Goal: Task Accomplishment & Management: Manage account settings

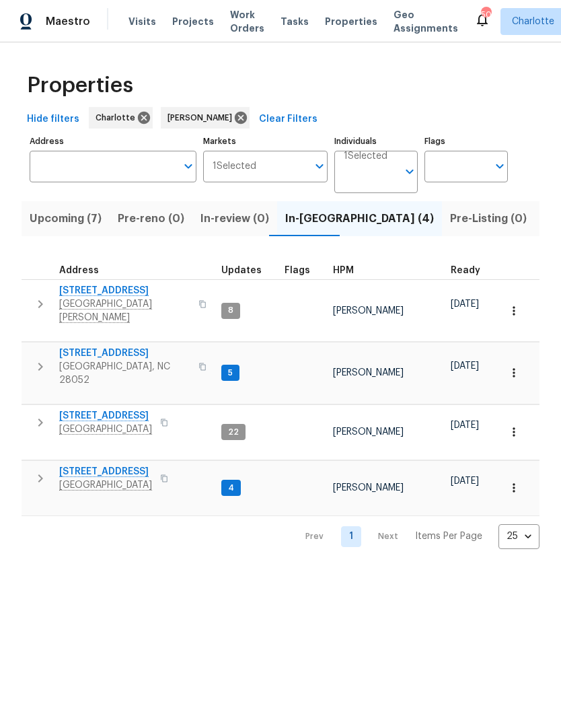
click at [27, 219] on button "Upcoming (7)" at bounding box center [66, 218] width 88 height 35
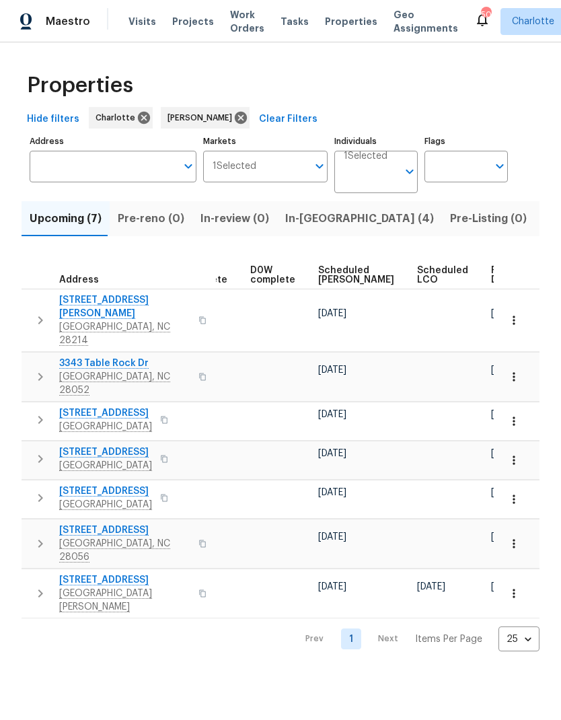
scroll to position [0, 337]
click at [337, 276] on span "Scheduled COE" at bounding box center [357, 275] width 76 height 19
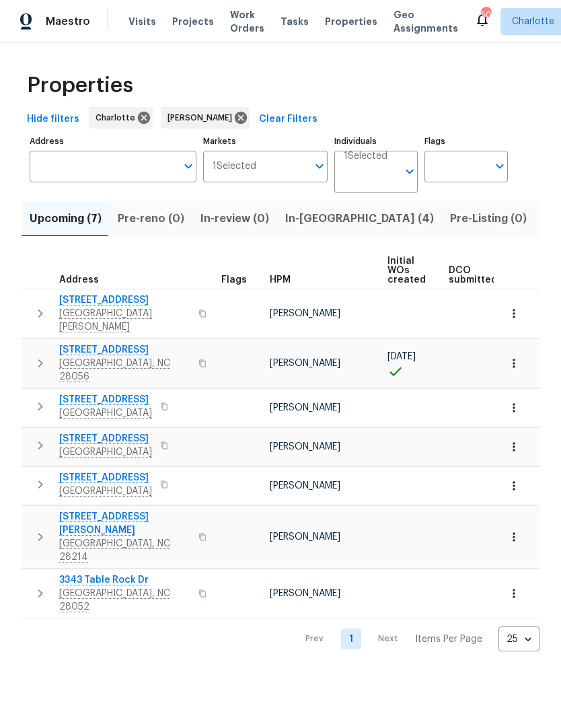
click at [36, 305] on icon "button" at bounding box center [40, 313] width 16 height 16
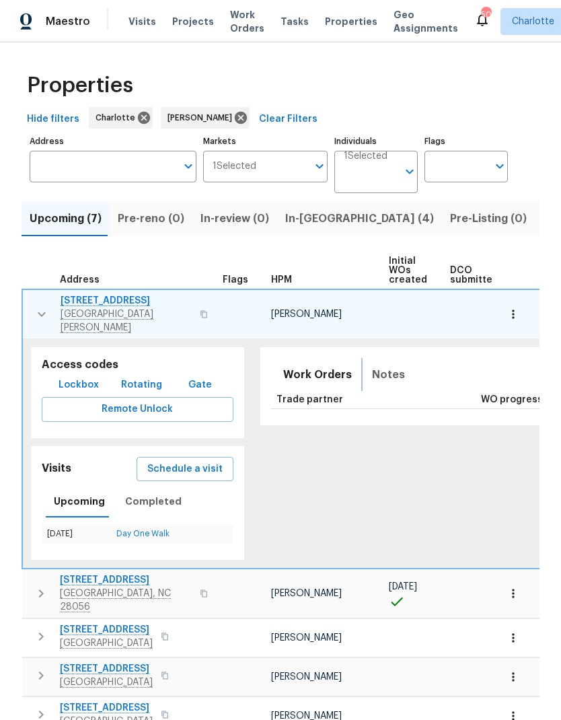
click at [381, 365] on span "Notes" at bounding box center [388, 374] width 33 height 19
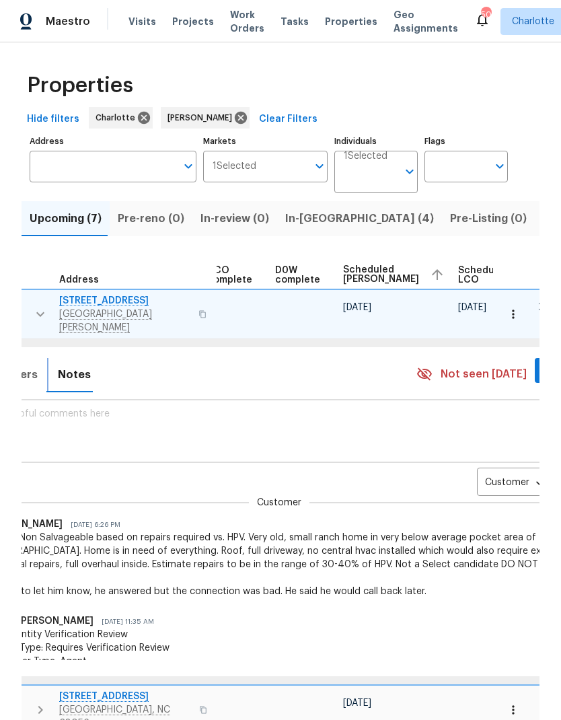
scroll to position [0, 314]
click at [490, 471] on body "Maestro Visits Projects Work Orders Tasks Properties Geo Assignments 50 Charlot…" at bounding box center [280, 360] width 561 height 720
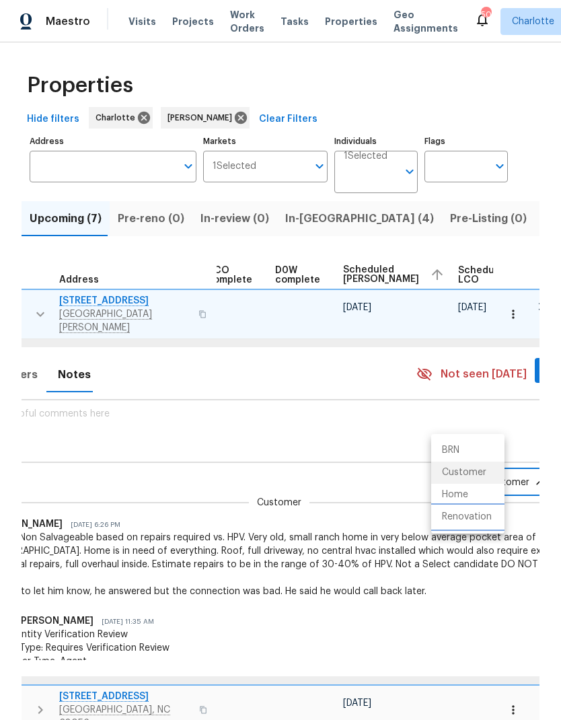
click at [469, 519] on li "Renovation" at bounding box center [467, 517] width 73 height 22
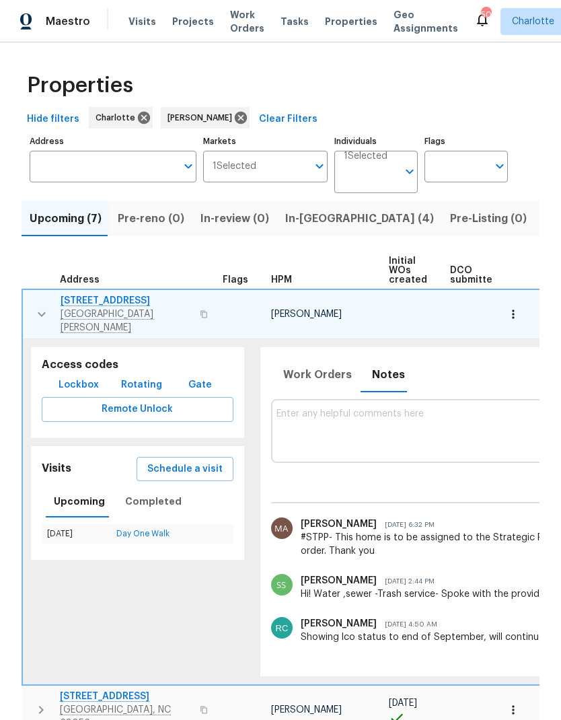
scroll to position [0, 0]
click at [302, 217] on span "In-reno (4)" at bounding box center [359, 218] width 149 height 19
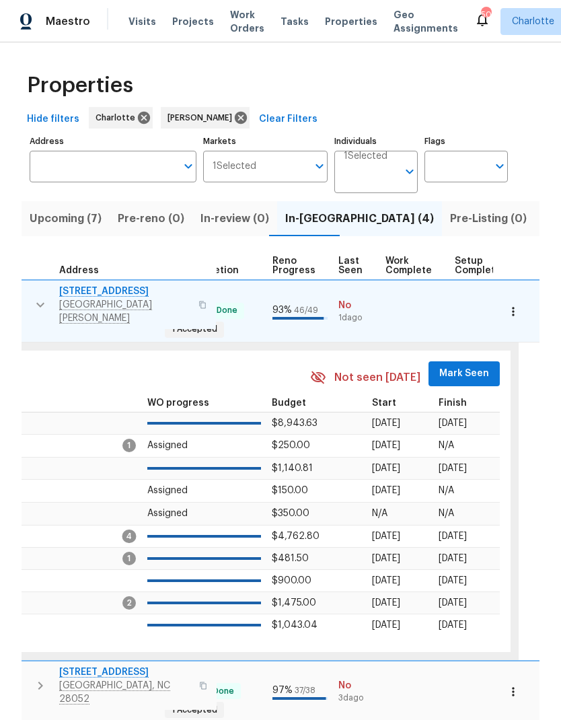
scroll to position [11, 555]
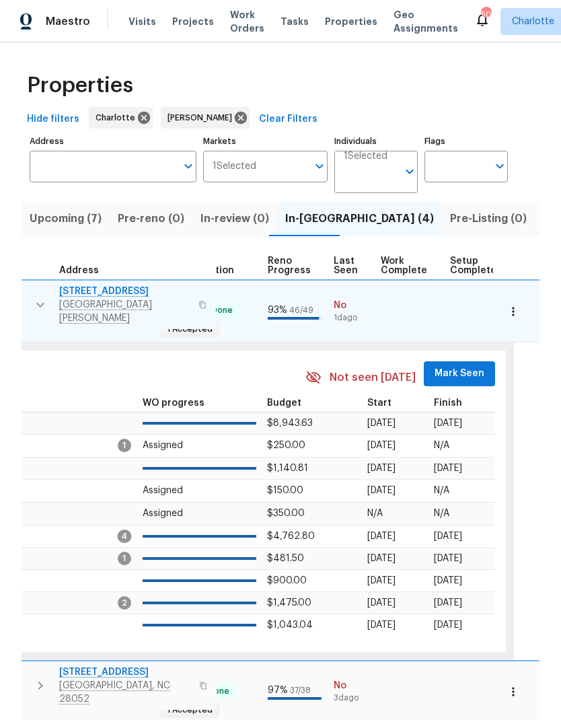
click at [458, 365] on span "Mark Seen" at bounding box center [460, 373] width 50 height 17
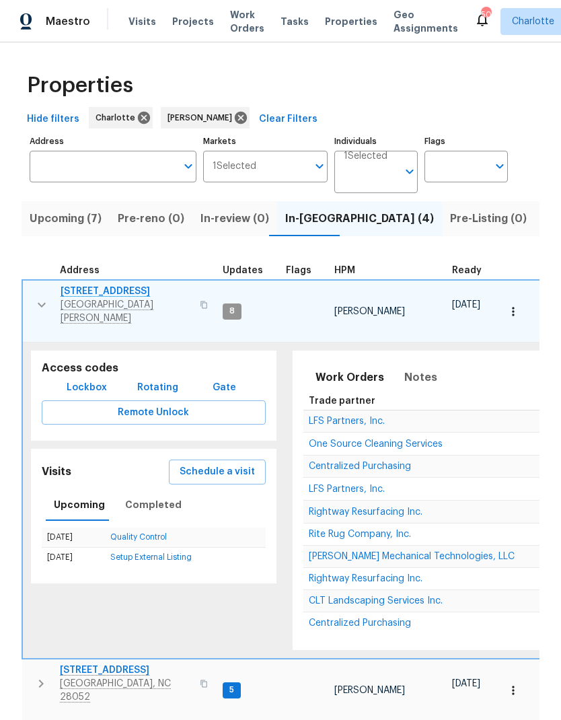
scroll to position [3, 0]
click at [43, 297] on icon "button" at bounding box center [42, 305] width 16 height 16
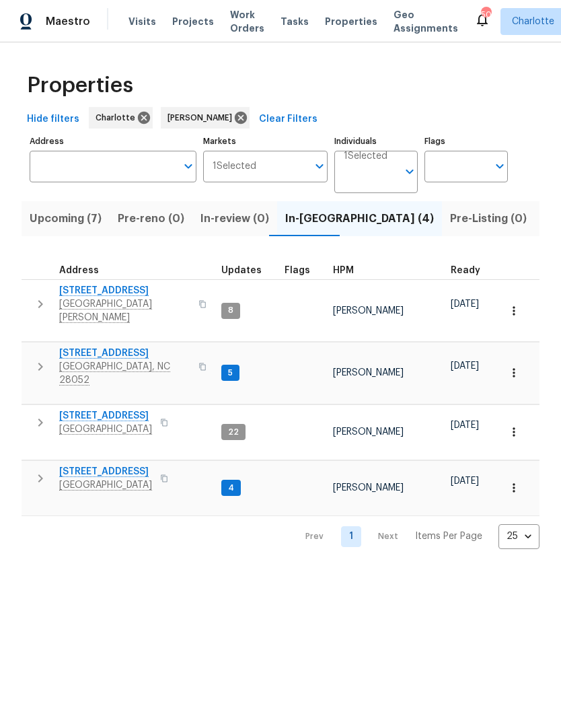
click at [41, 359] on icon "button" at bounding box center [40, 367] width 16 height 16
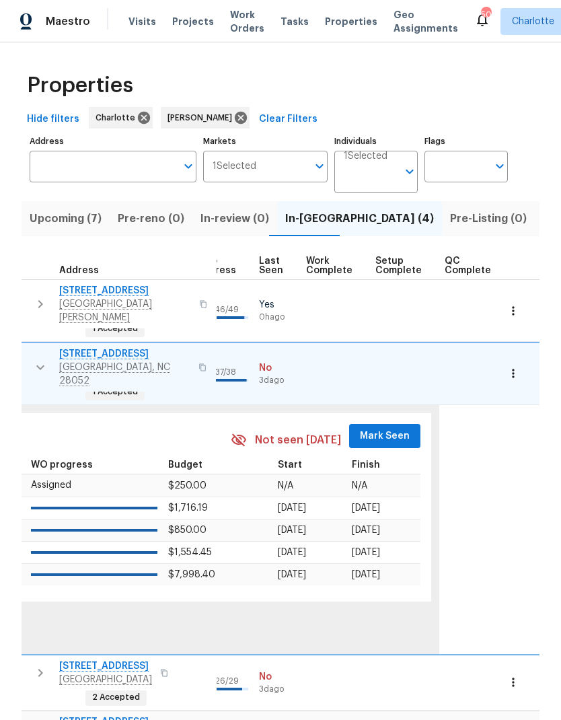
scroll to position [0, 629]
click at [385, 428] on span "Mark Seen" at bounding box center [386, 436] width 50 height 17
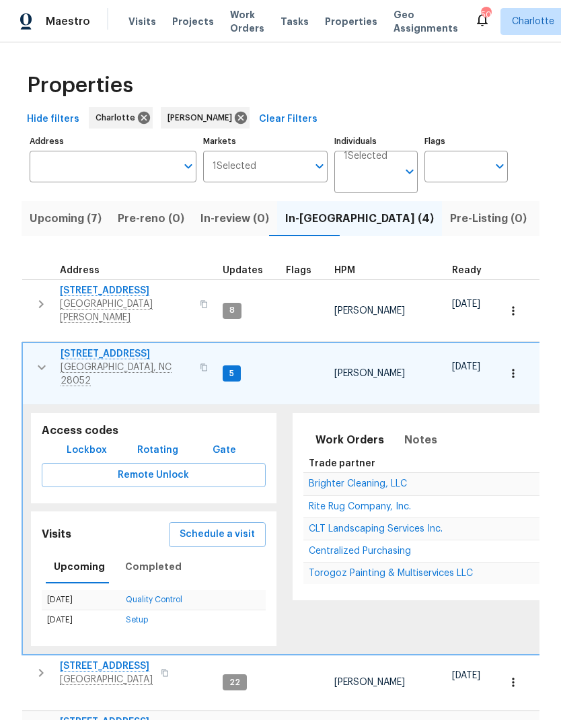
scroll to position [0, 0]
click at [41, 365] on icon "button" at bounding box center [42, 367] width 8 height 5
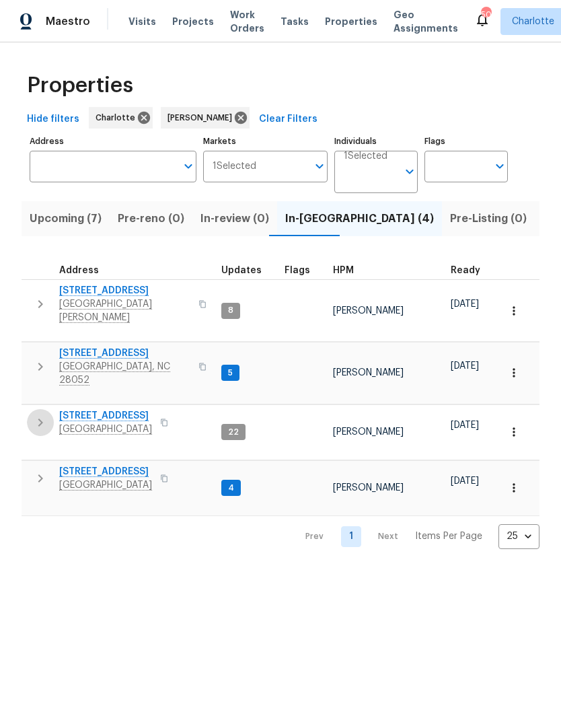
click at [36, 414] on icon "button" at bounding box center [40, 422] width 16 height 16
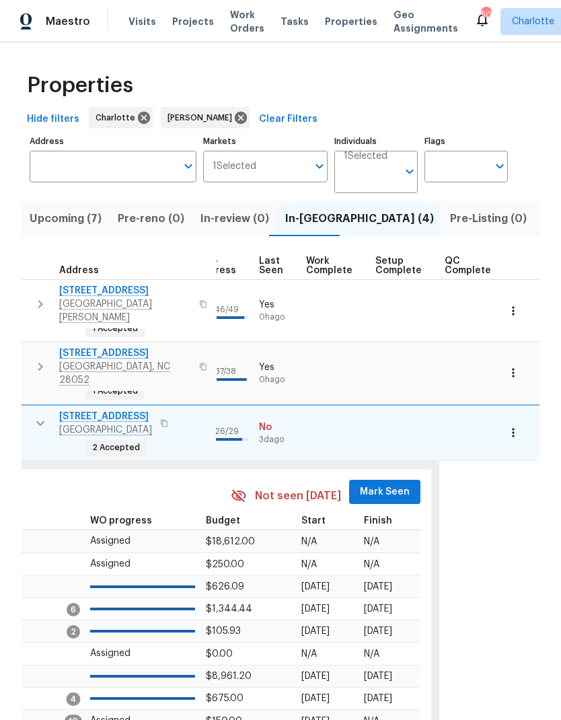
scroll to position [0, 629]
click at [379, 484] on span "Mark Seen" at bounding box center [386, 492] width 50 height 17
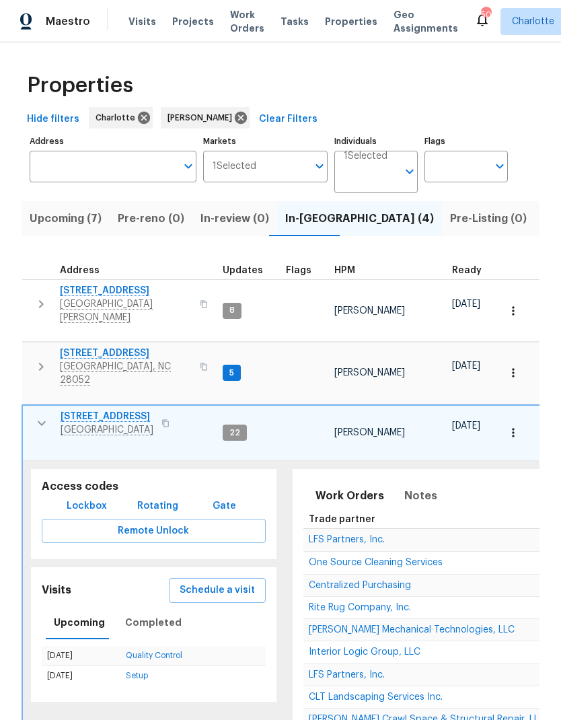
scroll to position [0, 0]
click at [39, 415] on icon "button" at bounding box center [42, 423] width 16 height 16
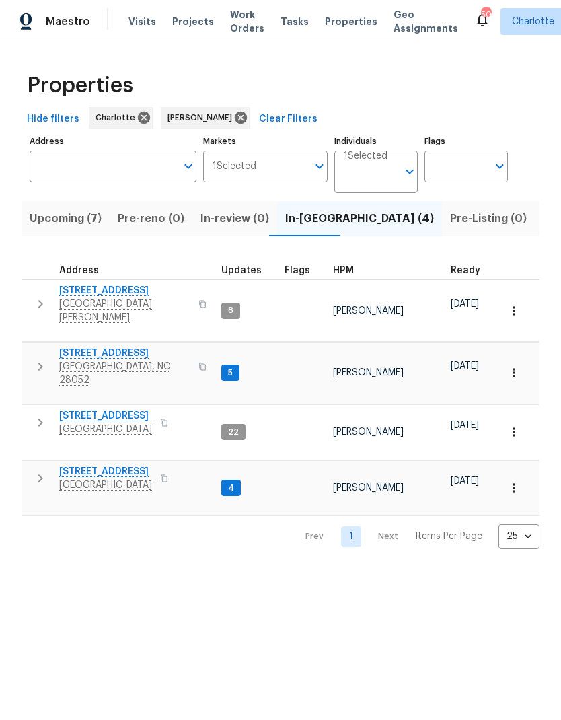
click at [38, 470] on icon "button" at bounding box center [40, 478] width 16 height 16
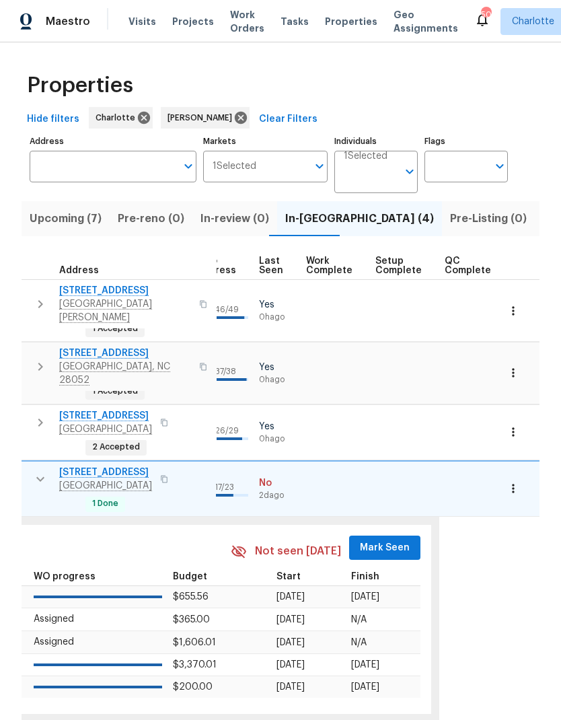
click at [381, 540] on span "Mark Seen" at bounding box center [385, 548] width 50 height 17
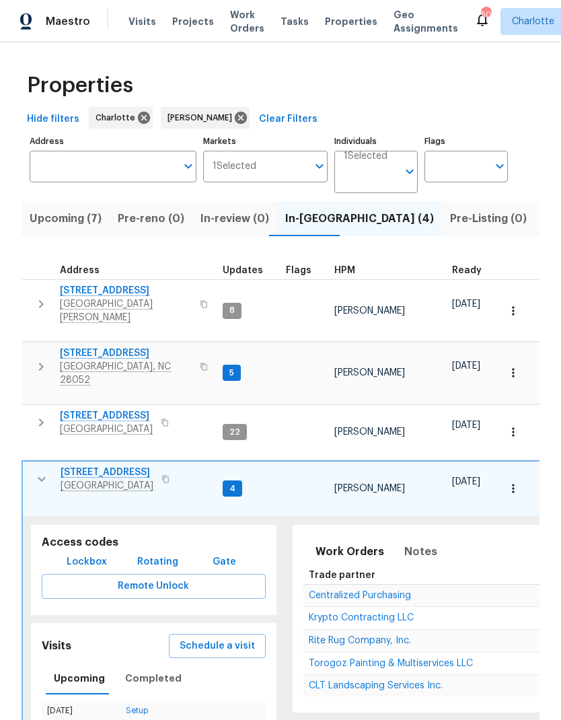
click at [43, 471] on icon "button" at bounding box center [42, 479] width 16 height 16
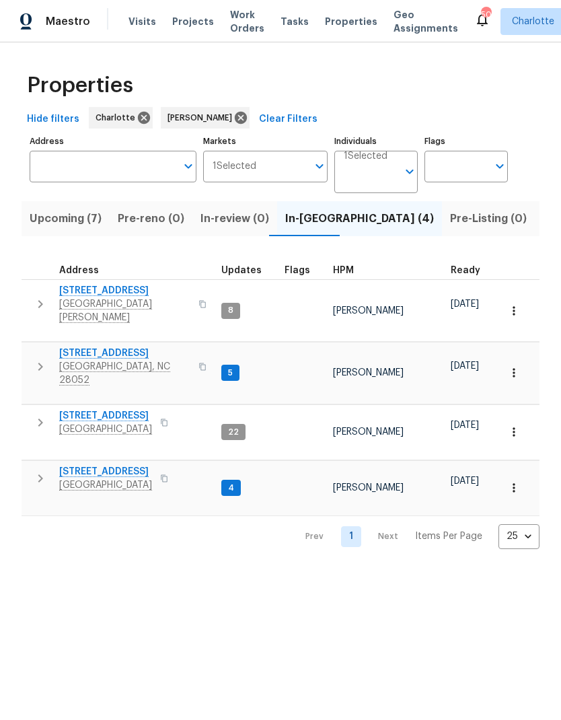
click at [38, 414] on icon "button" at bounding box center [40, 422] width 16 height 16
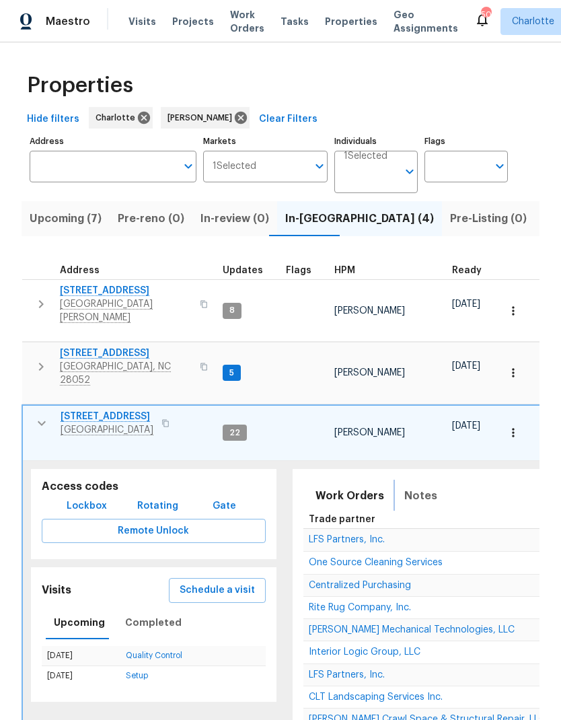
click at [416, 486] on span "Notes" at bounding box center [420, 495] width 33 height 19
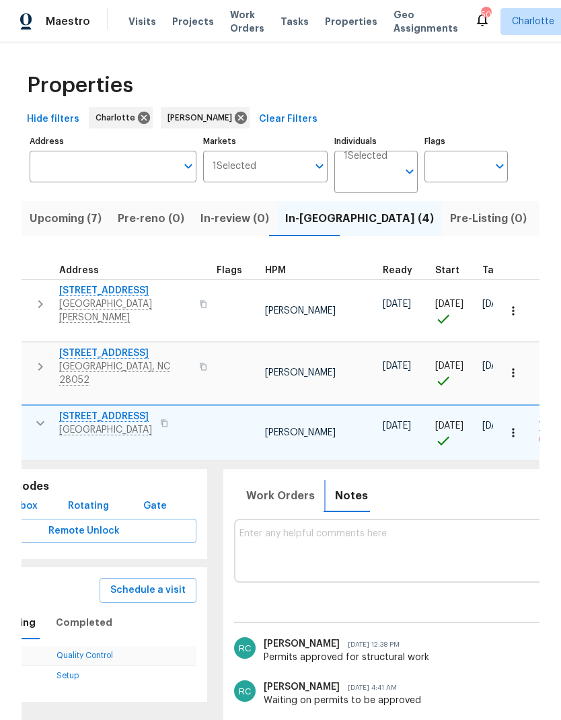
scroll to position [7, 73]
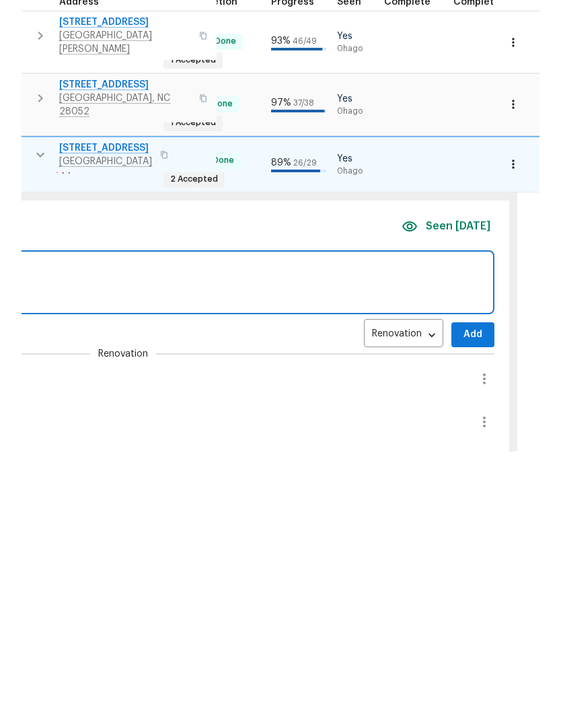
scroll to position [0, 564]
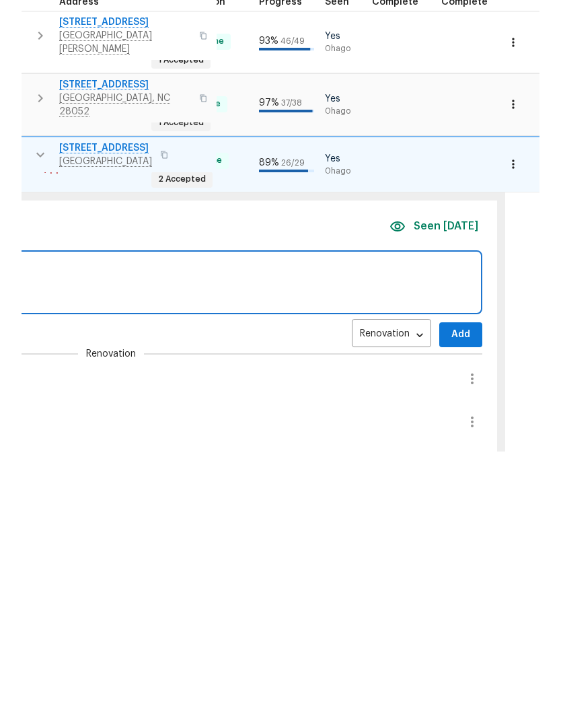
type textarea "Lfs starting on work Thursday"
click at [462, 591] on button "Add" at bounding box center [460, 603] width 43 height 25
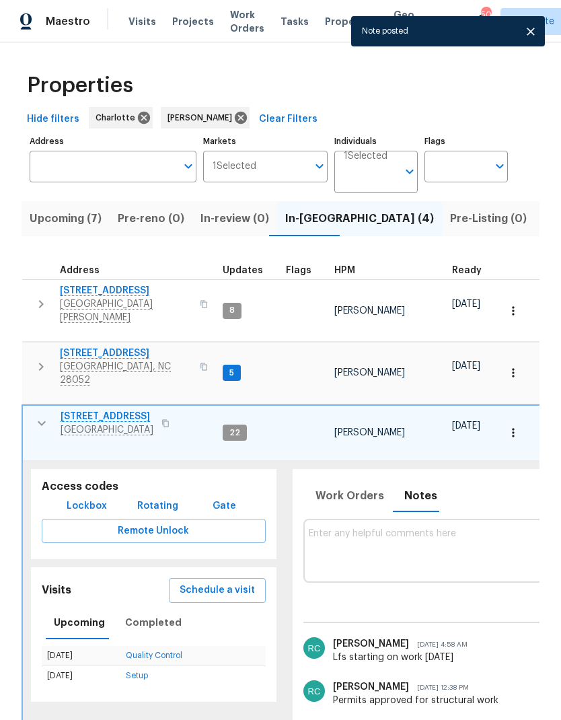
scroll to position [0, 0]
click at [39, 415] on icon "button" at bounding box center [42, 423] width 16 height 16
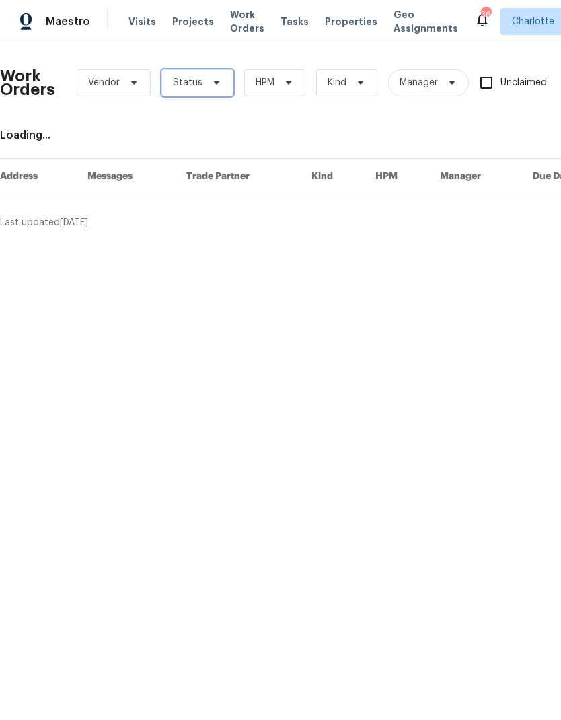
click at [181, 81] on span "Status" at bounding box center [188, 82] width 30 height 13
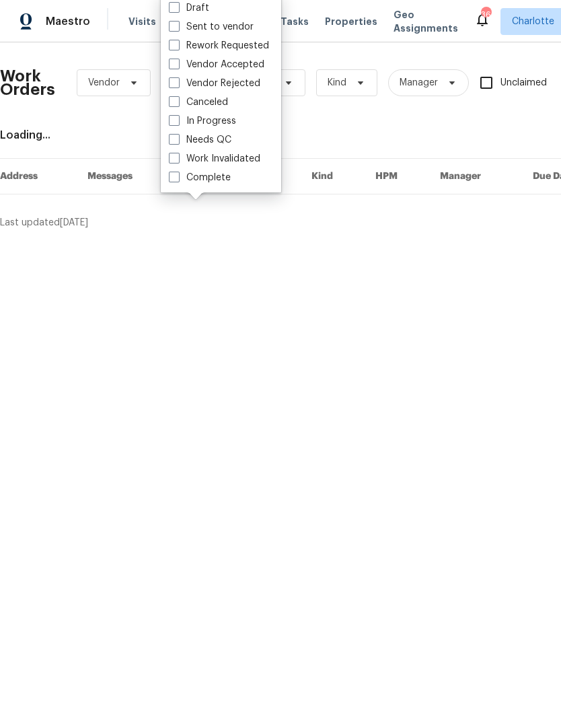
click at [181, 143] on label "Needs QC" at bounding box center [200, 139] width 63 height 13
click at [178, 142] on input "Needs QC" at bounding box center [173, 137] width 9 height 9
checkbox input "true"
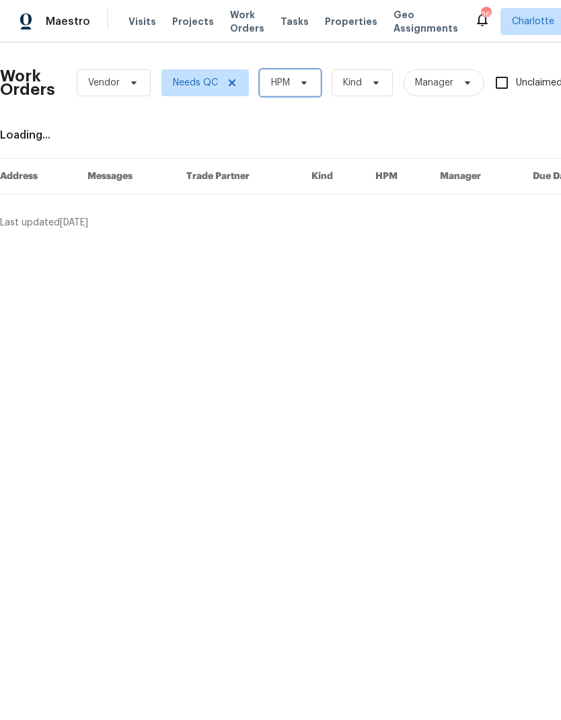
click at [285, 86] on span "HPM" at bounding box center [280, 82] width 19 height 13
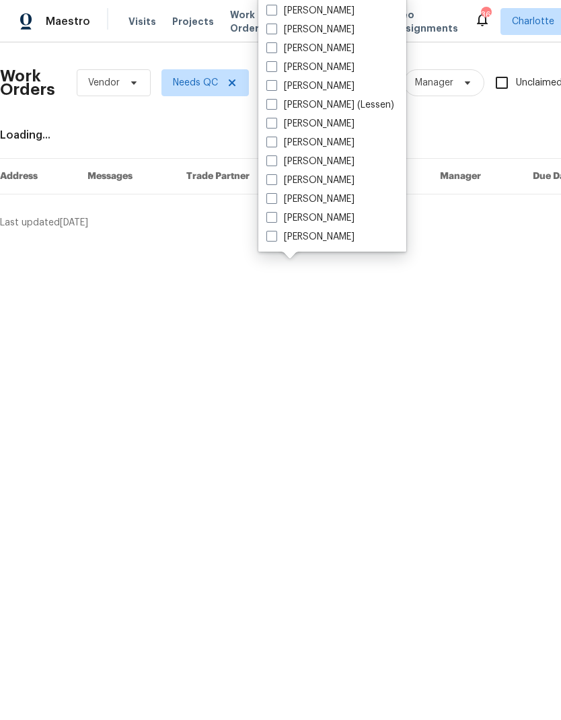
scroll to position [167, 0]
click at [283, 201] on label "[PERSON_NAME]" at bounding box center [310, 198] width 88 height 13
click at [275, 201] on input "[PERSON_NAME]" at bounding box center [270, 196] width 9 height 9
checkbox input "true"
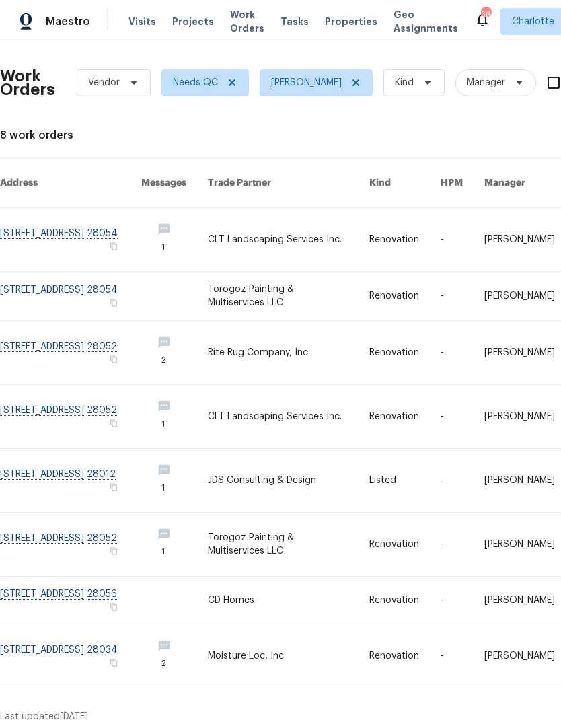
scroll to position [2, 0]
click at [104, 642] on link at bounding box center [70, 655] width 141 height 63
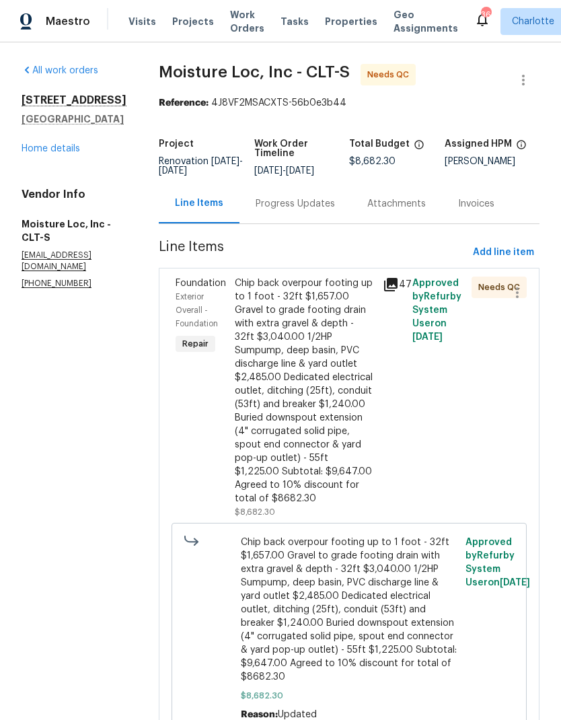
click at [330, 363] on div "Chip back overpour footing up to 1 foot - 32ft $1,657.00 Gravel to grade footin…" at bounding box center [305, 390] width 140 height 229
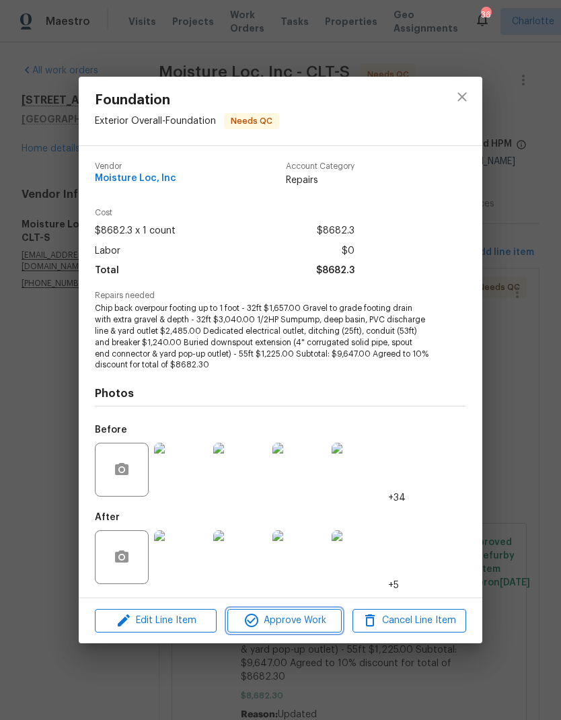
click at [308, 621] on span "Approve Work" at bounding box center [284, 620] width 106 height 17
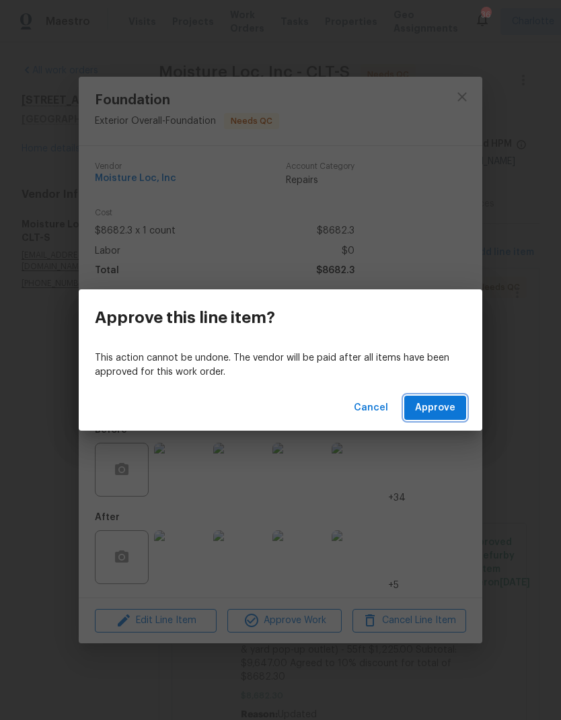
click at [453, 407] on span "Approve" at bounding box center [435, 408] width 40 height 17
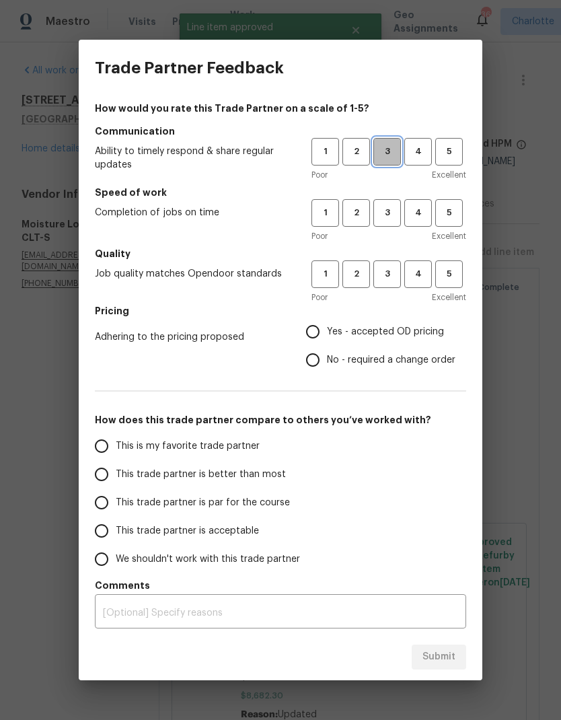
click at [395, 148] on span "3" at bounding box center [387, 151] width 25 height 15
click at [390, 225] on button "3" at bounding box center [387, 213] width 28 height 28
click at [391, 275] on span "3" at bounding box center [387, 273] width 25 height 15
click at [318, 336] on input "Yes - accepted OD pricing" at bounding box center [313, 332] width 28 height 28
radio input "true"
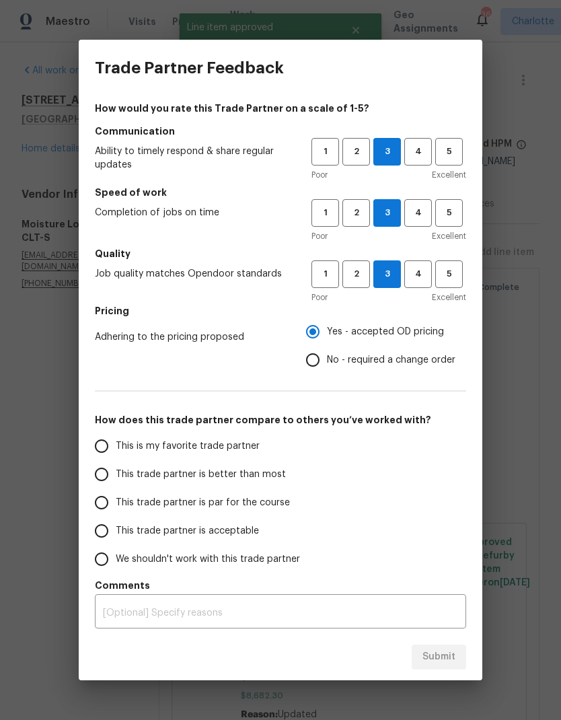
click at [101, 476] on input "This trade partner is better than most" at bounding box center [101, 474] width 28 height 28
click at [440, 657] on span "Submit" at bounding box center [438, 657] width 33 height 17
radio input "true"
radio input "false"
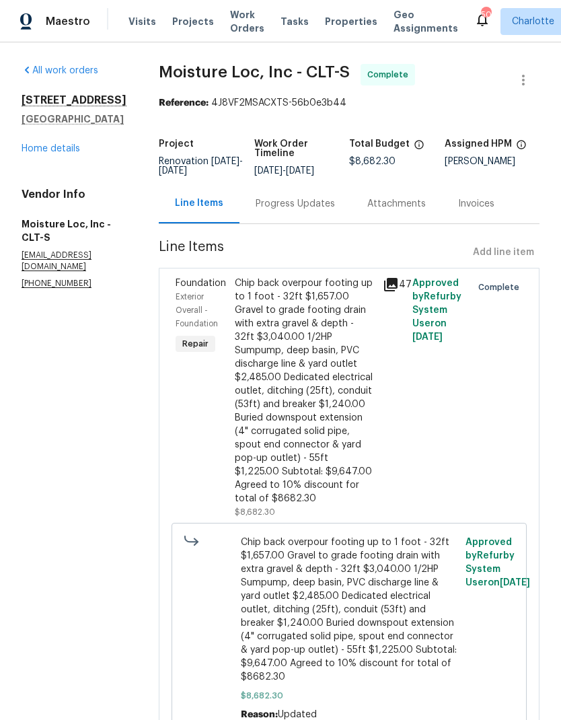
click at [201, 19] on span "Projects" at bounding box center [193, 21] width 42 height 13
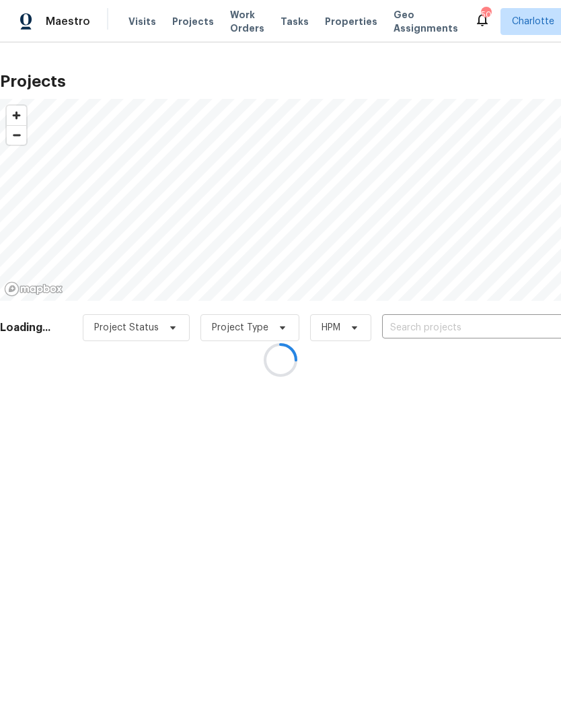
click at [496, 327] on div at bounding box center [280, 360] width 561 height 720
click at [511, 689] on div at bounding box center [280, 360] width 561 height 720
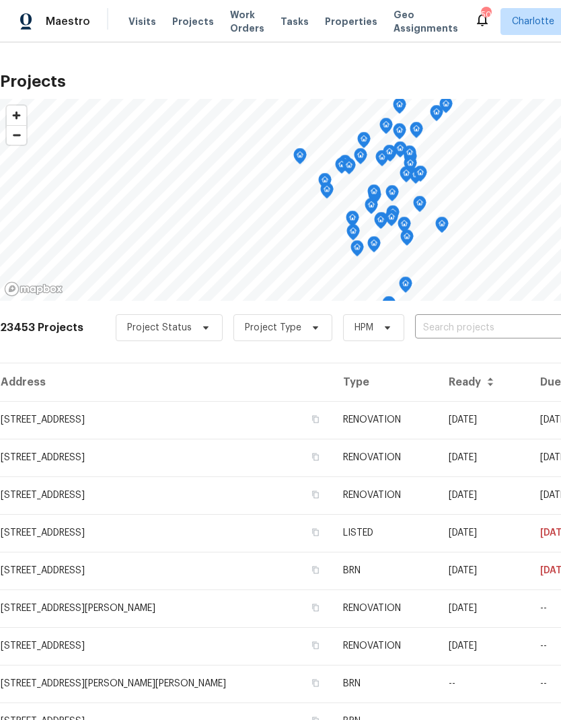
click at [501, 332] on input "text" at bounding box center [492, 328] width 154 height 21
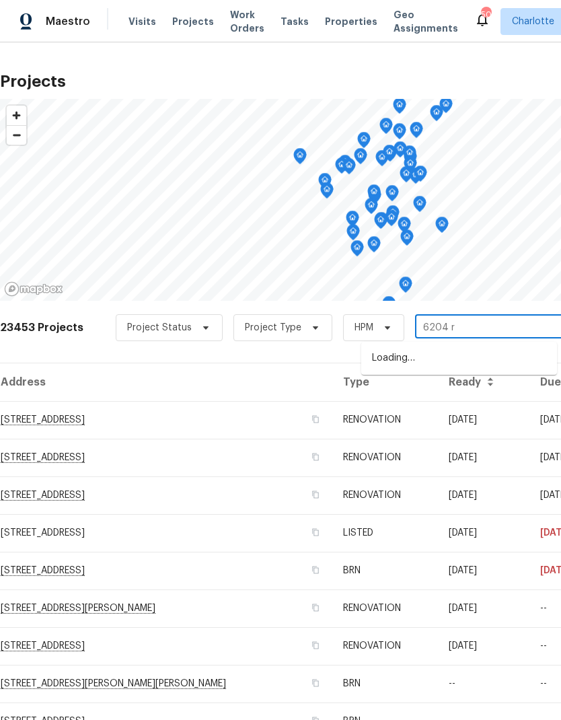
type input "6204 ri"
click at [486, 358] on li "[STREET_ADDRESS]" at bounding box center [459, 358] width 196 height 23
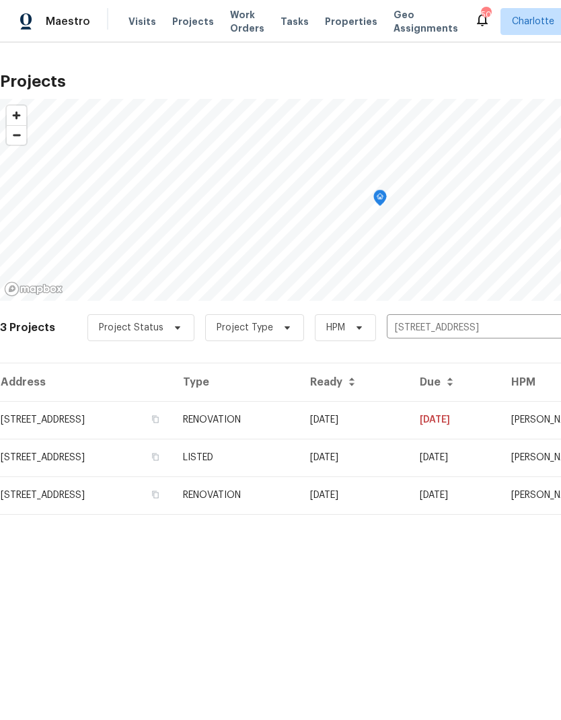
click at [409, 421] on td "07/22/25" at bounding box center [354, 420] width 110 height 38
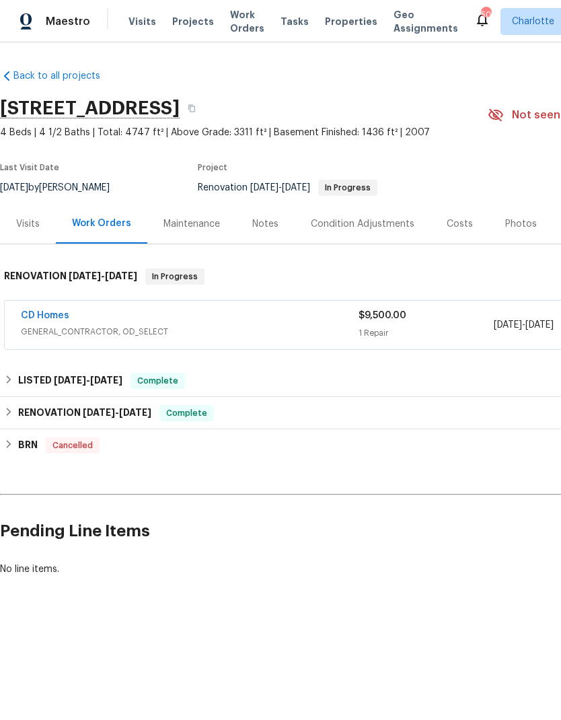
click at [437, 470] on div "Back to all projects 6204 River Birch Dr, Gastonia, NC 28056 4 Beds | 4 1/2 Bat…" at bounding box center [380, 323] width 760 height 528
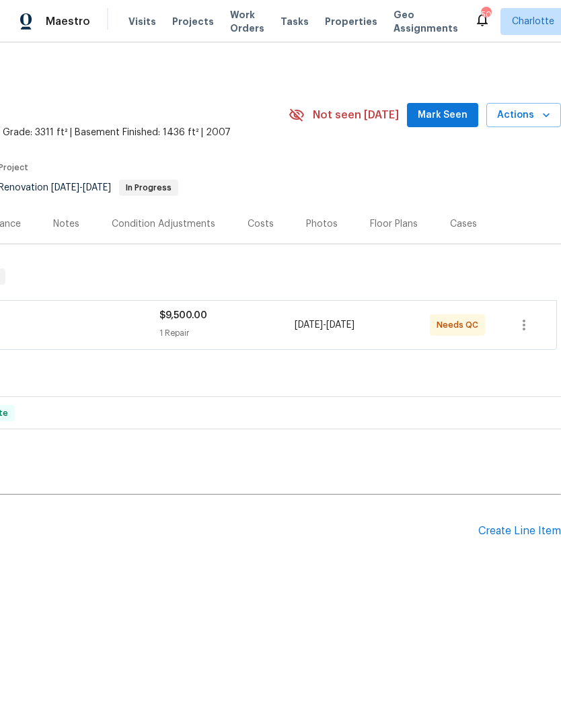
scroll to position [0, 199]
click at [511, 532] on div "Create Line Item" at bounding box center [519, 531] width 83 height 13
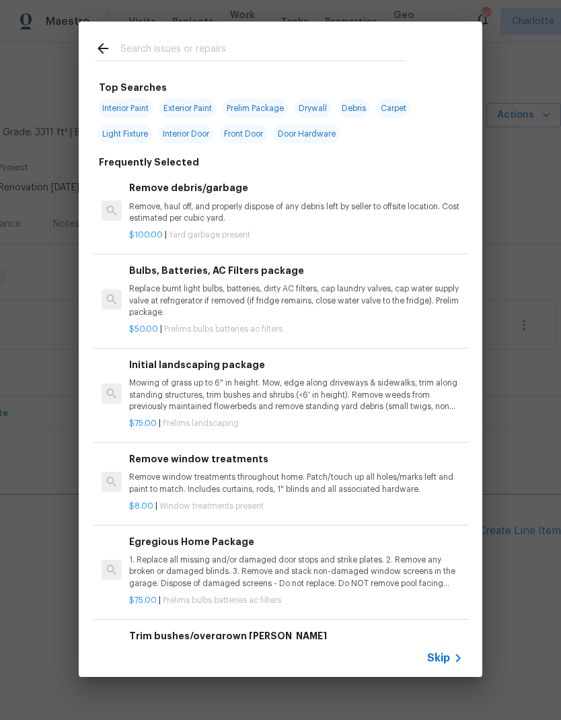
click at [253, 42] on input "text" at bounding box center [262, 50] width 285 height 20
type input "GC"
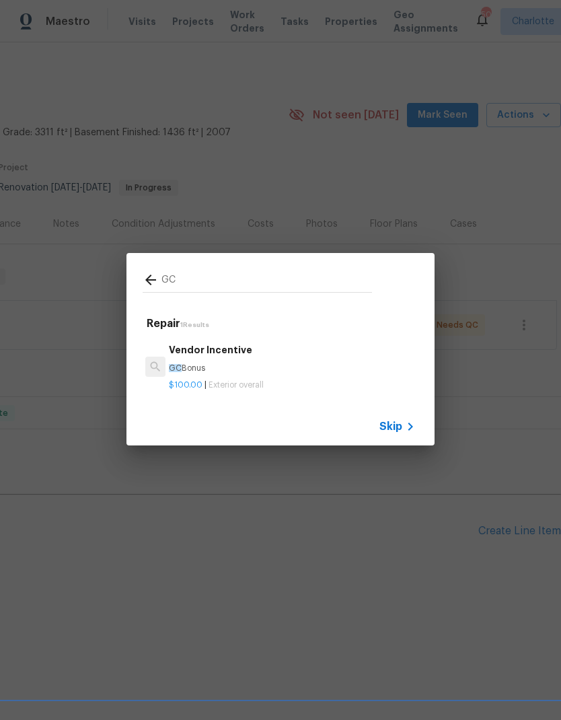
click at [228, 354] on h6 "Vendor Incentive" at bounding box center [292, 349] width 246 height 15
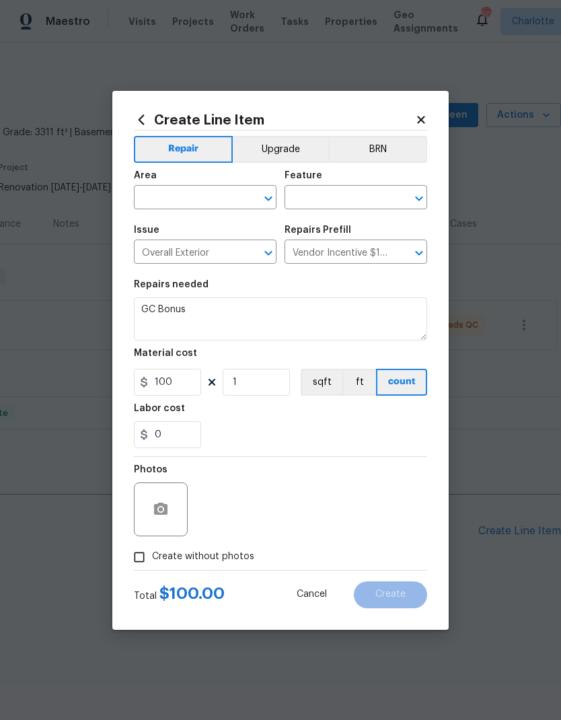
click at [207, 199] on input "text" at bounding box center [186, 198] width 105 height 21
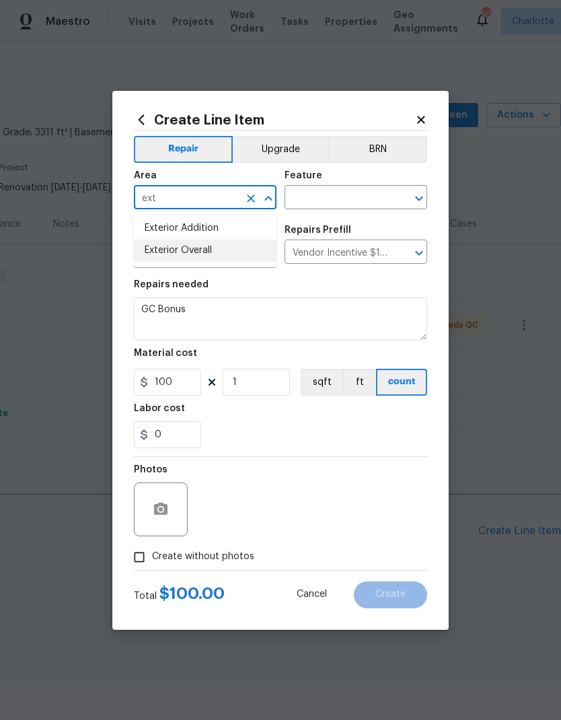
click at [229, 257] on li "Exterior Overall" at bounding box center [205, 250] width 143 height 22
type input "Exterior Overall"
click at [354, 193] on input "text" at bounding box center [337, 198] width 105 height 21
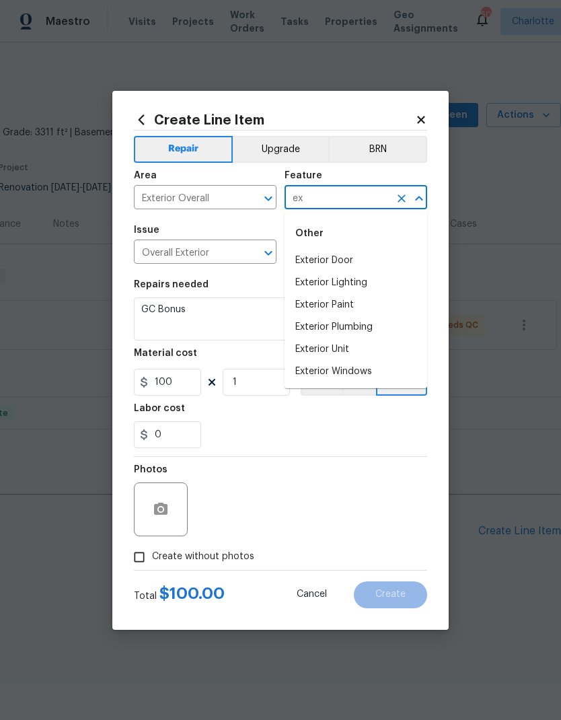
type input "e"
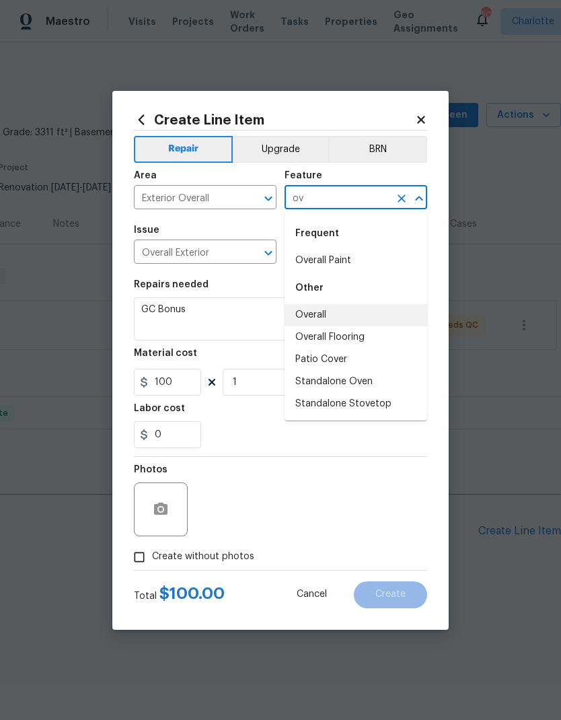
click at [330, 316] on li "Overall" at bounding box center [356, 315] width 143 height 22
type input "Overall"
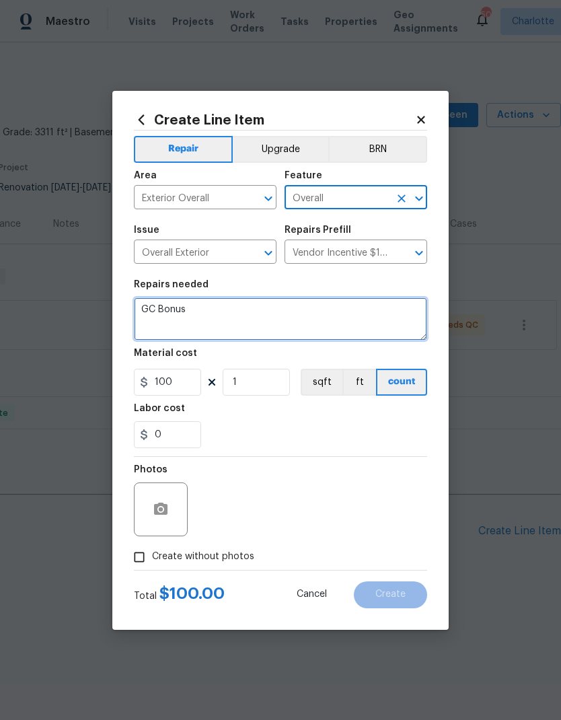
click at [279, 325] on textarea "GC Bonus" at bounding box center [280, 318] width 293 height 43
type textarea "G"
type textarea "Stain brick"
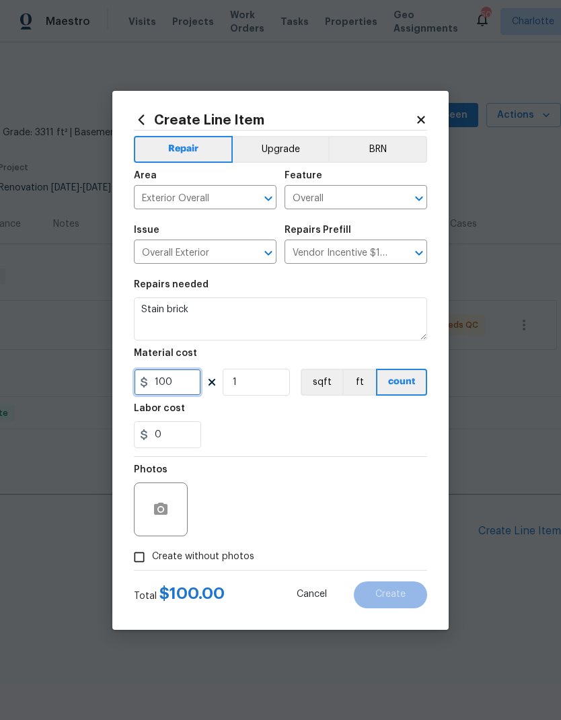
click at [193, 381] on input "100" at bounding box center [167, 382] width 67 height 27
type input "1000"
click at [416, 429] on div "0" at bounding box center [280, 434] width 293 height 27
click at [133, 562] on input "Create without photos" at bounding box center [139, 557] width 26 height 26
checkbox input "true"
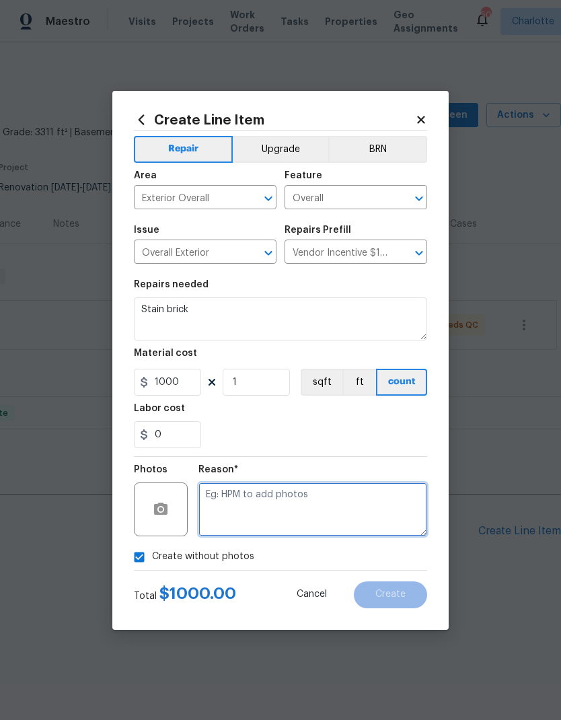
click at [378, 503] on textarea at bounding box center [312, 509] width 229 height 54
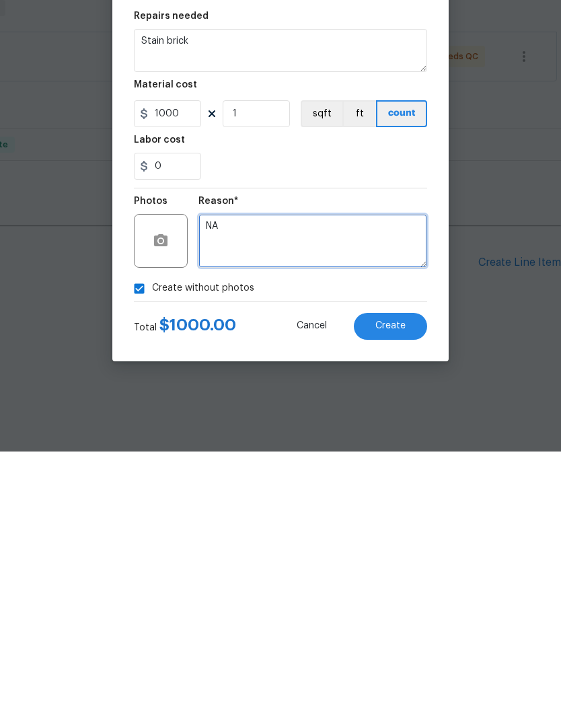
type textarea "NA"
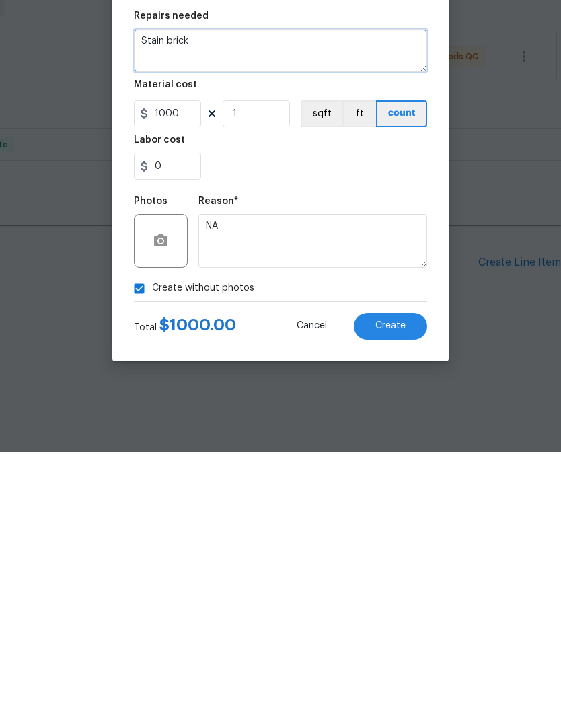
click at [300, 297] on textarea "Stain brick" at bounding box center [280, 318] width 293 height 43
type textarea "Stain brick steps per hoa demands and restrictions"
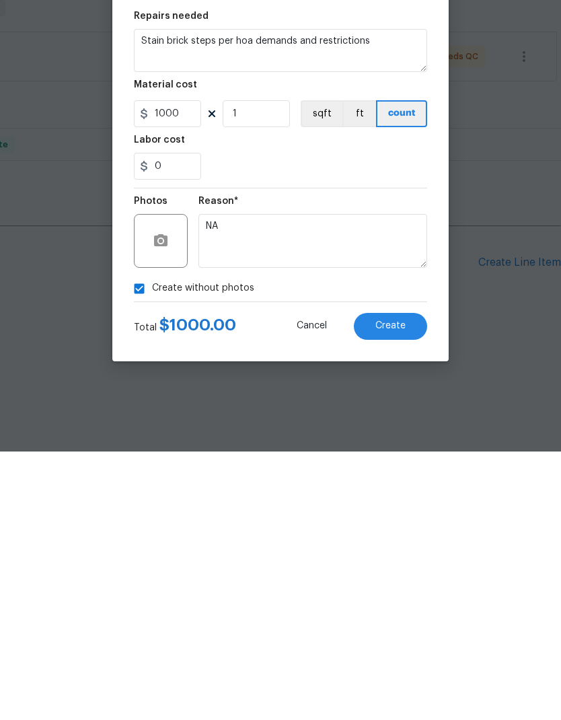
click at [411, 581] on button "Create" at bounding box center [390, 594] width 73 height 27
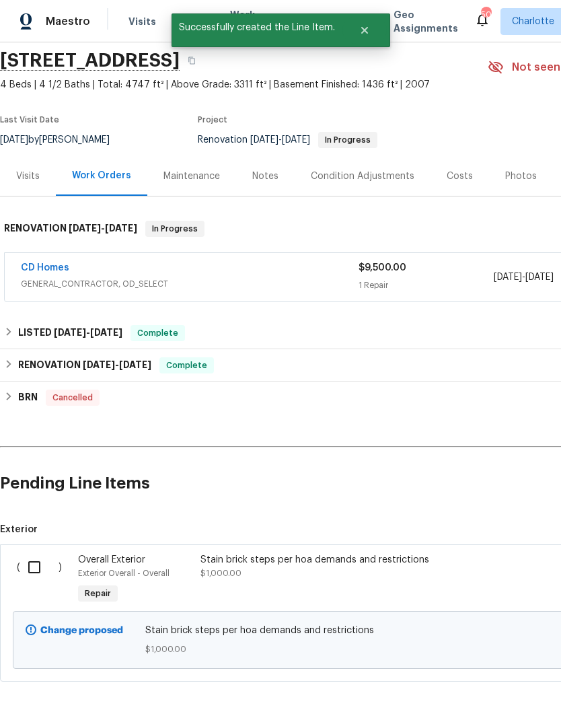
scroll to position [47, 0]
click at [38, 564] on input "checkbox" at bounding box center [39, 568] width 38 height 28
checkbox input "true"
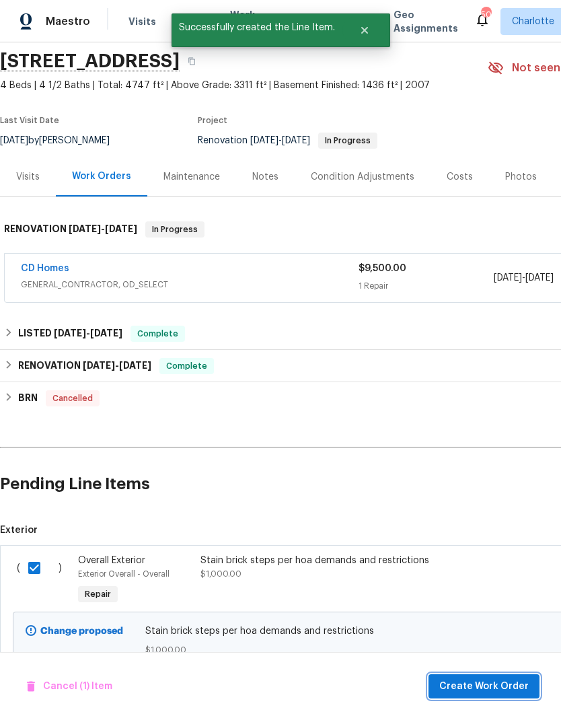
click at [493, 689] on span "Create Work Order" at bounding box center [483, 686] width 89 height 17
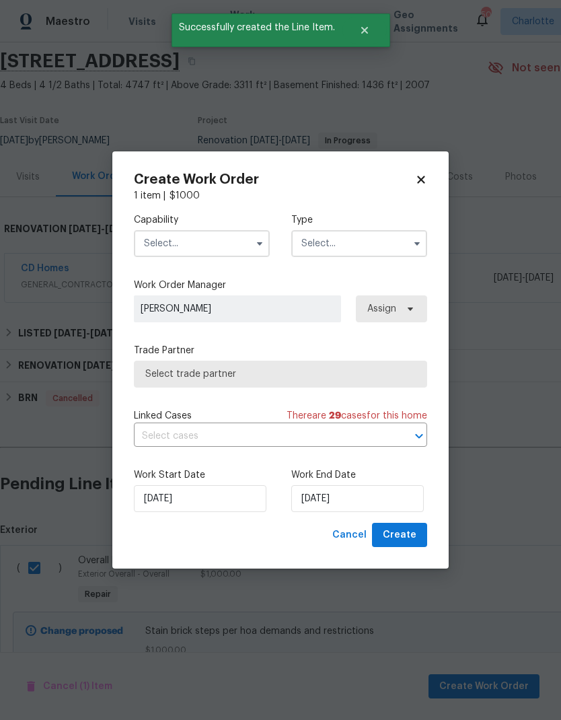
click at [249, 244] on input "text" at bounding box center [202, 243] width 136 height 27
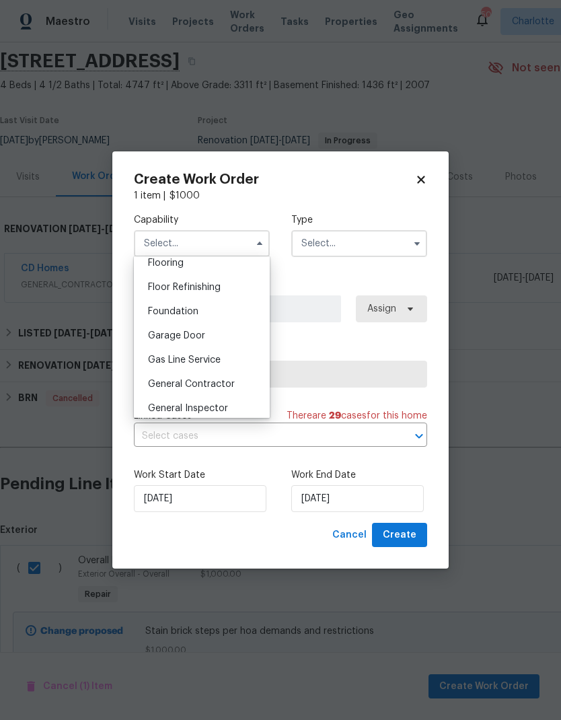
scroll to position [533, 0]
click at [234, 380] on div "General Contractor" at bounding box center [201, 381] width 129 height 24
type input "General Contractor"
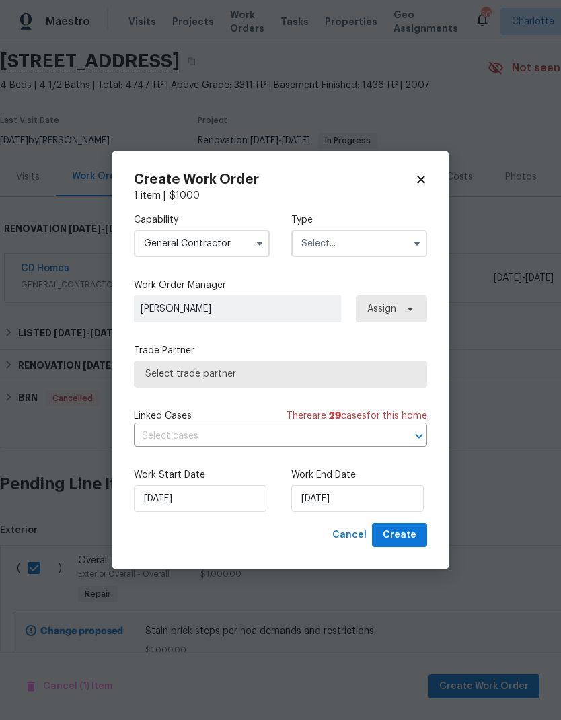
click at [387, 241] on input "text" at bounding box center [359, 243] width 136 height 27
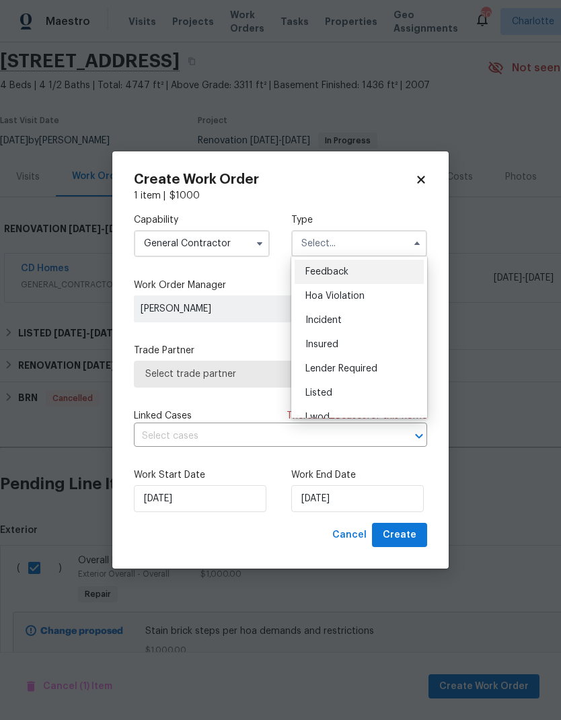
click at [330, 397] on span "Listed" at bounding box center [318, 392] width 27 height 9
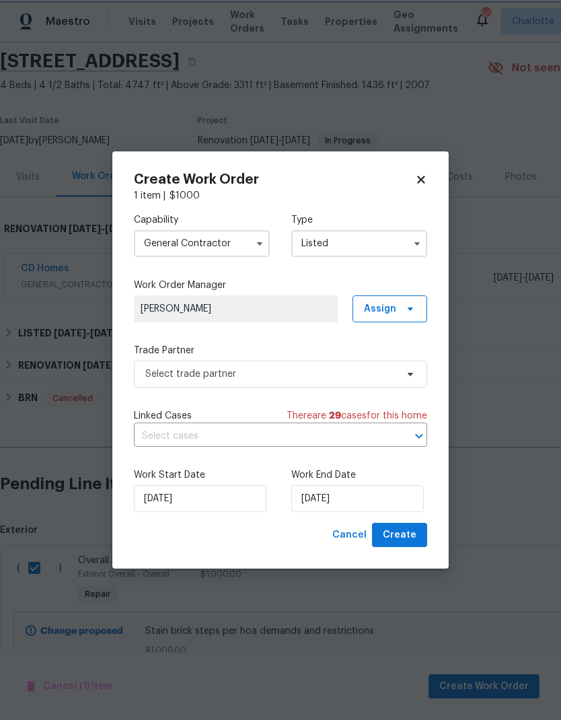
type input "Listed"
click at [410, 313] on icon at bounding box center [410, 308] width 11 height 11
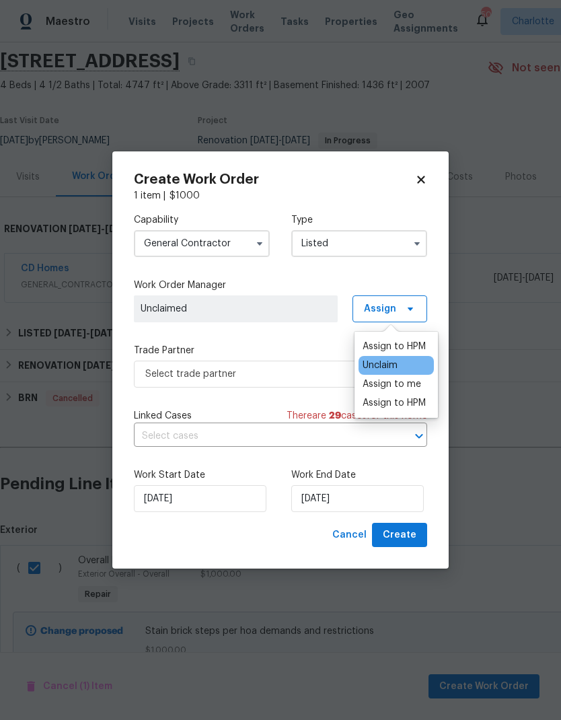
click at [404, 341] on div "Assign to HPM" at bounding box center [394, 346] width 63 height 13
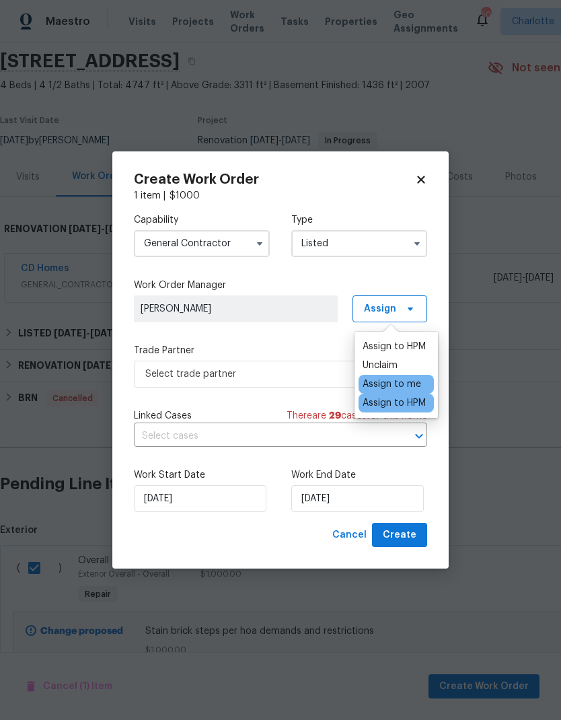
click at [313, 348] on label "Trade Partner" at bounding box center [280, 350] width 293 height 13
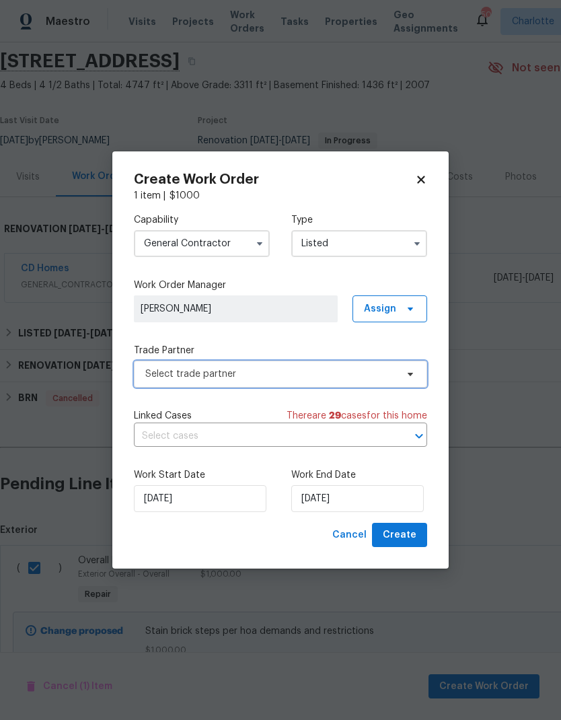
click at [374, 377] on span "Select trade partner" at bounding box center [270, 373] width 251 height 13
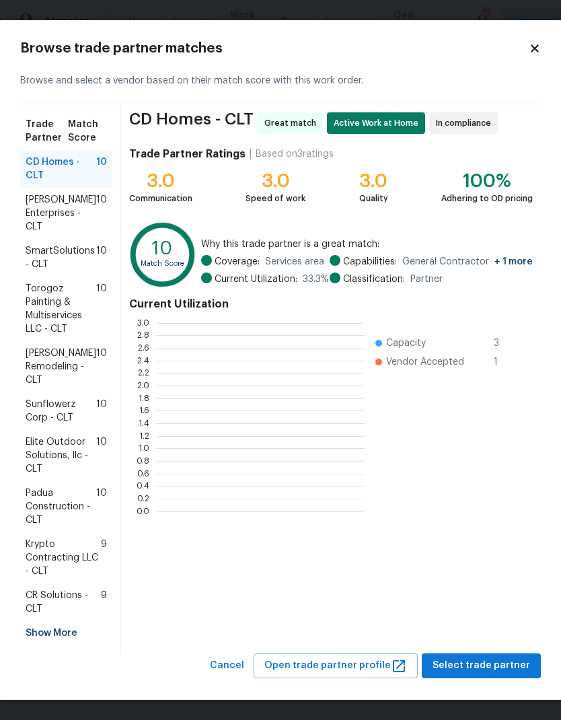
scroll to position [188, 209]
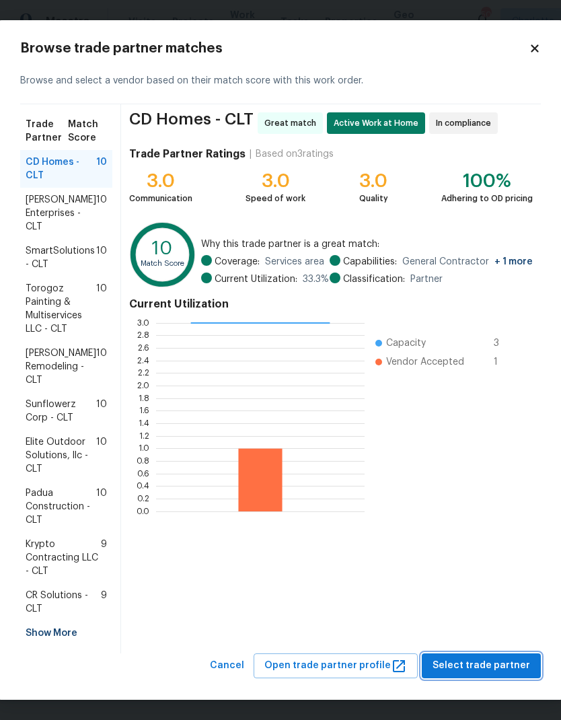
click at [491, 661] on span "Select trade partner" at bounding box center [482, 665] width 98 height 17
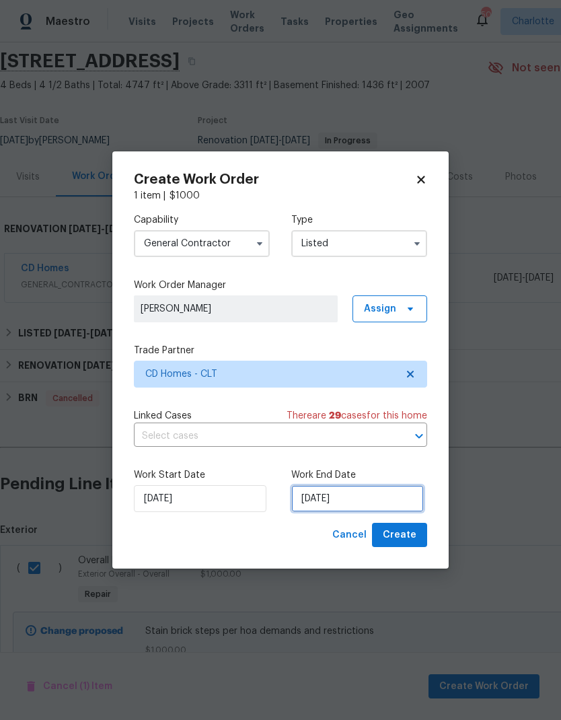
click at [362, 500] on input "[DATE]" at bounding box center [357, 498] width 133 height 27
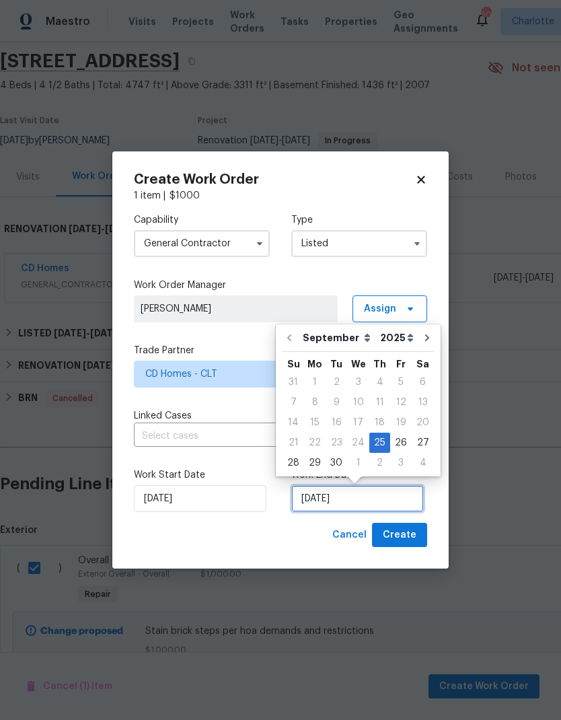
scroll to position [5, 0]
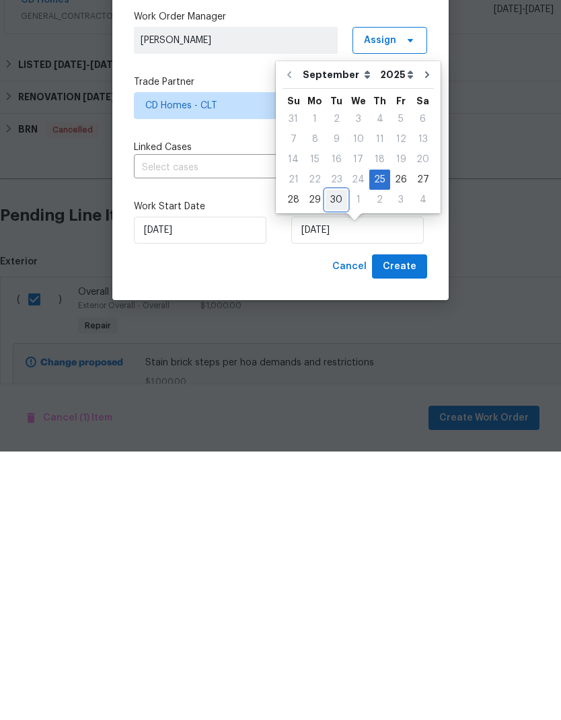
click at [336, 459] on div "30" at bounding box center [337, 468] width 22 height 19
type input "[DATE]"
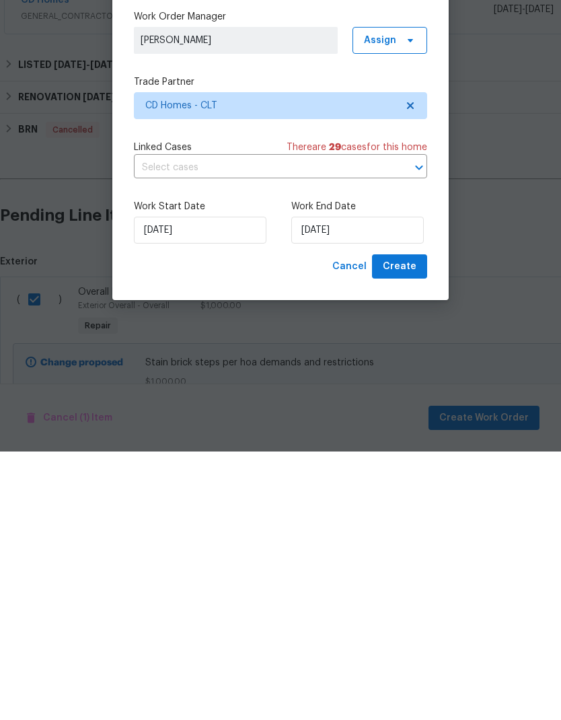
scroll to position [54, 0]
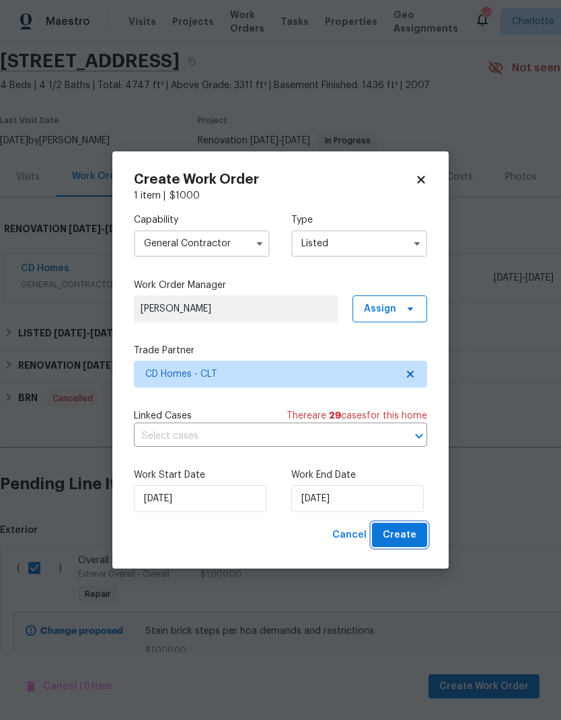
click at [408, 534] on span "Create" at bounding box center [400, 535] width 34 height 17
checkbox input "false"
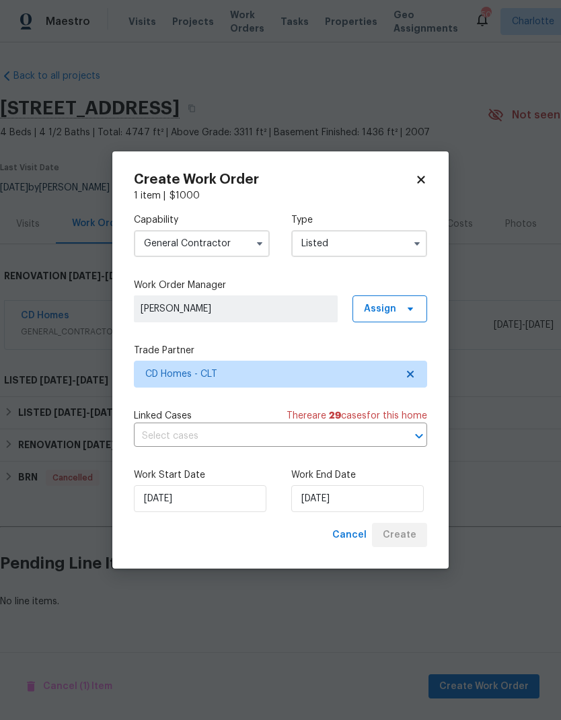
scroll to position [0, 0]
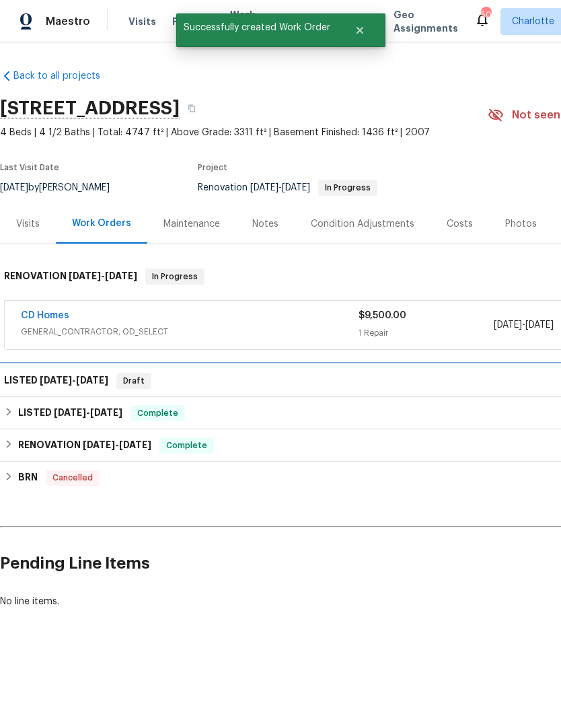
click at [14, 378] on h6 "LISTED 9/25/25 - 9/30/25" at bounding box center [56, 381] width 104 height 16
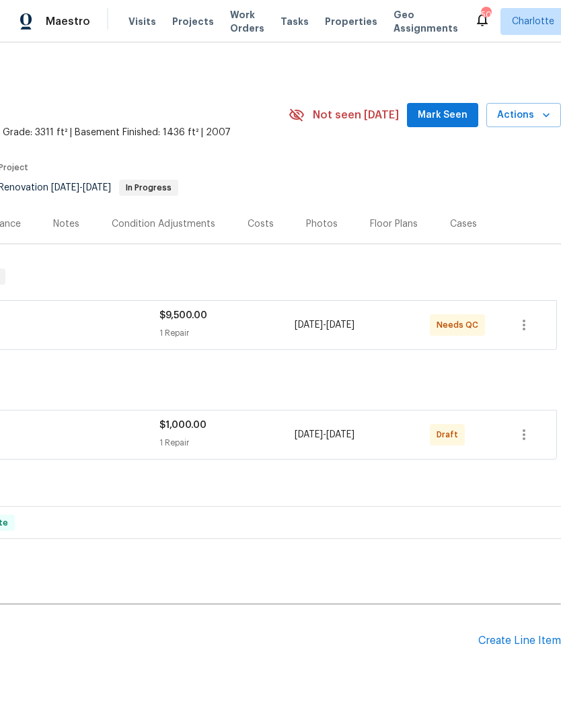
scroll to position [0, 199]
click at [527, 435] on icon "button" at bounding box center [524, 435] width 16 height 16
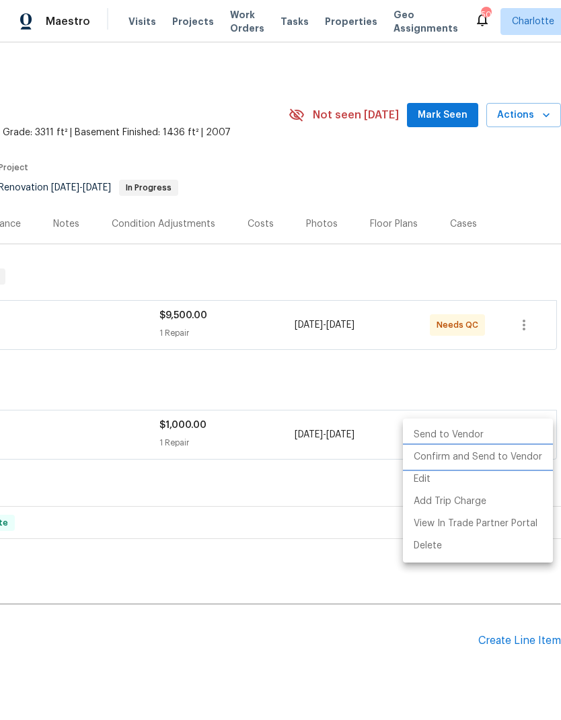
click at [488, 456] on li "Confirm and Send to Vendor" at bounding box center [478, 457] width 150 height 22
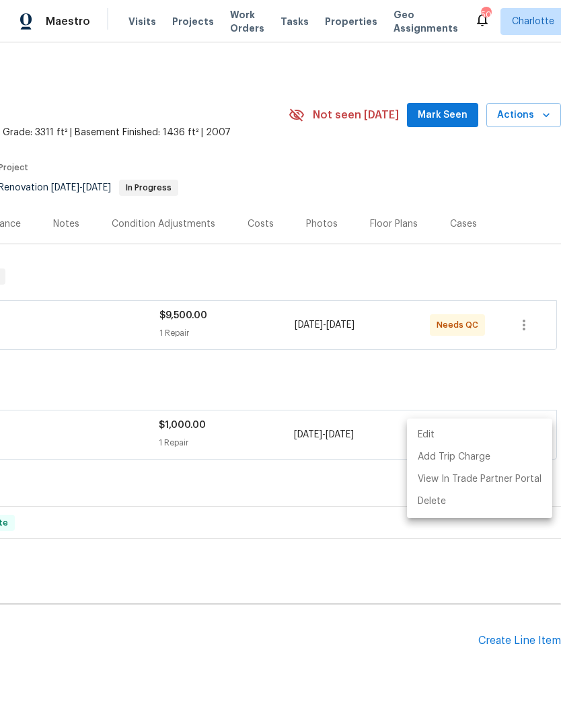
click at [514, 379] on div at bounding box center [280, 360] width 561 height 720
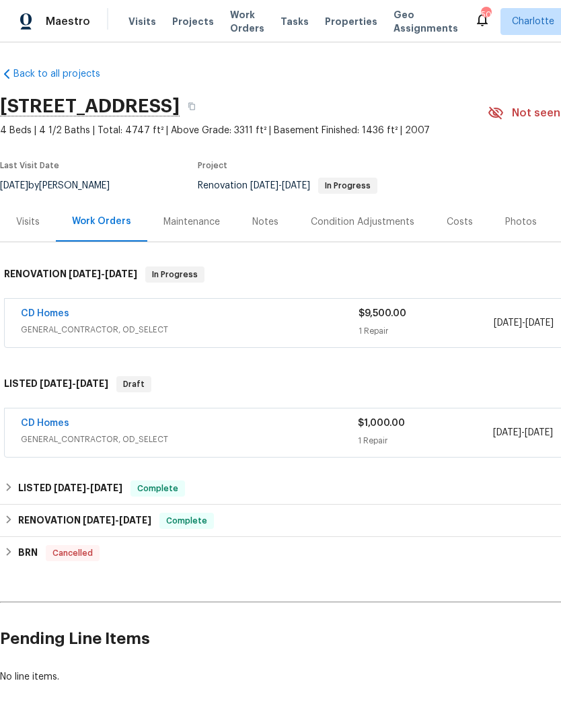
scroll to position [2, 0]
click at [35, 309] on link "CD Homes" at bounding box center [45, 313] width 48 height 9
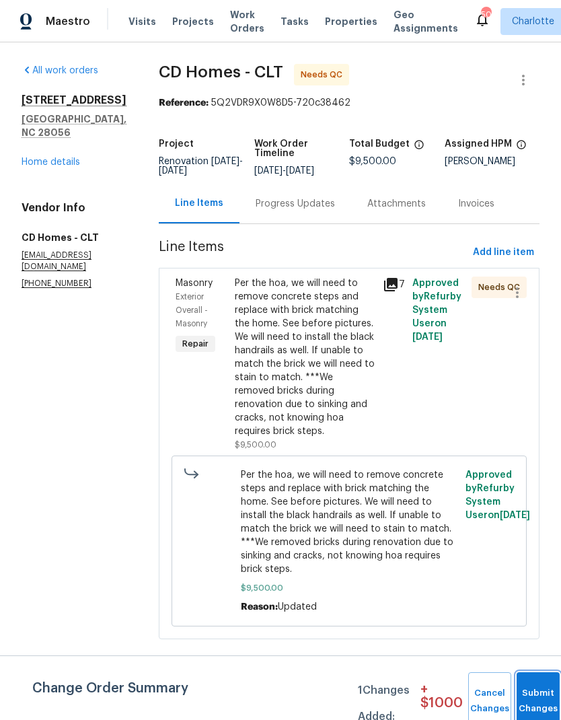
click at [527, 690] on button "Submit Changes" at bounding box center [538, 701] width 43 height 58
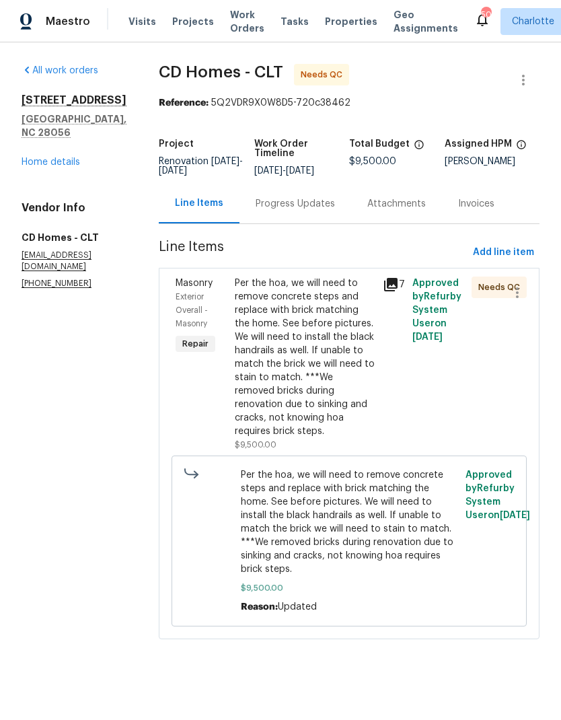
click at [390, 486] on span "Per the hoa, we will need to remove concrete steps and replace with brick match…" at bounding box center [349, 522] width 217 height 108
click at [301, 363] on div "Per the hoa, we will need to remove concrete steps and replace with brick match…" at bounding box center [305, 356] width 140 height 161
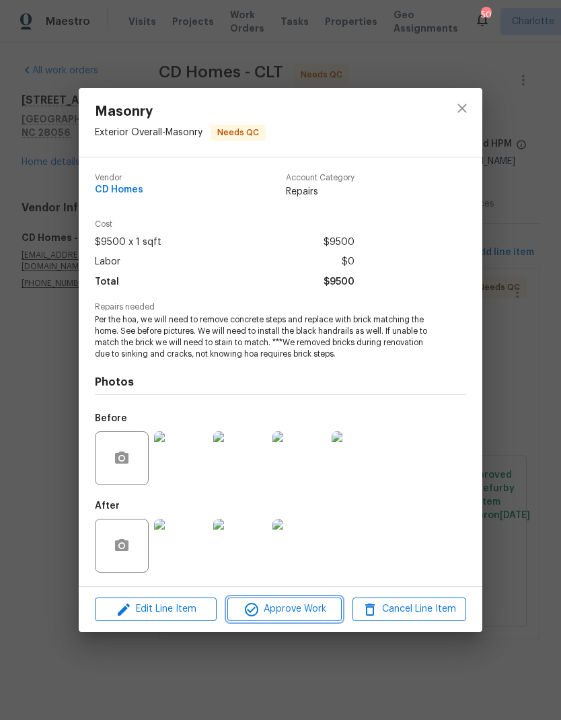
click at [293, 612] on span "Approve Work" at bounding box center [284, 609] width 106 height 17
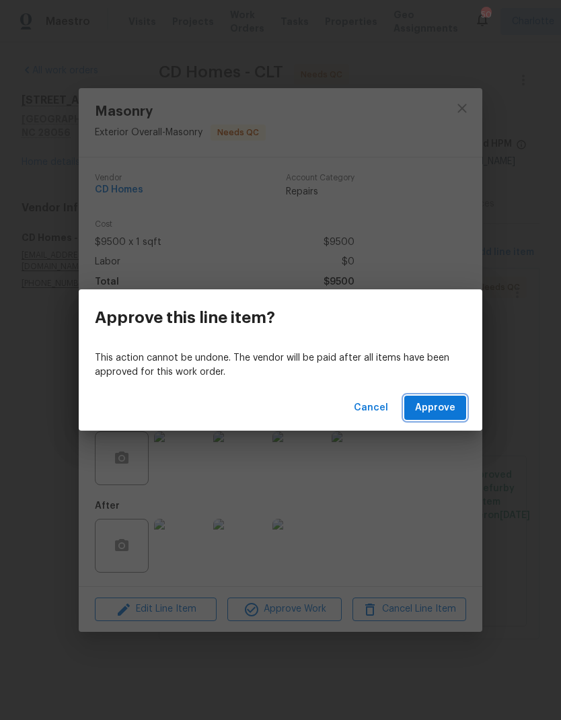
click at [446, 406] on span "Approve" at bounding box center [435, 408] width 40 height 17
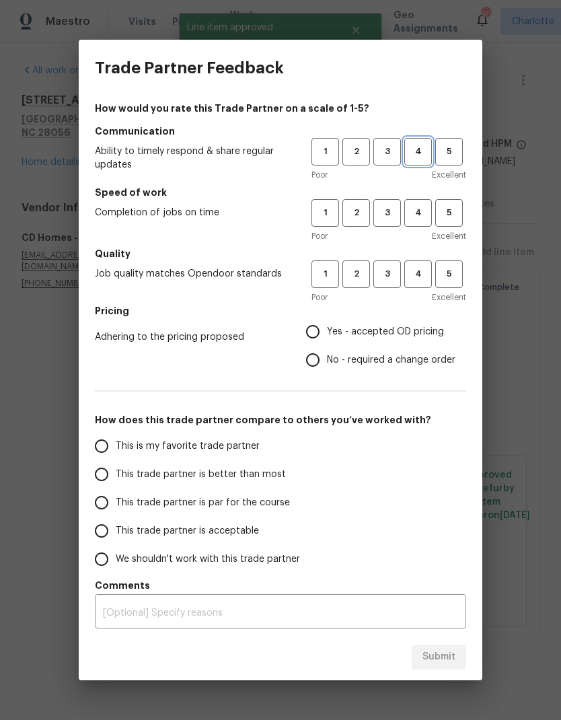
click at [423, 152] on span "4" at bounding box center [418, 151] width 25 height 15
click at [416, 216] on span "4" at bounding box center [418, 212] width 25 height 15
click at [416, 282] on button "4" at bounding box center [418, 274] width 28 height 28
click at [320, 332] on input "Yes - accepted OD pricing" at bounding box center [313, 332] width 28 height 28
radio input "true"
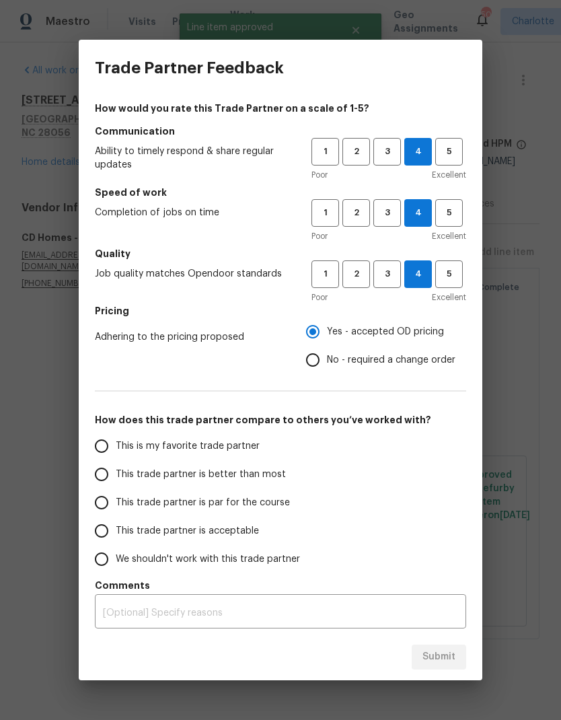
click at [102, 474] on input "This trade partner is better than most" at bounding box center [101, 474] width 28 height 28
click at [444, 661] on span "Submit" at bounding box center [438, 657] width 33 height 17
radio input "true"
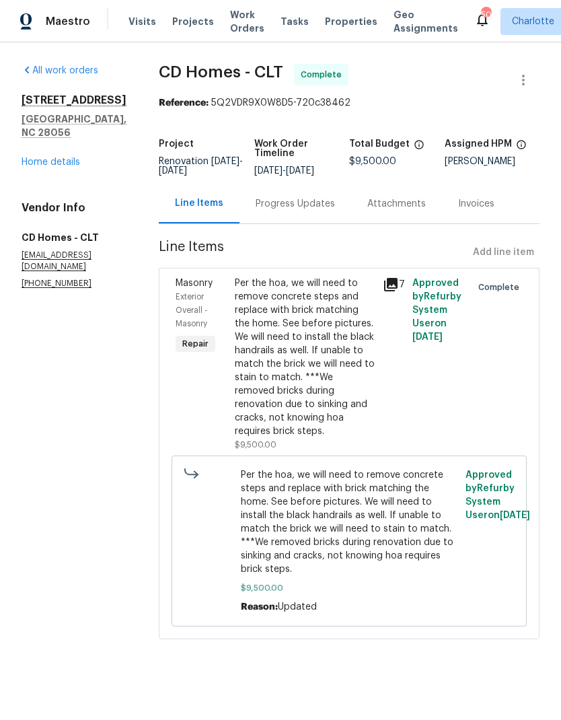
click at [250, 9] on span "Work Orders" at bounding box center [247, 21] width 34 height 27
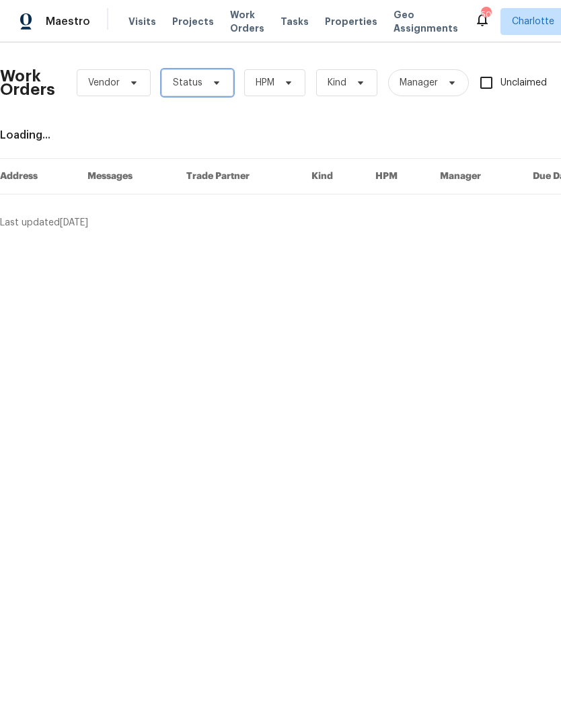
click at [218, 79] on icon at bounding box center [216, 82] width 11 height 11
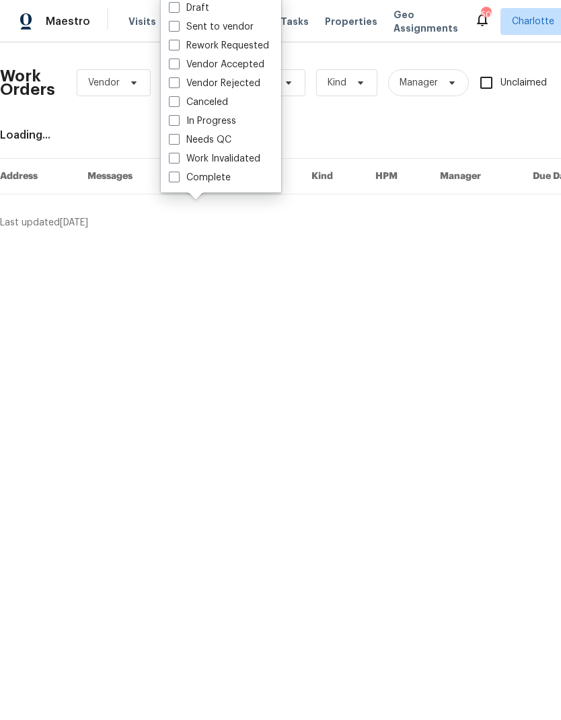
click at [223, 140] on label "Needs QC" at bounding box center [200, 139] width 63 height 13
click at [178, 140] on input "Needs QC" at bounding box center [173, 137] width 9 height 9
checkbox input "true"
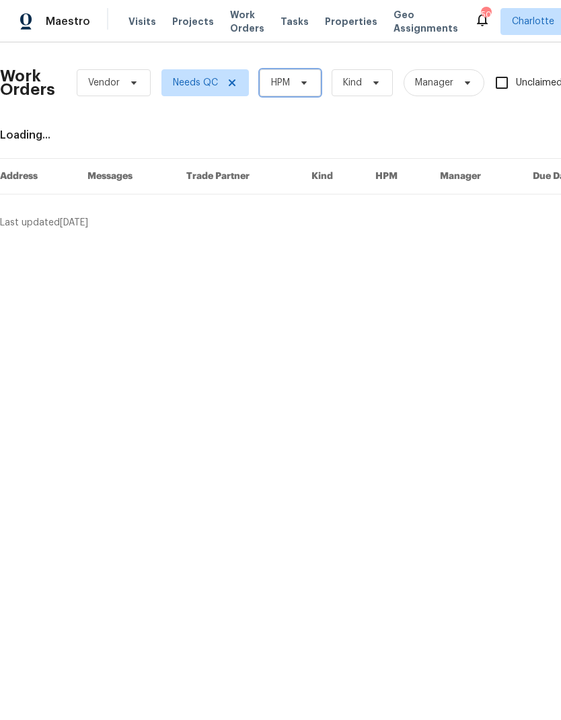
click at [313, 77] on span "HPM" at bounding box center [290, 82] width 61 height 27
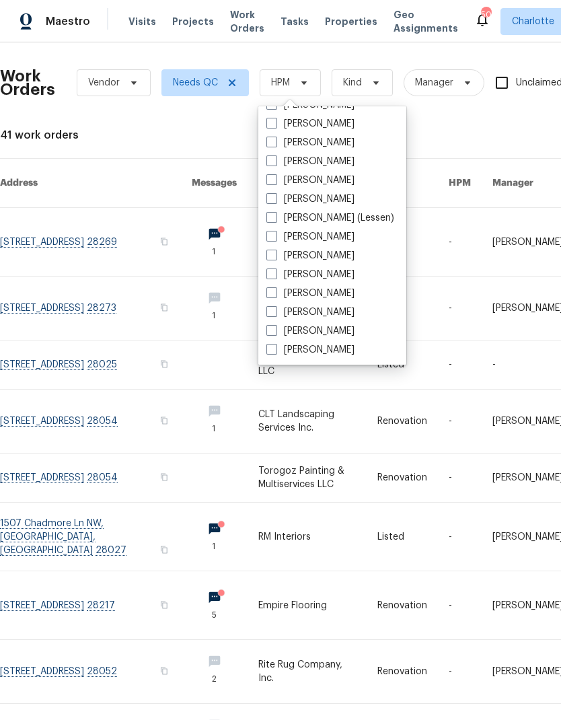
scroll to position [167, 0]
click at [316, 305] on label "[PERSON_NAME]" at bounding box center [310, 311] width 88 height 13
click at [275, 305] on input "[PERSON_NAME]" at bounding box center [270, 309] width 9 height 9
checkbox input "true"
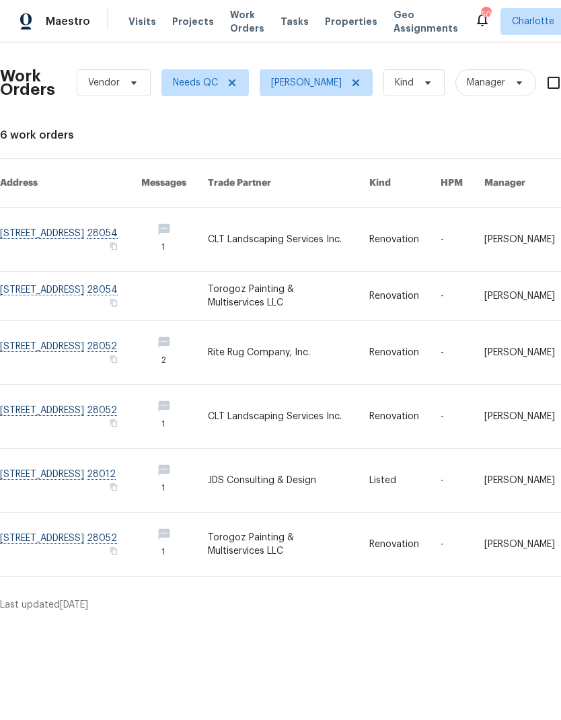
click at [316, 474] on link at bounding box center [288, 480] width 161 height 63
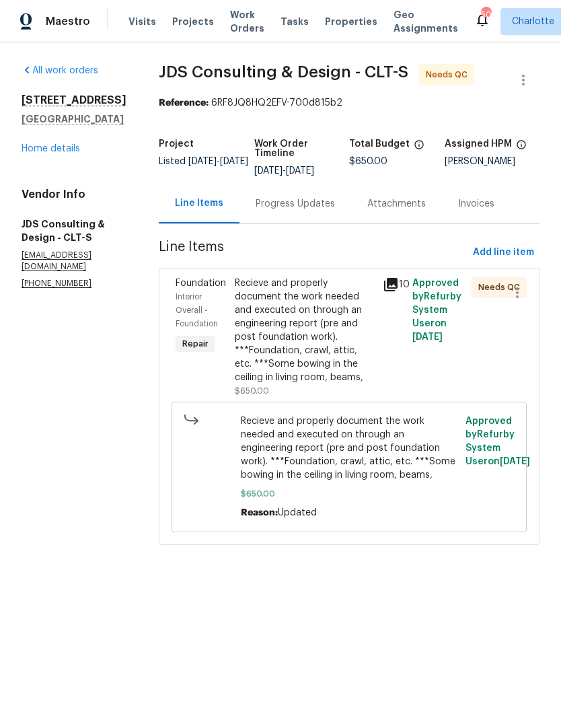
click at [324, 342] on div "Recieve and properly document the work needed and executed on through an engine…" at bounding box center [305, 330] width 140 height 108
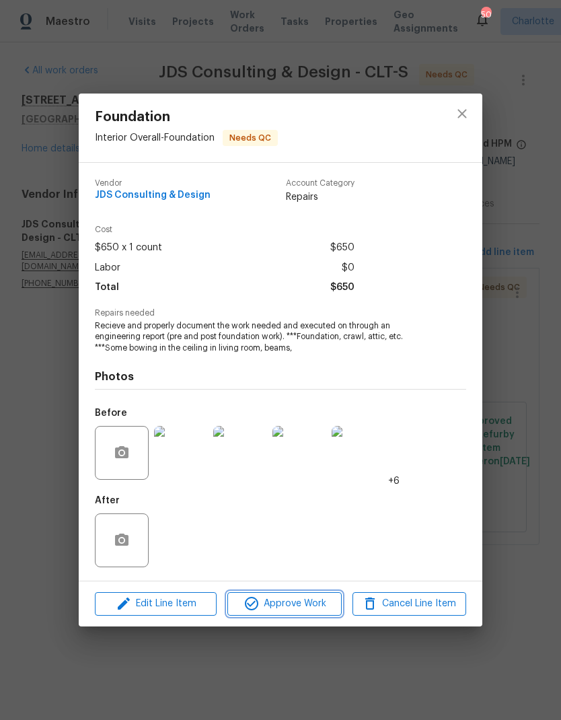
click at [296, 605] on span "Approve Work" at bounding box center [284, 603] width 106 height 17
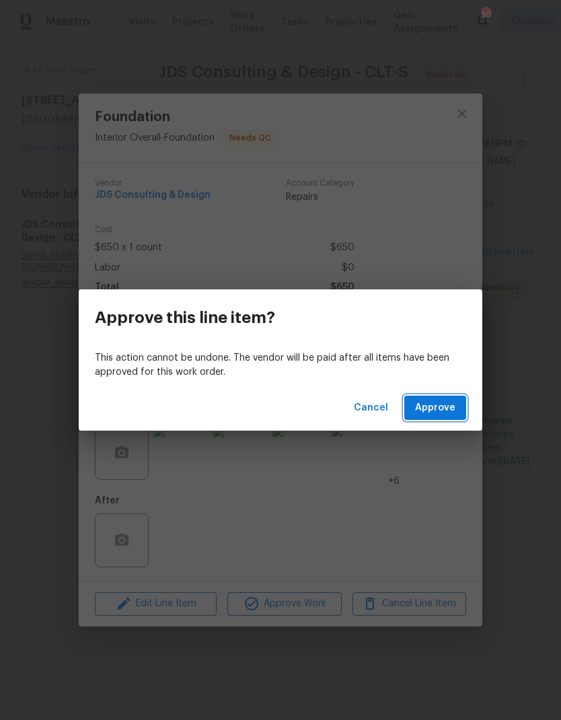
click at [447, 411] on span "Approve" at bounding box center [435, 408] width 40 height 17
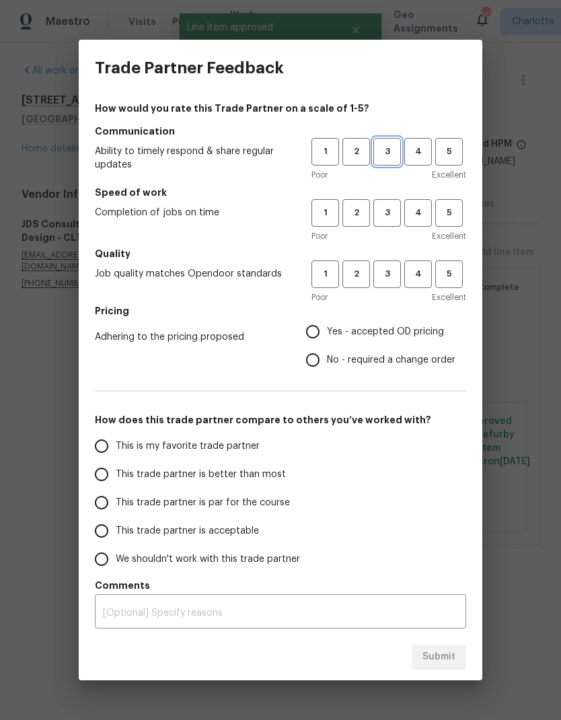
click at [396, 151] on span "3" at bounding box center [387, 151] width 25 height 15
click at [392, 215] on span "3" at bounding box center [387, 212] width 25 height 15
click at [393, 287] on button "3" at bounding box center [387, 274] width 28 height 28
click at [322, 338] on input "Yes - accepted OD pricing" at bounding box center [313, 332] width 28 height 28
radio input "true"
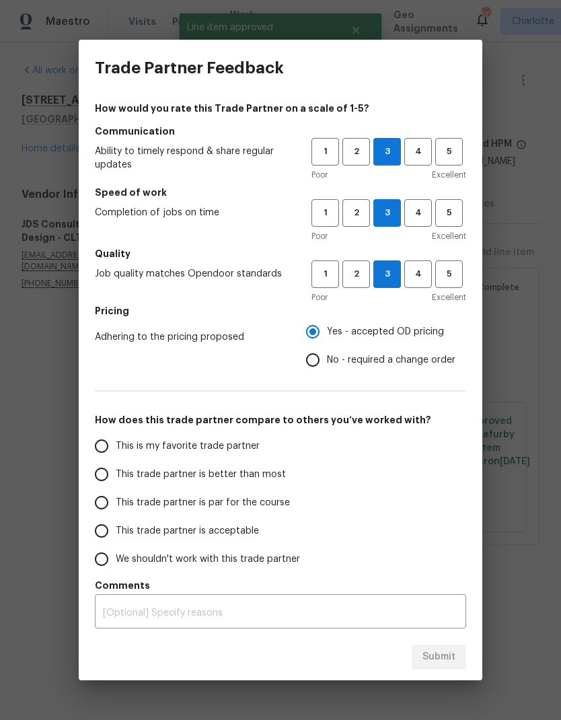
click at [101, 478] on input "This trade partner is better than most" at bounding box center [101, 474] width 28 height 28
click at [444, 654] on span "Submit" at bounding box center [438, 657] width 33 height 17
radio input "true"
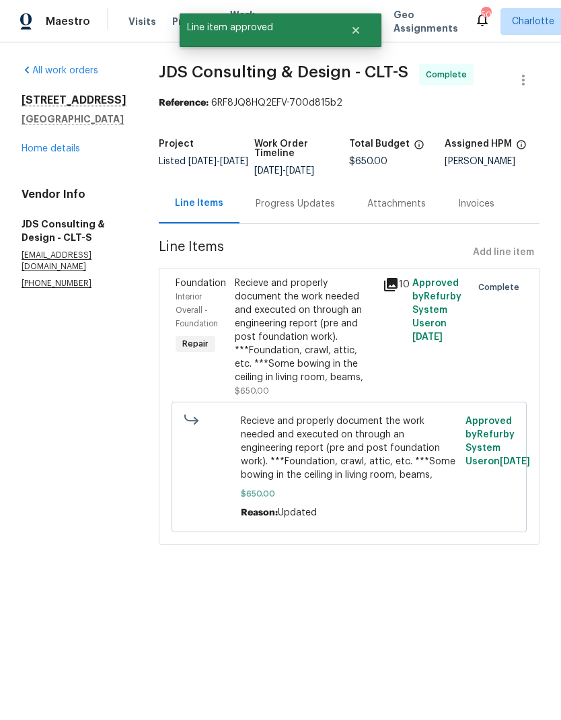
radio input "false"
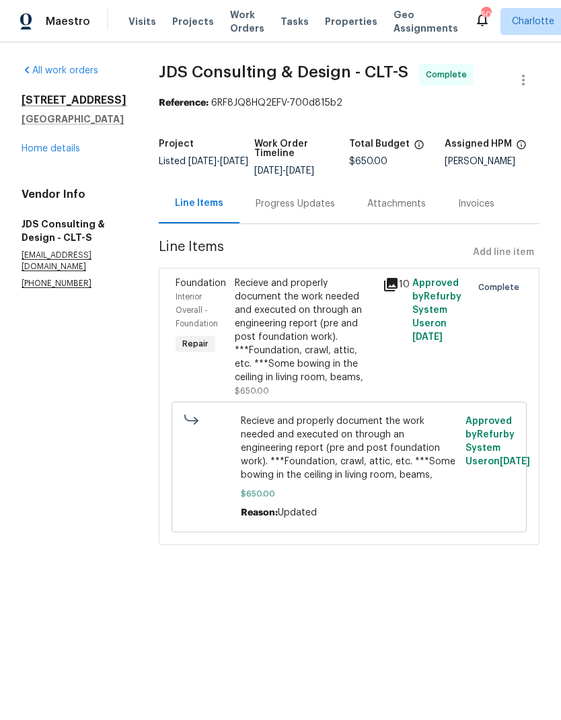
click at [233, 26] on span "Work Orders" at bounding box center [247, 21] width 34 height 27
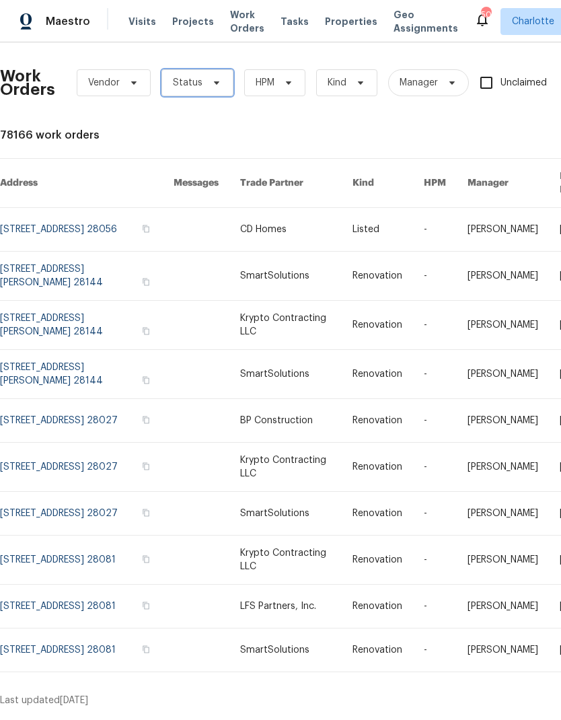
click at [220, 79] on span "Status" at bounding box center [197, 82] width 72 height 27
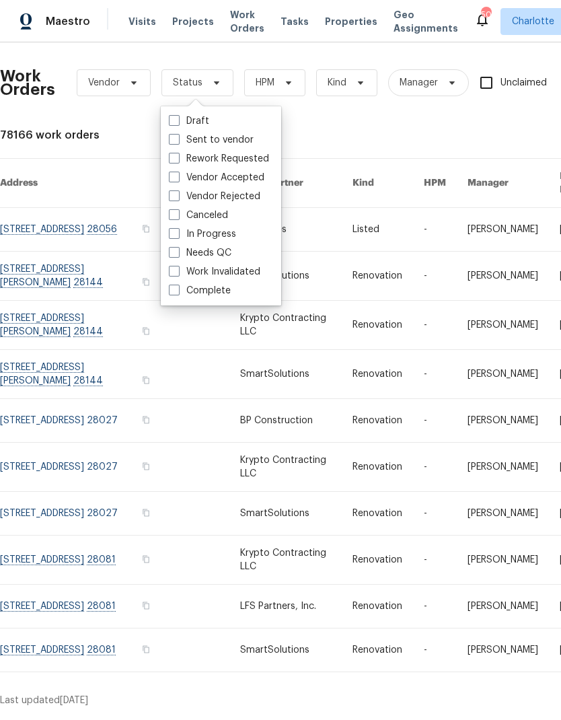
click at [218, 257] on label "Needs QC" at bounding box center [200, 252] width 63 height 13
click at [178, 255] on input "Needs QC" at bounding box center [173, 250] width 9 height 9
checkbox input "true"
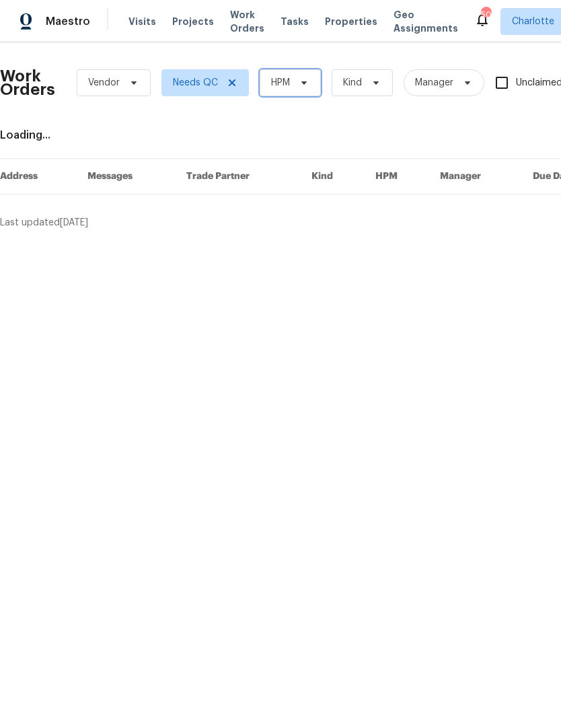
click at [305, 81] on icon at bounding box center [304, 82] width 11 height 11
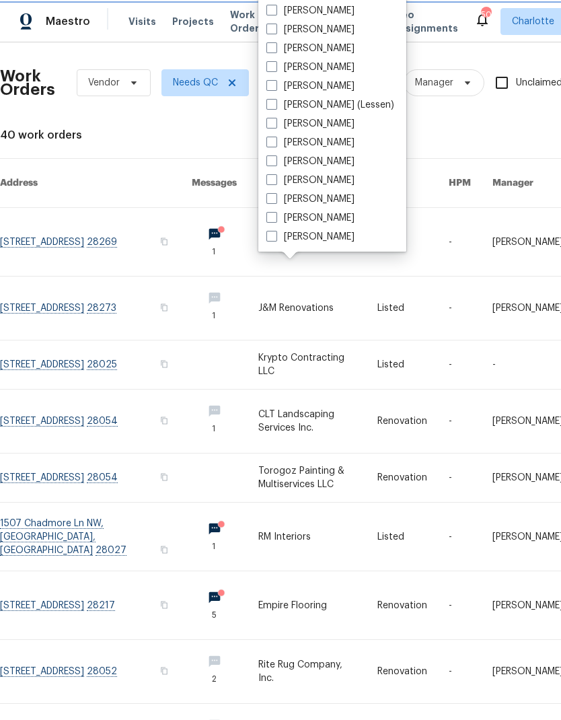
scroll to position [167, 0]
click at [307, 199] on label "[PERSON_NAME]" at bounding box center [310, 198] width 88 height 13
click at [275, 199] on input "[PERSON_NAME]" at bounding box center [270, 196] width 9 height 9
checkbox input "true"
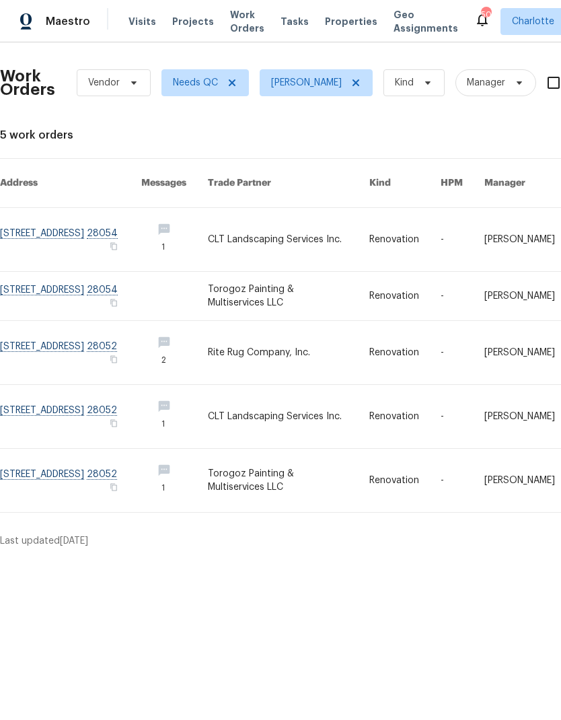
click at [334, 219] on link at bounding box center [288, 239] width 161 height 63
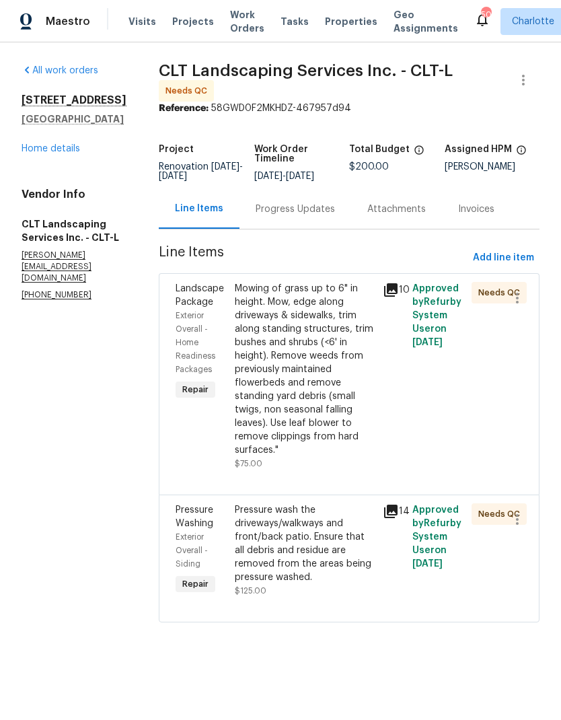
click at [327, 409] on div "Mowing of grass up to 6" in height. Mow, edge along driveways & sidewalks, trim…" at bounding box center [305, 369] width 140 height 175
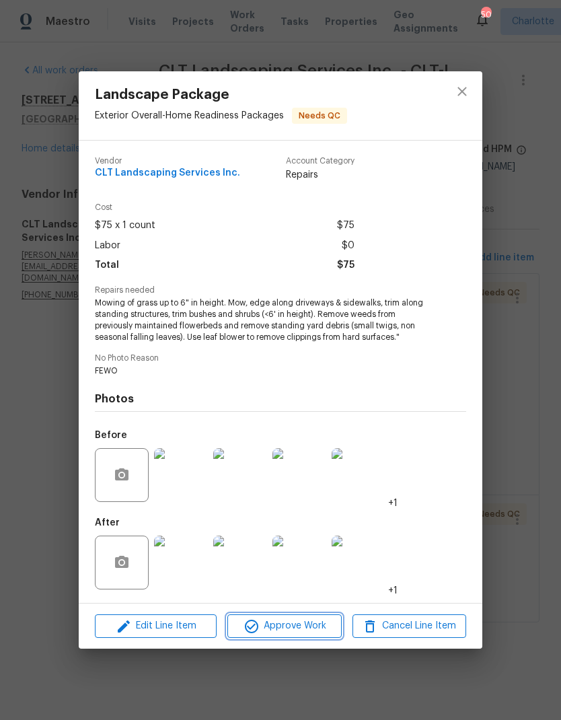
click at [295, 628] on span "Approve Work" at bounding box center [284, 626] width 106 height 17
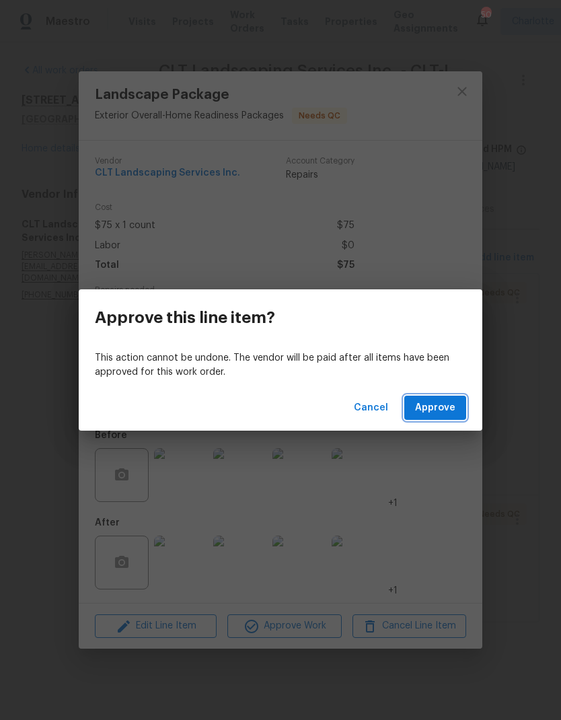
click at [448, 411] on span "Approve" at bounding box center [435, 408] width 40 height 17
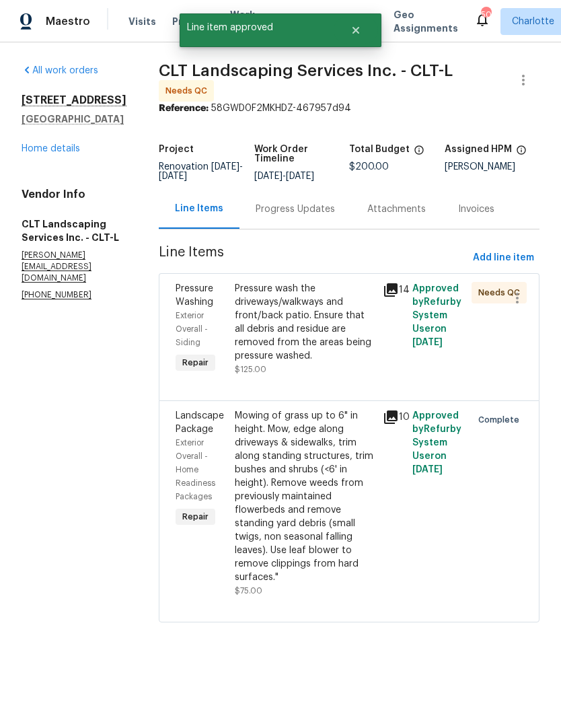
click at [310, 344] on div "Pressure wash the driveways/walkways and front/back patio. Ensure that all debr…" at bounding box center [305, 322] width 140 height 81
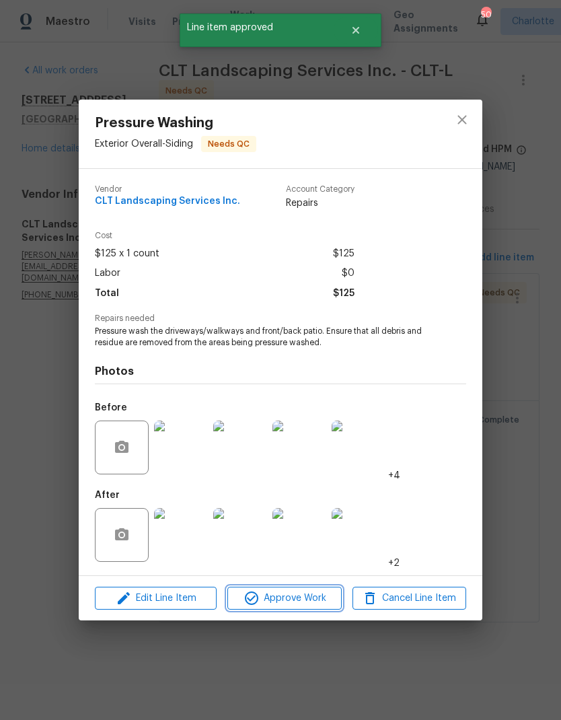
click at [304, 601] on span "Approve Work" at bounding box center [284, 598] width 106 height 17
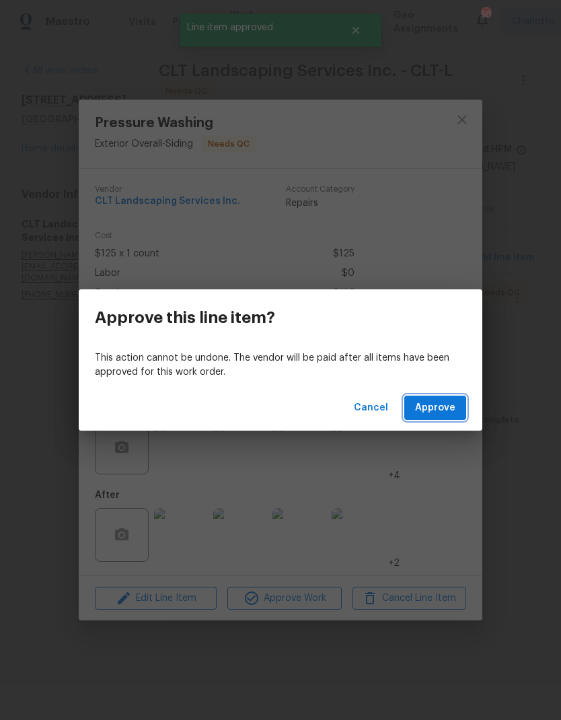
click at [436, 419] on button "Approve" at bounding box center [435, 408] width 62 height 25
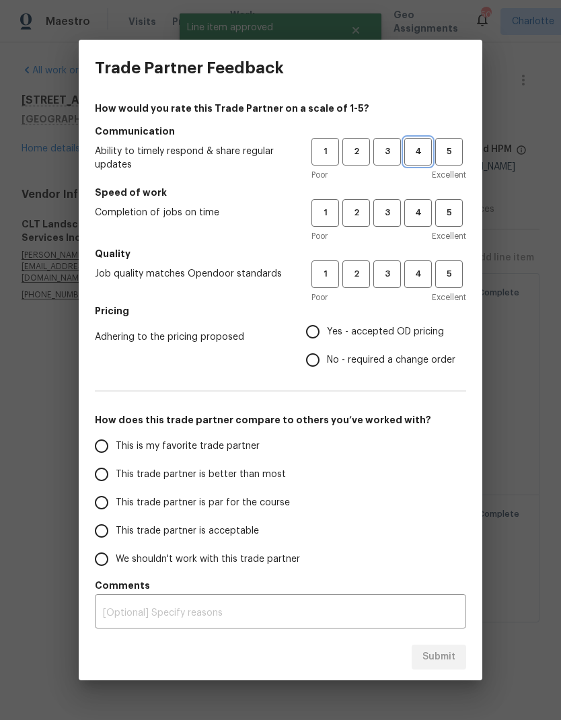
click at [421, 151] on span "4" at bounding box center [418, 151] width 25 height 15
click at [424, 211] on span "4" at bounding box center [418, 212] width 25 height 15
click at [419, 273] on span "4" at bounding box center [418, 273] width 25 height 15
click at [321, 332] on input "Yes - accepted OD pricing" at bounding box center [313, 332] width 28 height 28
radio input "true"
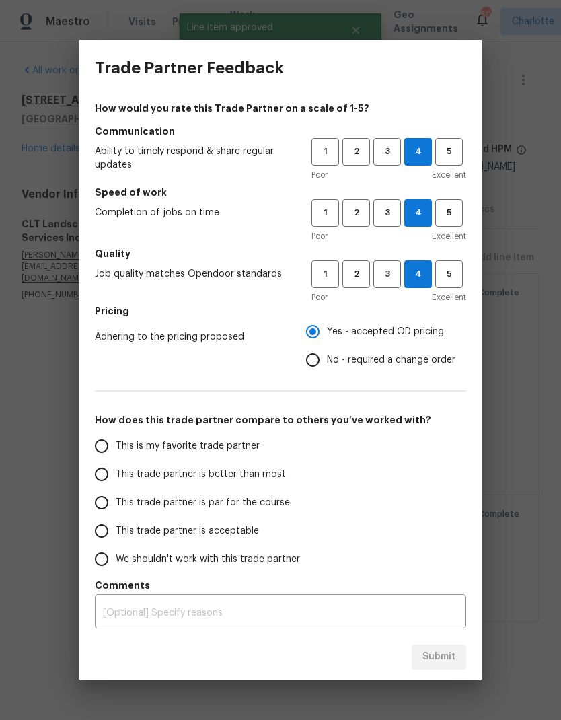
click at [259, 474] on span "This trade partner is better than most" at bounding box center [201, 475] width 170 height 14
click at [116, 474] on input "This trade partner is better than most" at bounding box center [101, 474] width 28 height 28
click at [447, 659] on span "Submit" at bounding box center [438, 657] width 33 height 17
radio input "true"
radio input "false"
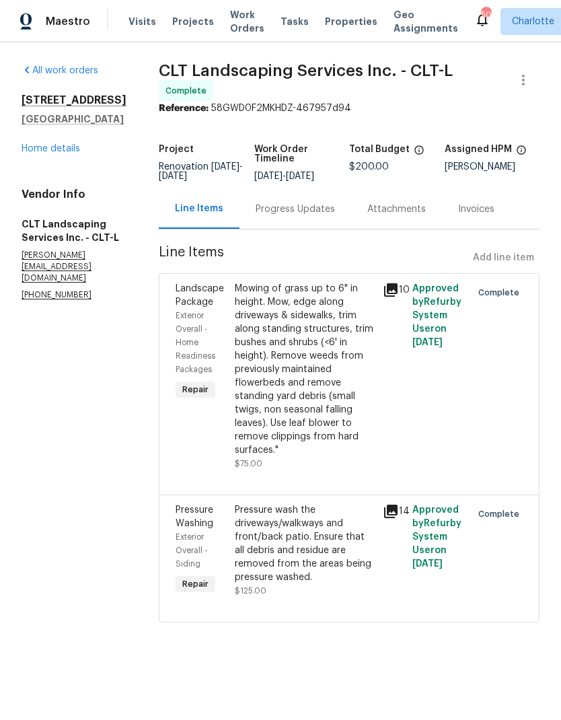
click at [35, 153] on link "Home details" at bounding box center [51, 148] width 59 height 9
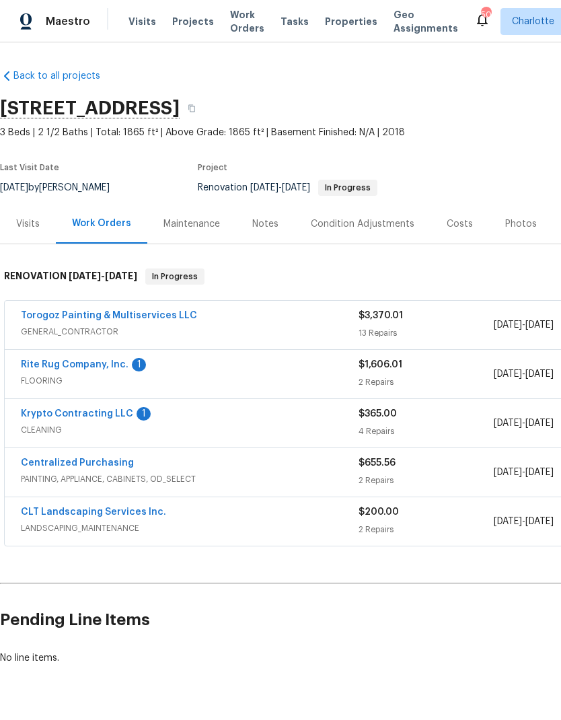
click at [32, 367] on link "Rite Rug Company, Inc." at bounding box center [75, 364] width 108 height 9
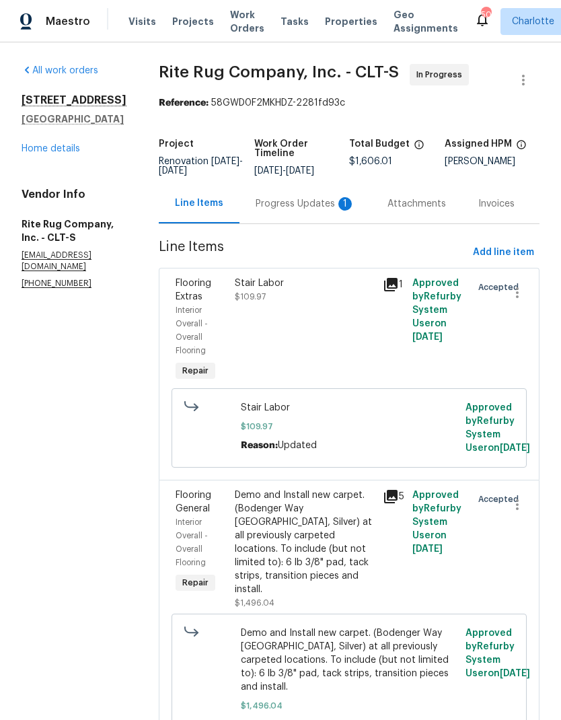
click at [299, 210] on div "Progress Updates 1" at bounding box center [306, 203] width 100 height 13
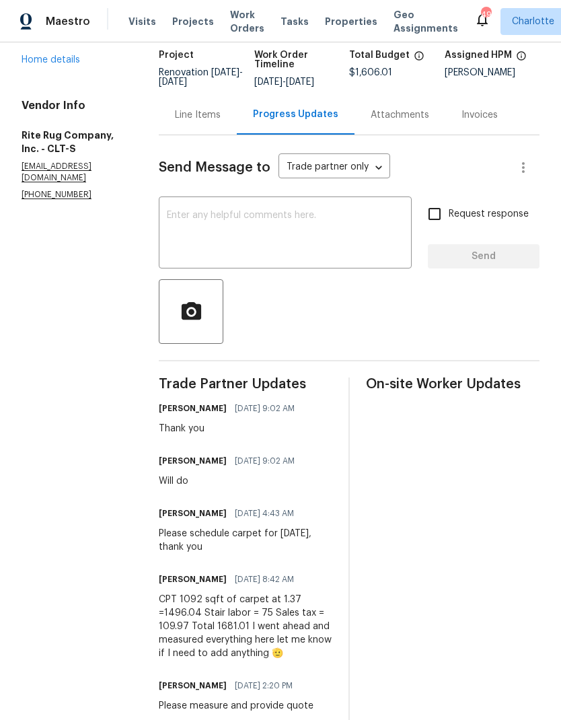
click at [221, 120] on div "Line Items" at bounding box center [198, 114] width 46 height 13
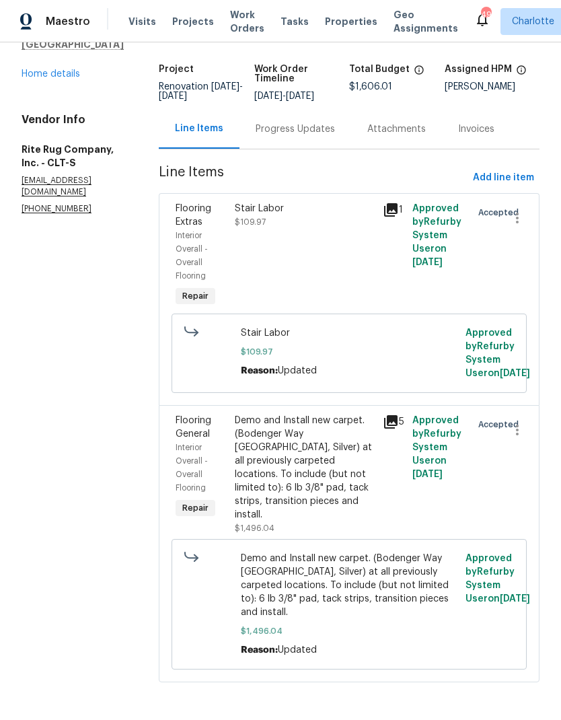
scroll to position [50, 0]
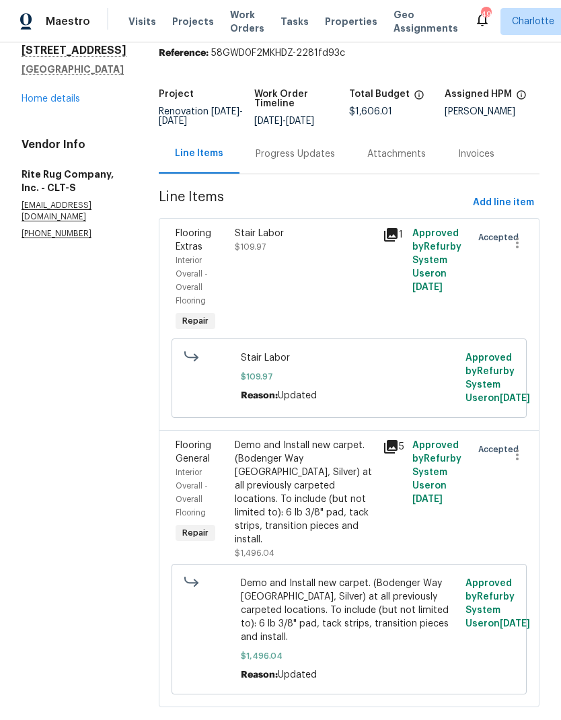
click at [31, 102] on link "Home details" at bounding box center [51, 98] width 59 height 9
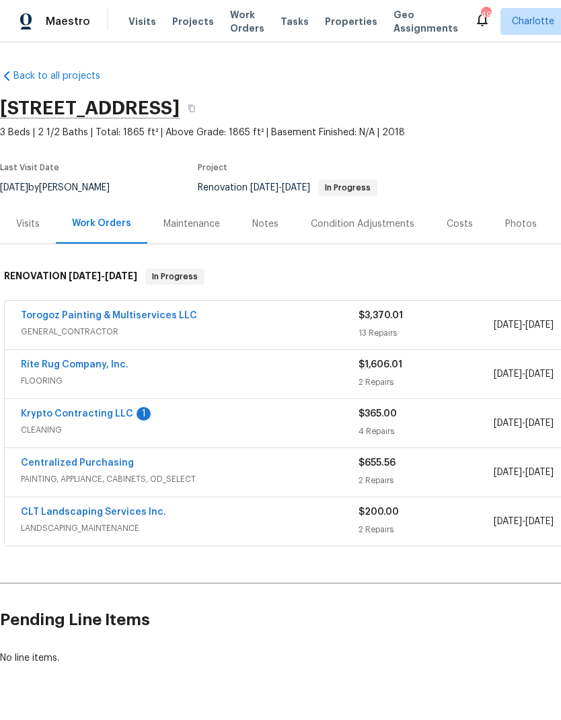
click at [28, 365] on link "Rite Rug Company, Inc." at bounding box center [75, 364] width 108 height 9
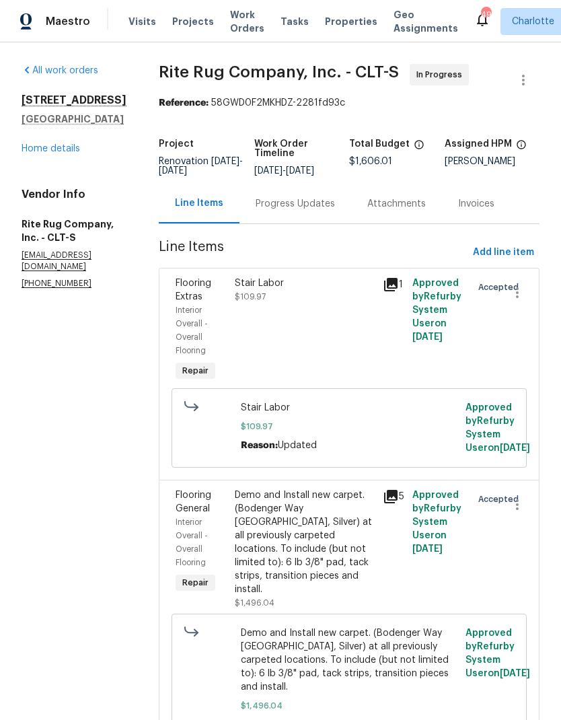
click at [335, 211] on div "Progress Updates" at bounding box center [295, 203] width 79 height 13
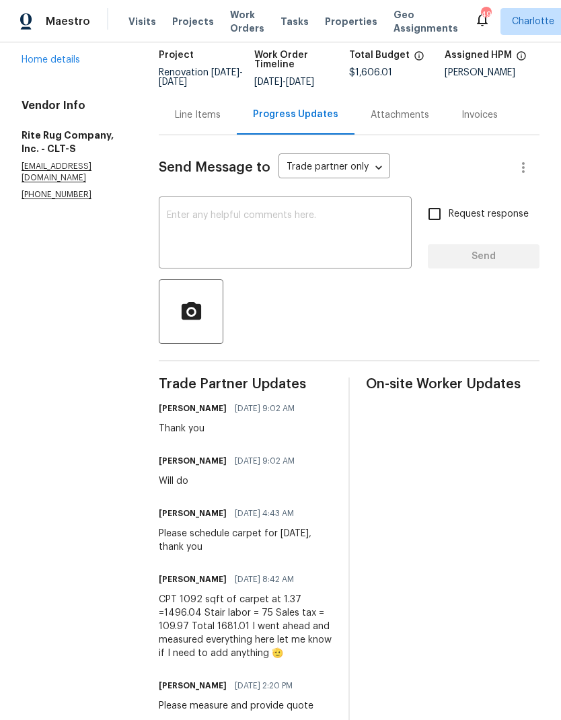
click at [221, 120] on div "Line Items" at bounding box center [198, 114] width 46 height 13
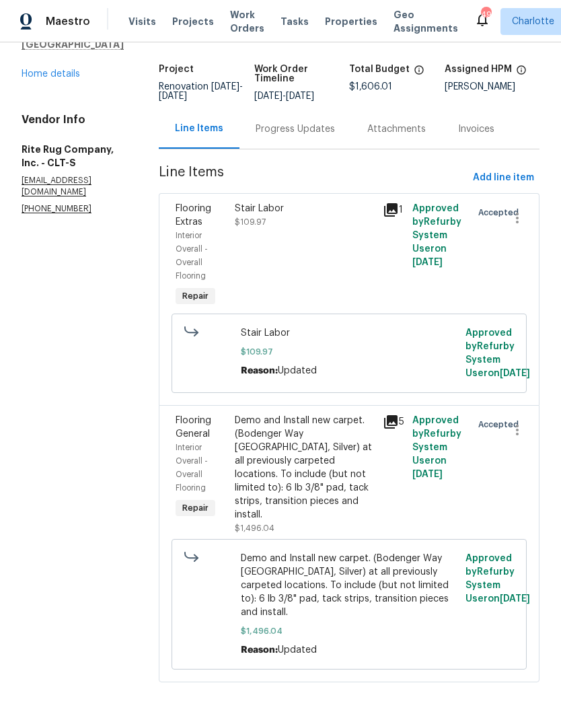
scroll to position [50, 0]
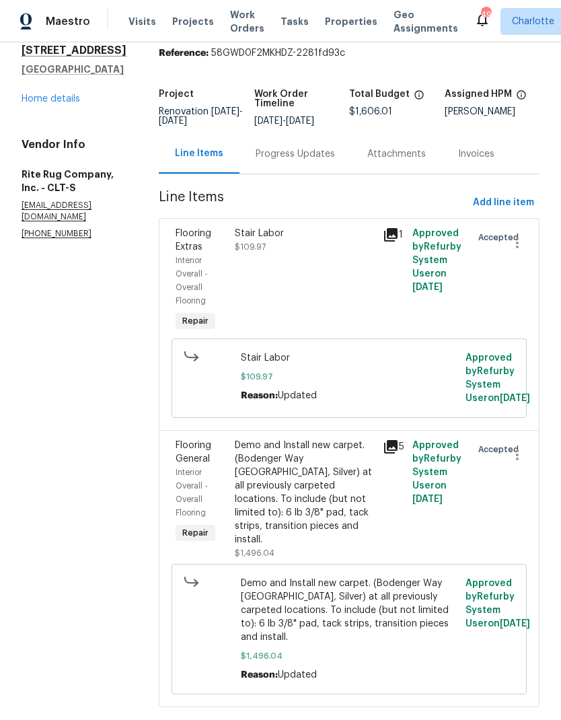
click at [330, 161] on div "Progress Updates" at bounding box center [295, 153] width 79 height 13
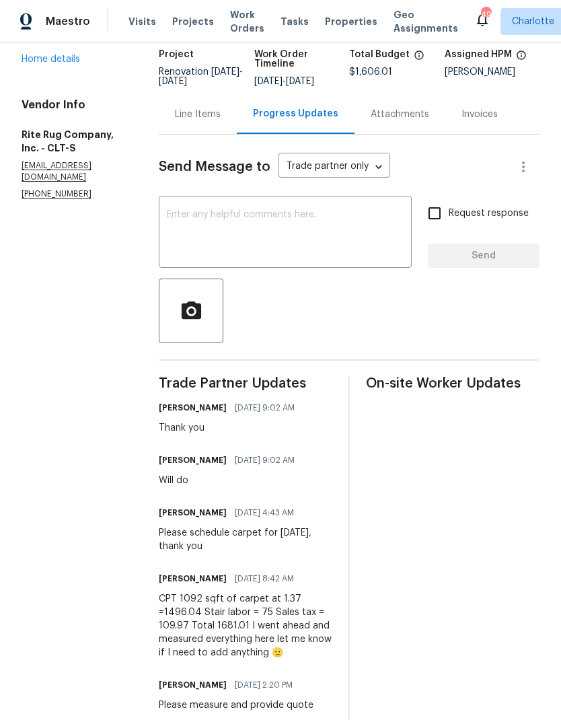
scroll to position [89, 0]
click at [221, 122] on div "Line Items" at bounding box center [198, 114] width 46 height 13
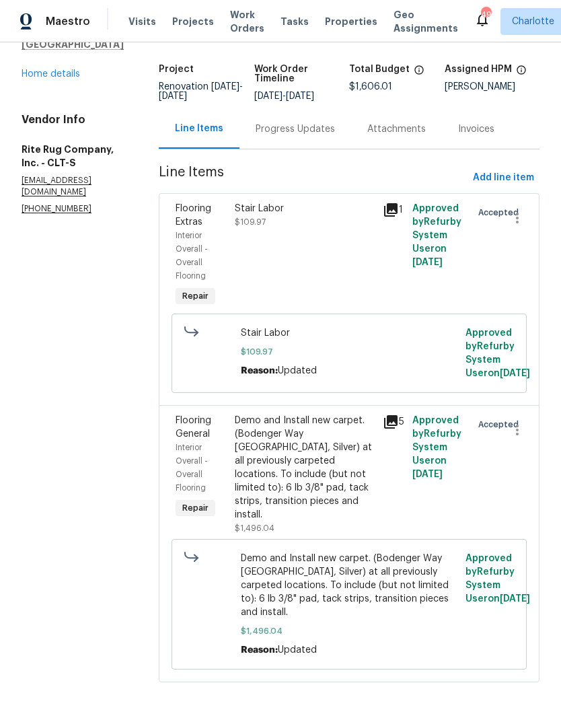
scroll to position [50, 0]
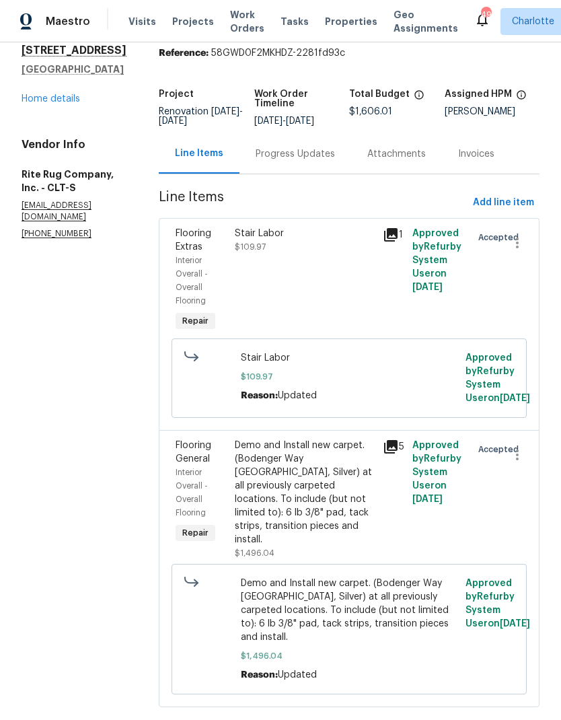
click at [289, 254] on div "Stair Labor $109.97" at bounding box center [305, 240] width 140 height 27
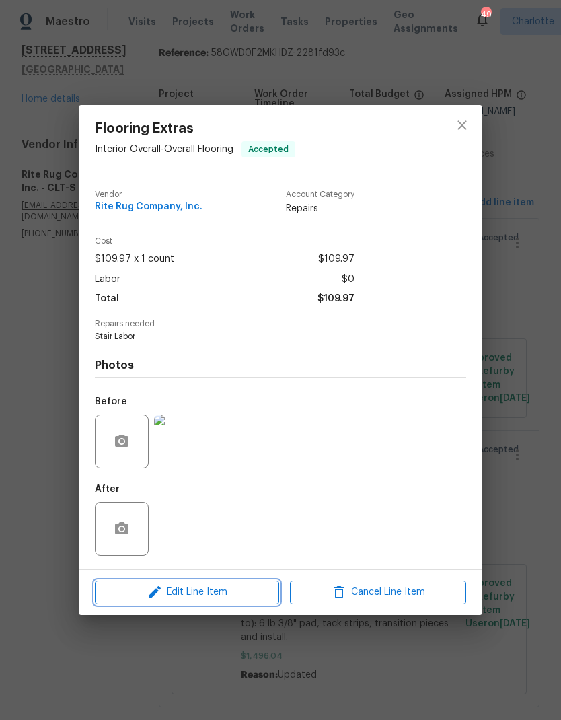
click at [230, 597] on span "Edit Line Item" at bounding box center [187, 592] width 176 height 17
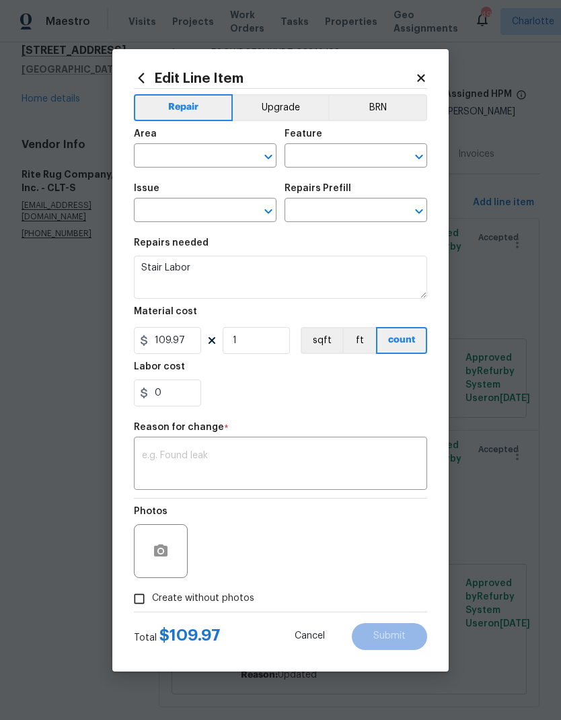
type input "Interior Overall"
type input "Overall Flooring"
type input "Flooring Extras"
type input "Stair Labor $120.00"
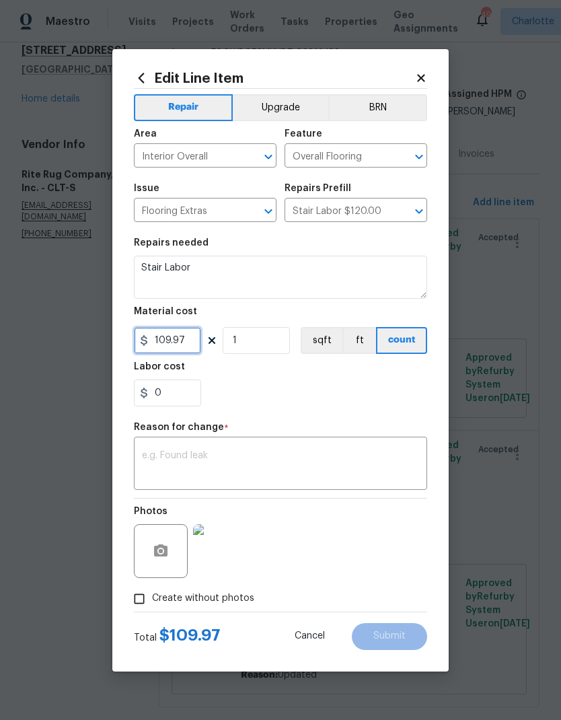
click at [200, 342] on input "109.97" at bounding box center [167, 340] width 67 height 27
type input "184.97"
click at [395, 414] on section "Repairs needed Stair Labor Material cost 184.97 1 sqft ft count Labor cost 0" at bounding box center [280, 322] width 293 height 184
click at [383, 467] on textarea at bounding box center [280, 465] width 277 height 28
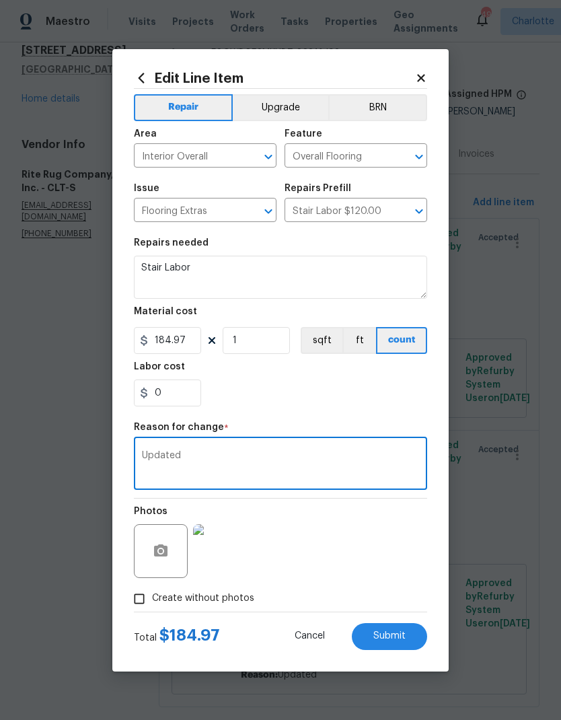
type textarea "Updated"
click at [395, 371] on div "Labor cost" at bounding box center [280, 370] width 293 height 17
click at [410, 636] on button "Submit" at bounding box center [389, 636] width 75 height 27
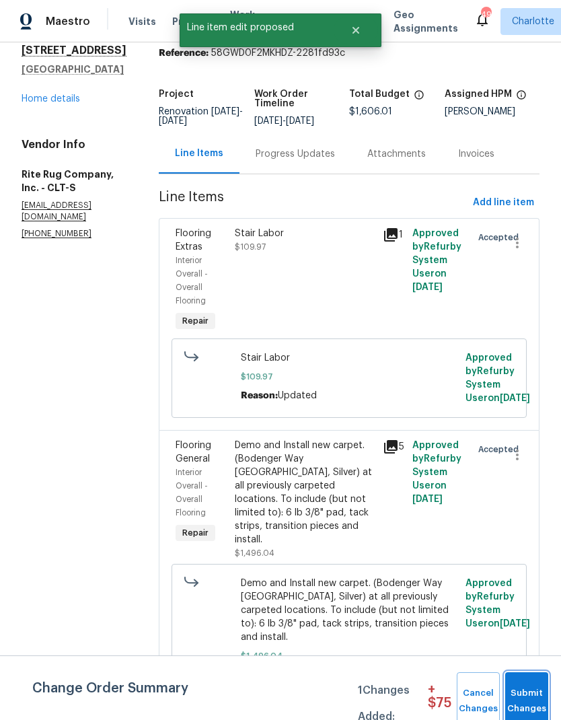
click at [529, 689] on span "Submit Changes" at bounding box center [527, 701] width 30 height 31
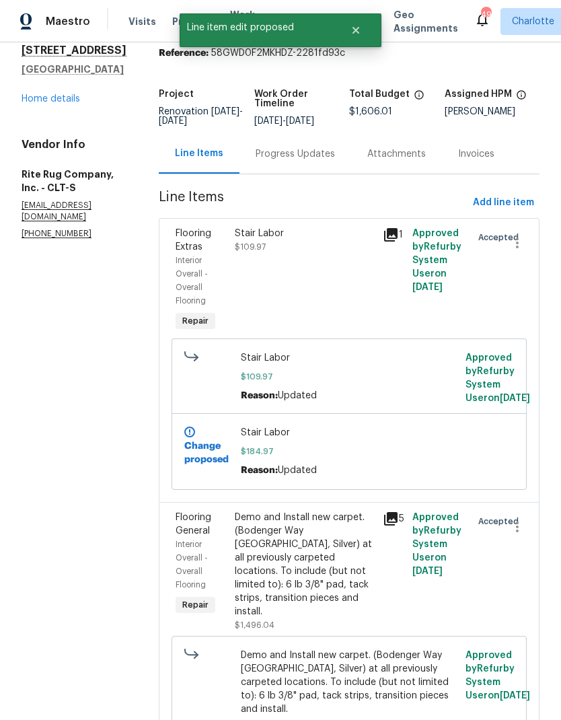
click at [46, 102] on link "Home details" at bounding box center [51, 98] width 59 height 9
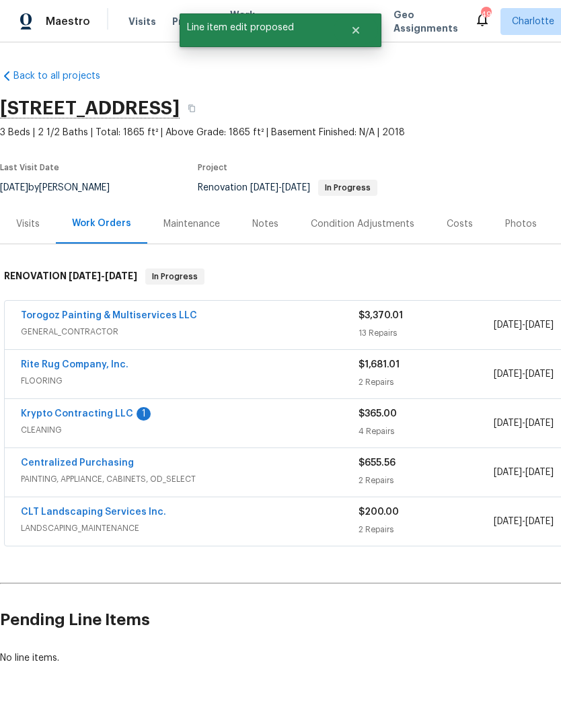
click at [30, 364] on link "Rite Rug Company, Inc." at bounding box center [75, 364] width 108 height 9
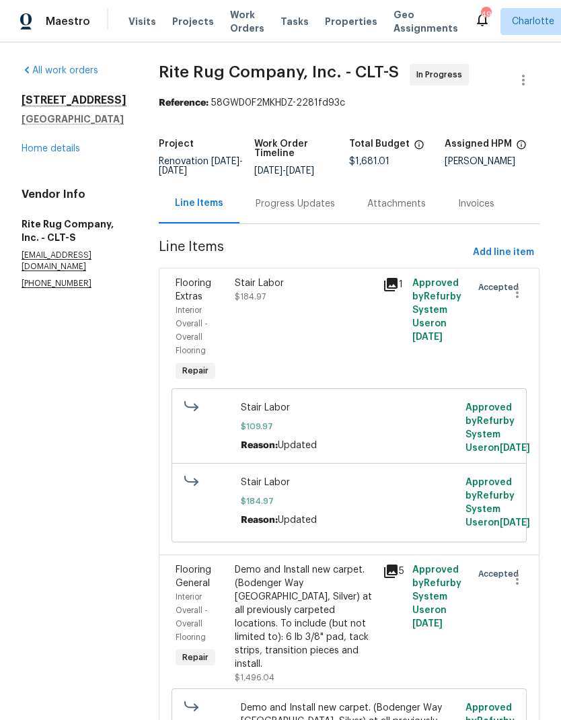
click at [26, 149] on link "Home details" at bounding box center [51, 148] width 59 height 9
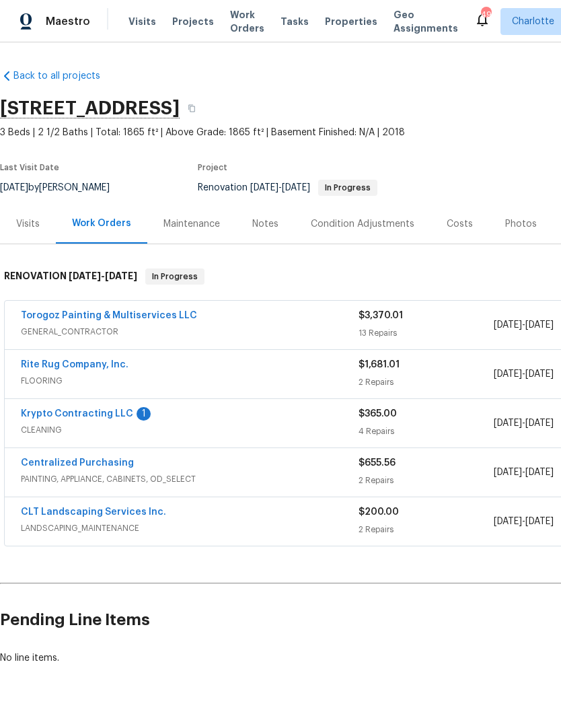
click at [27, 413] on link "Krypto Contracting LLC" at bounding box center [77, 413] width 112 height 9
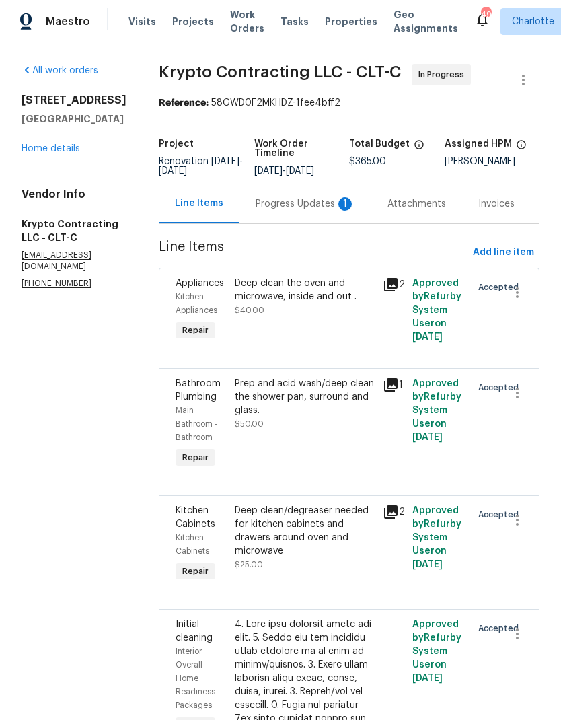
click at [323, 211] on div "Progress Updates 1" at bounding box center [306, 203] width 100 height 13
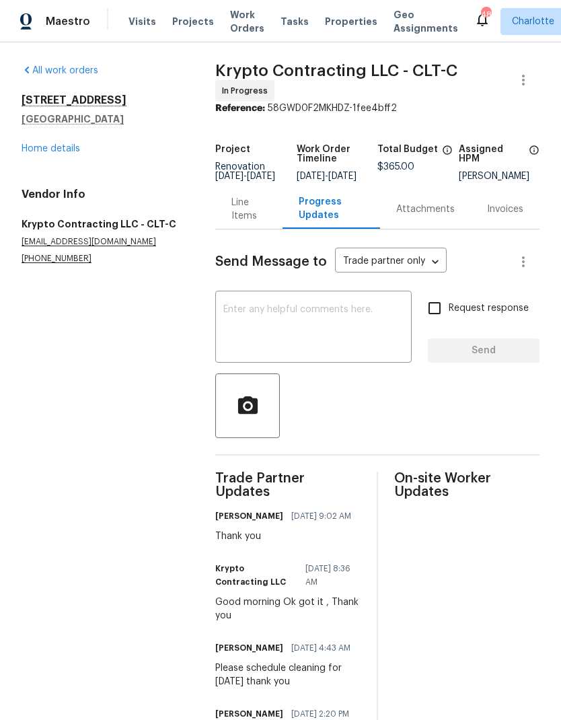
click at [33, 151] on link "Home details" at bounding box center [51, 148] width 59 height 9
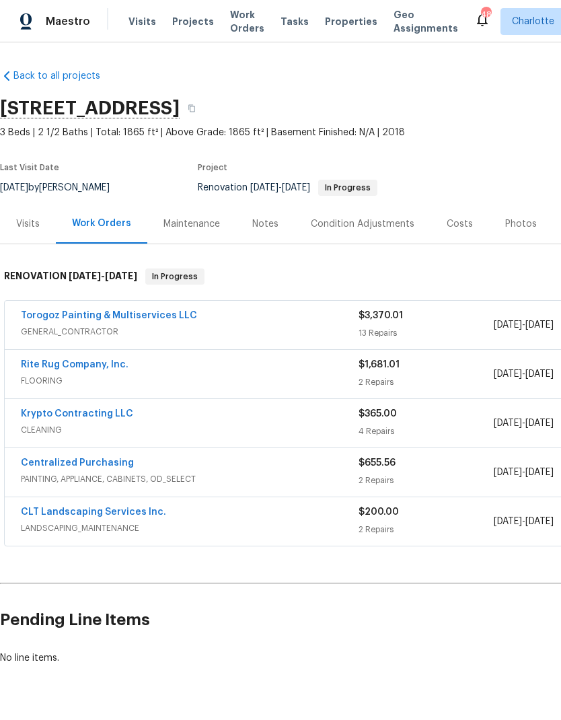
click at [267, 229] on div "Notes" at bounding box center [265, 223] width 26 height 13
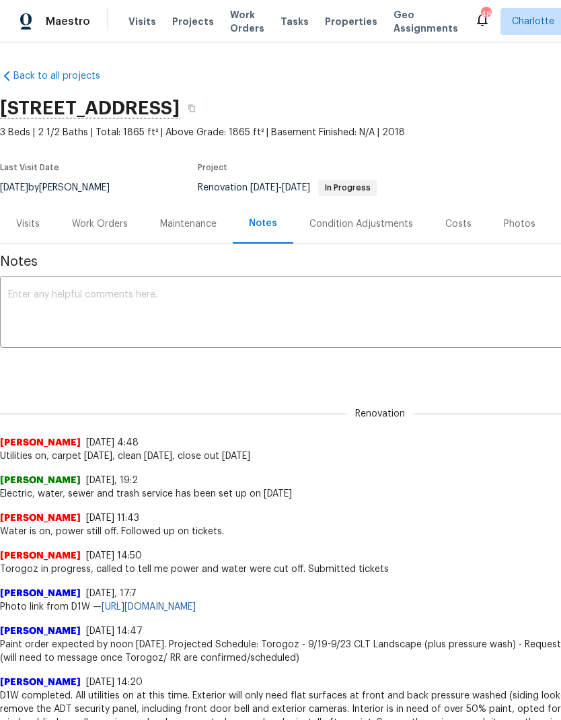
click at [193, 16] on span "Projects" at bounding box center [193, 21] width 42 height 13
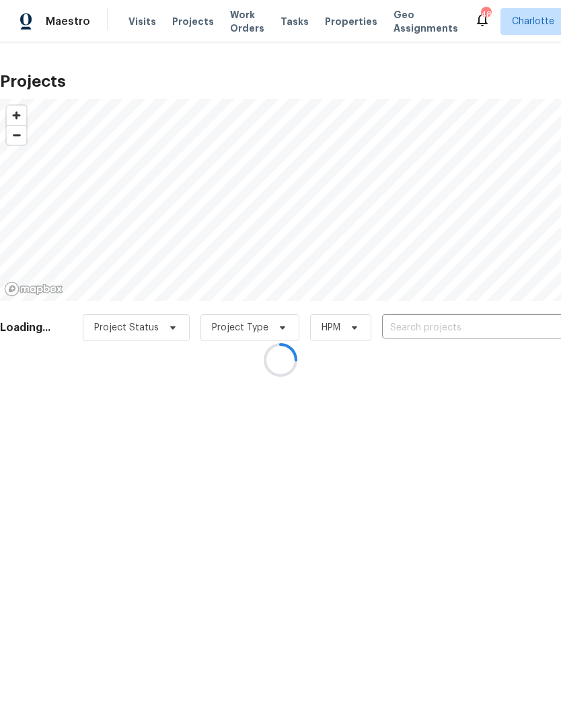
click at [480, 320] on div at bounding box center [280, 360] width 561 height 720
click at [498, 326] on div at bounding box center [280, 360] width 561 height 720
click at [502, 324] on input "text" at bounding box center [459, 328] width 154 height 21
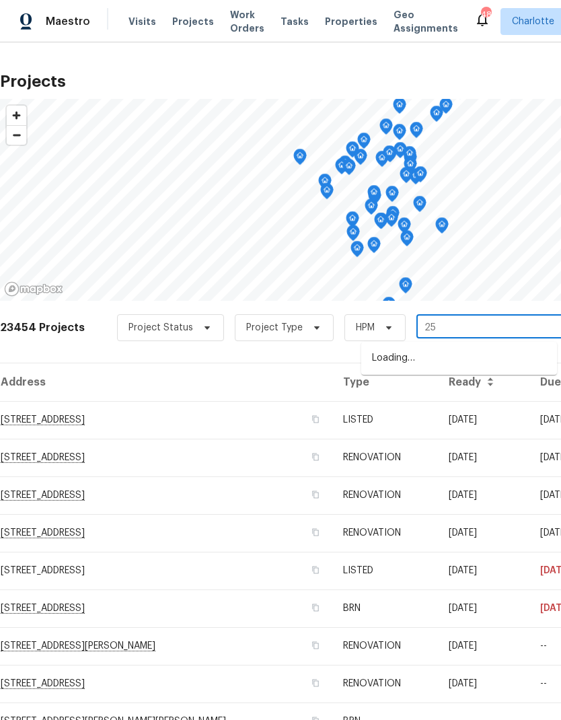
type input "2"
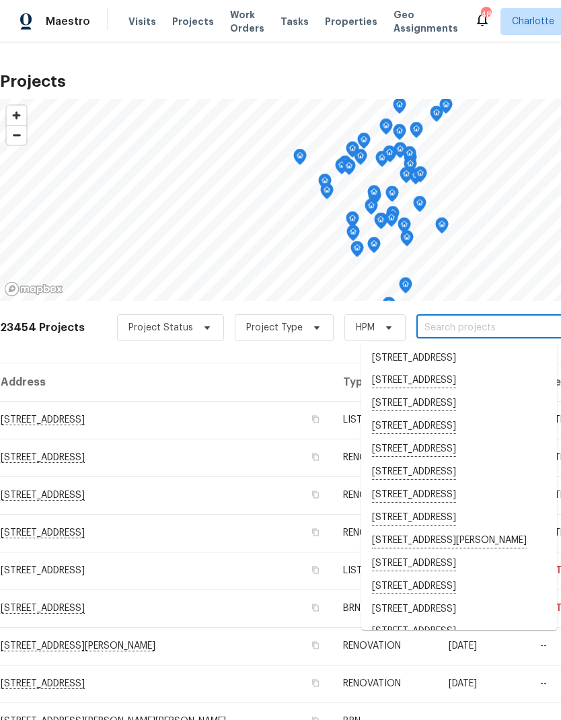
click at [502, 329] on input "text" at bounding box center [493, 328] width 154 height 21
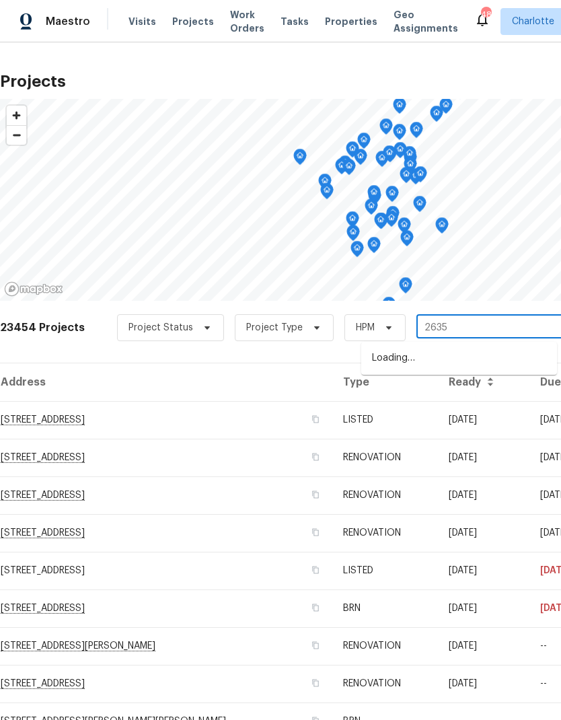
type input "2635"
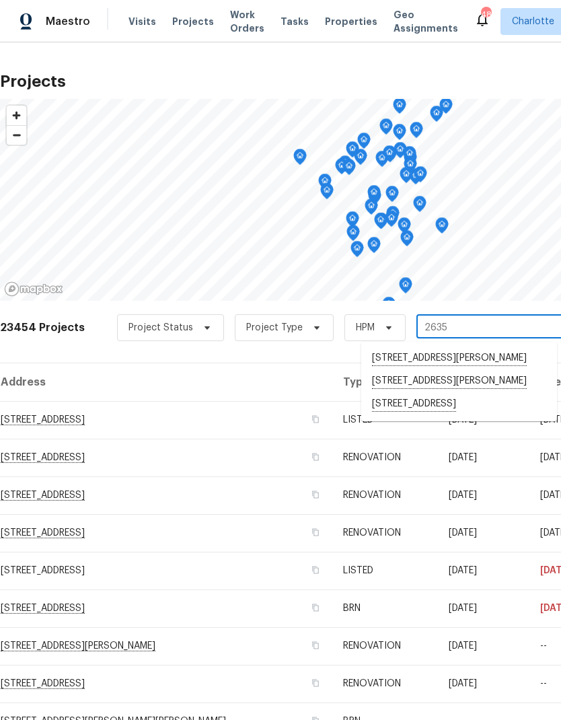
click at [469, 416] on li "[STREET_ADDRESS]" at bounding box center [459, 404] width 196 height 23
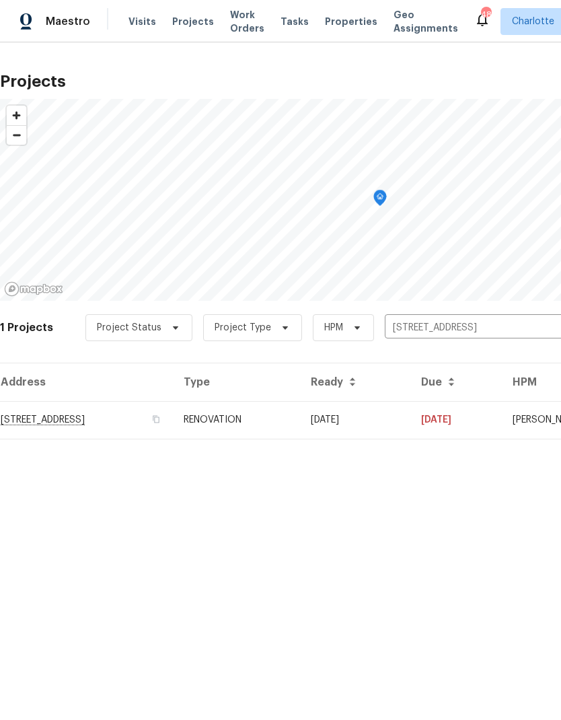
click at [410, 418] on td "09/17/25" at bounding box center [355, 420] width 110 height 38
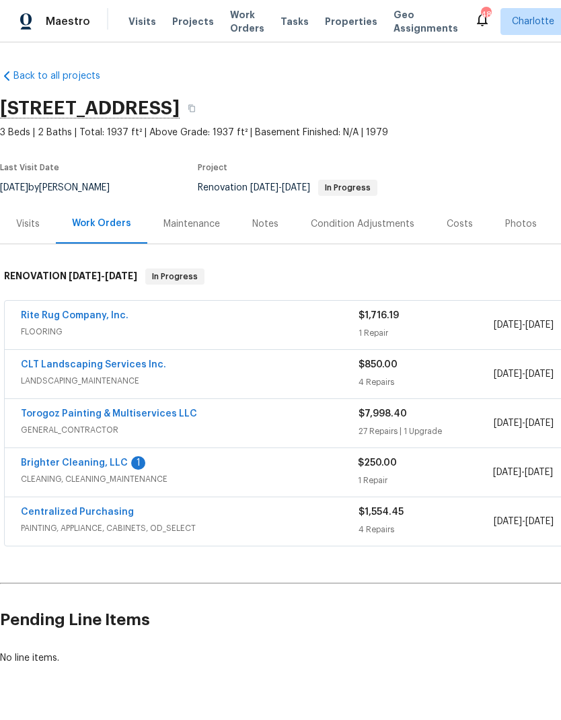
click at [38, 461] on link "Brighter Cleaning, LLC" at bounding box center [74, 462] width 107 height 9
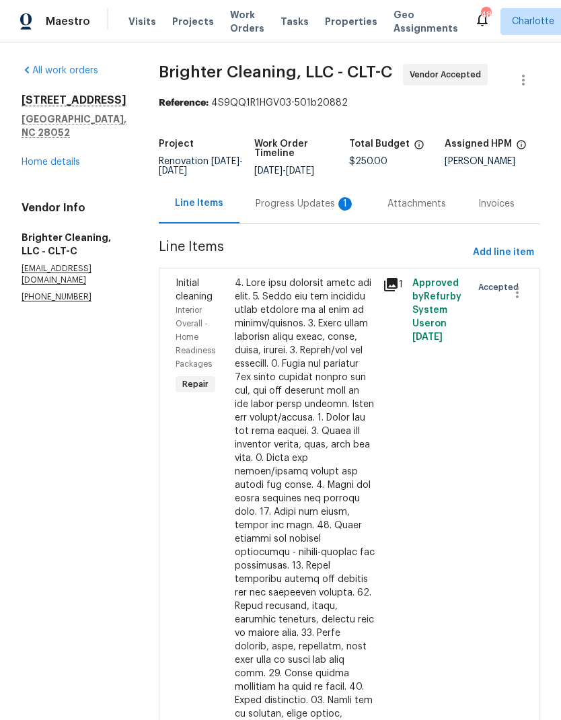
click at [298, 217] on div "Progress Updates 1" at bounding box center [305, 204] width 132 height 40
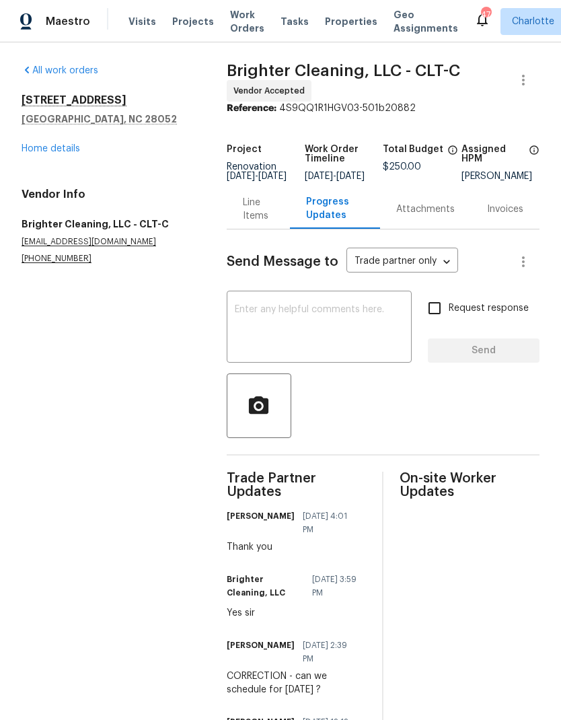
click at [22, 152] on link "Home details" at bounding box center [51, 148] width 59 height 9
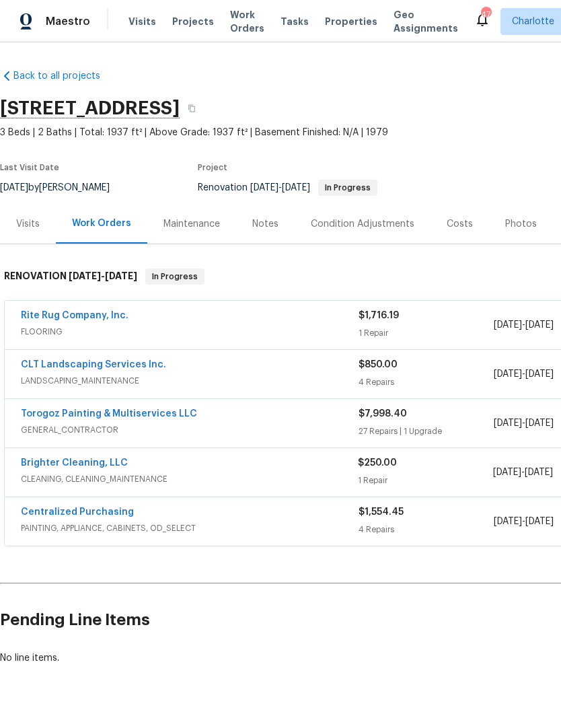
click at [31, 319] on link "Rite Rug Company, Inc." at bounding box center [75, 315] width 108 height 9
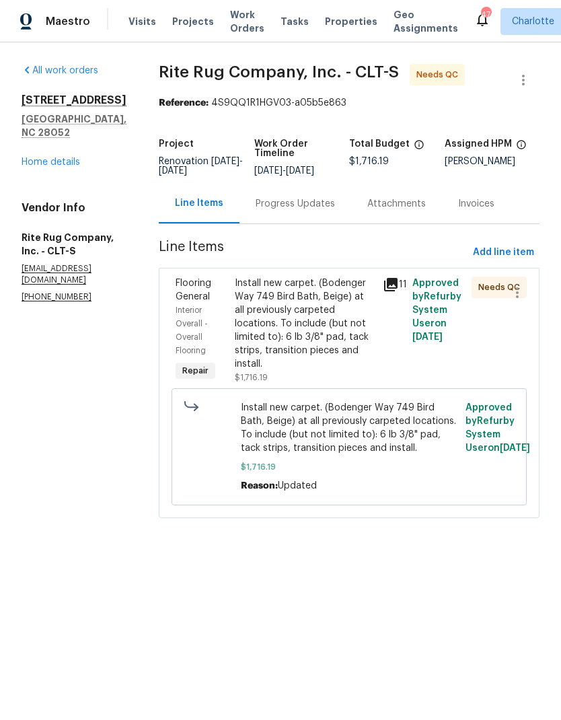
click at [335, 211] on div "Progress Updates" at bounding box center [295, 203] width 79 height 13
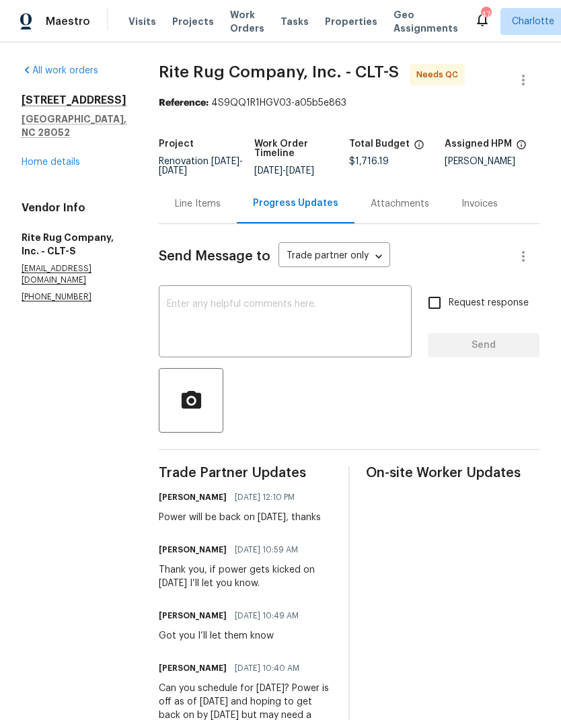
click at [221, 211] on div "Line Items" at bounding box center [198, 203] width 46 height 13
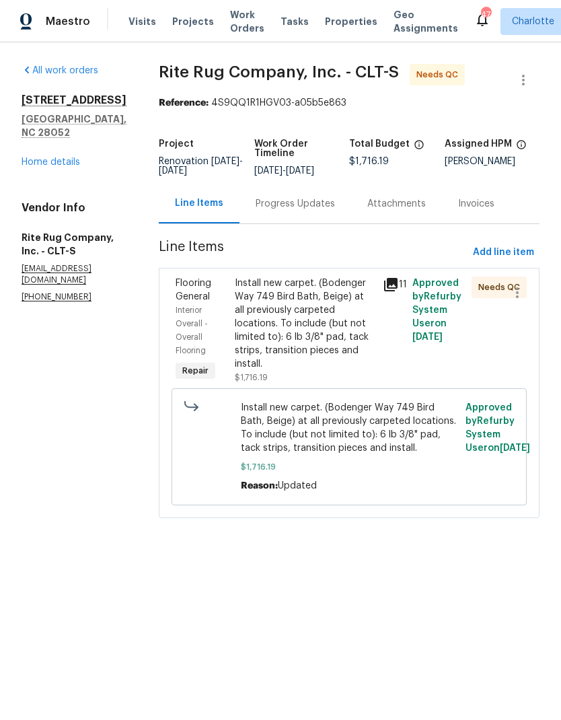
click at [334, 355] on div "Install new carpet. (Bodenger Way 749 Bird Bath, Beige) at all previously carpe…" at bounding box center [305, 323] width 140 height 94
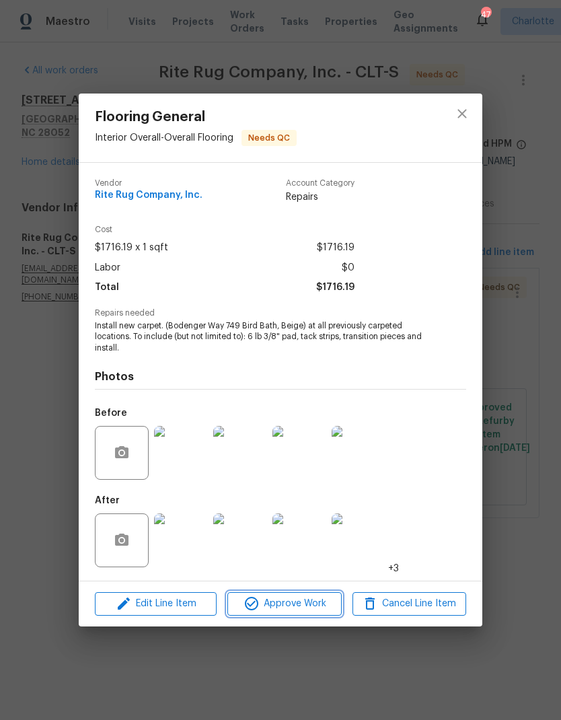
click at [295, 609] on span "Approve Work" at bounding box center [284, 603] width 106 height 17
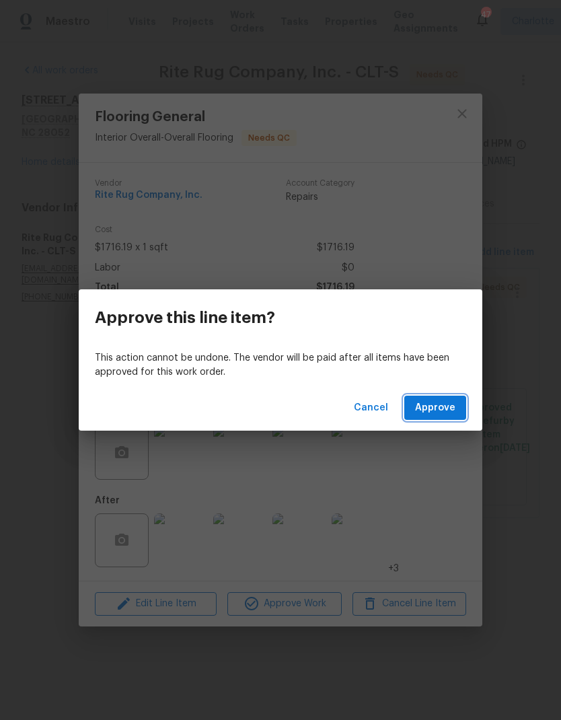
click at [432, 416] on button "Approve" at bounding box center [435, 408] width 62 height 25
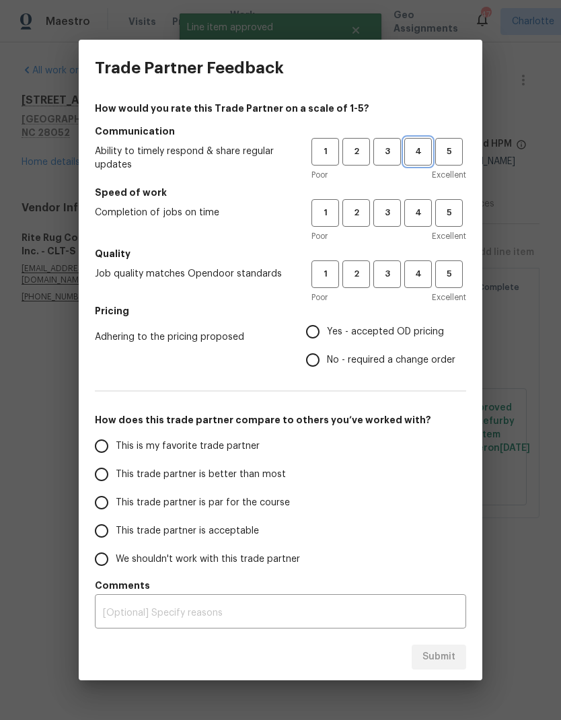
click at [422, 151] on span "4" at bounding box center [418, 151] width 25 height 15
click at [412, 209] on span "4" at bounding box center [418, 212] width 25 height 15
click at [422, 274] on span "4" at bounding box center [418, 273] width 25 height 15
click at [322, 338] on input "Yes - accepted OD pricing" at bounding box center [313, 332] width 28 height 28
radio input "true"
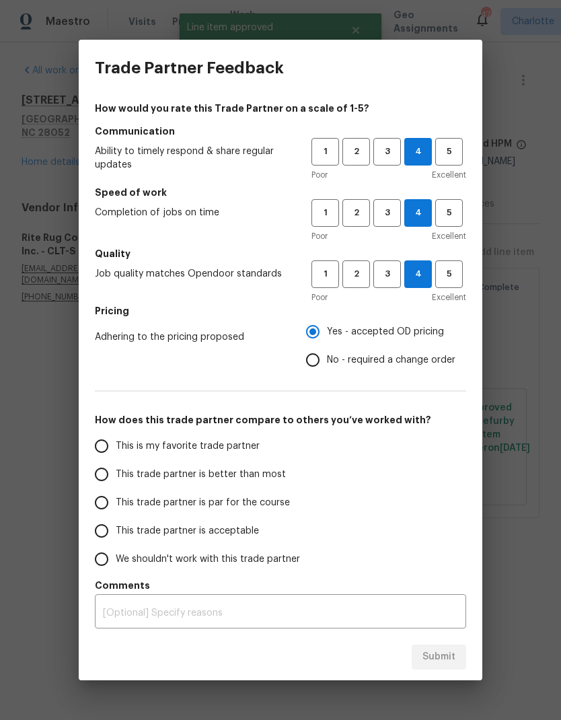
click at [100, 474] on input "This trade partner is better than most" at bounding box center [101, 474] width 28 height 28
click at [434, 653] on span "Submit" at bounding box center [438, 657] width 33 height 17
radio input "true"
radio input "false"
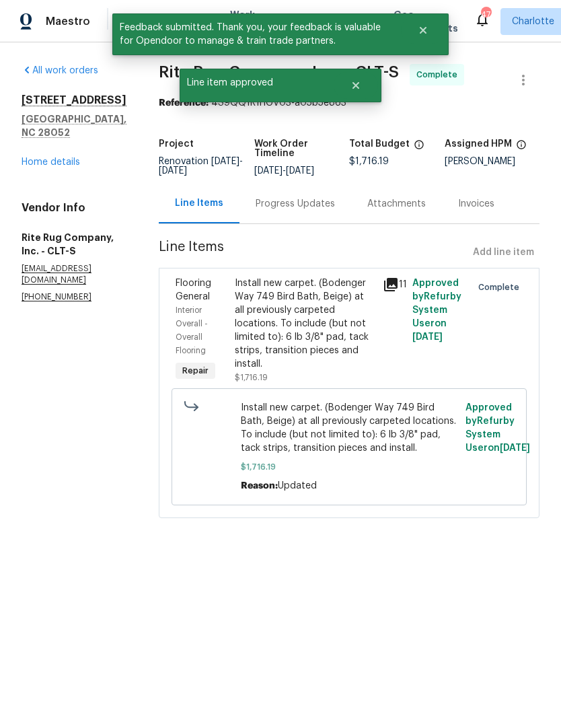
click at [34, 157] on link "Home details" at bounding box center [51, 161] width 59 height 9
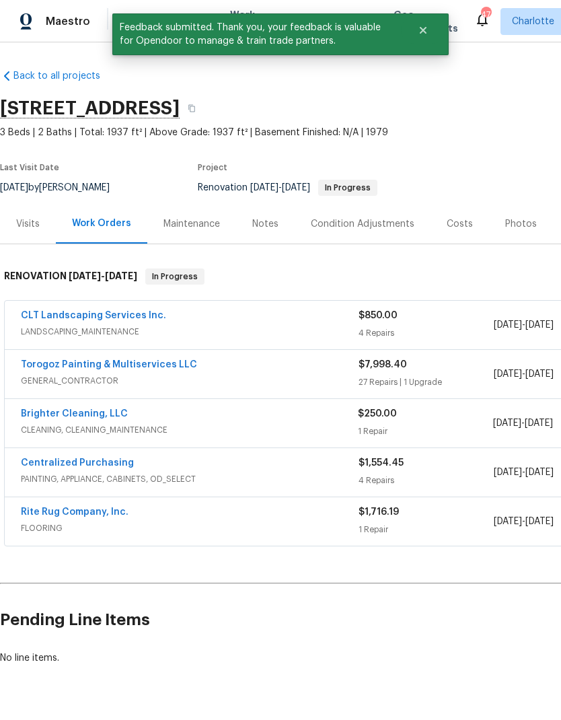
click at [30, 316] on link "CLT Landscaping Services Inc." at bounding box center [93, 315] width 145 height 9
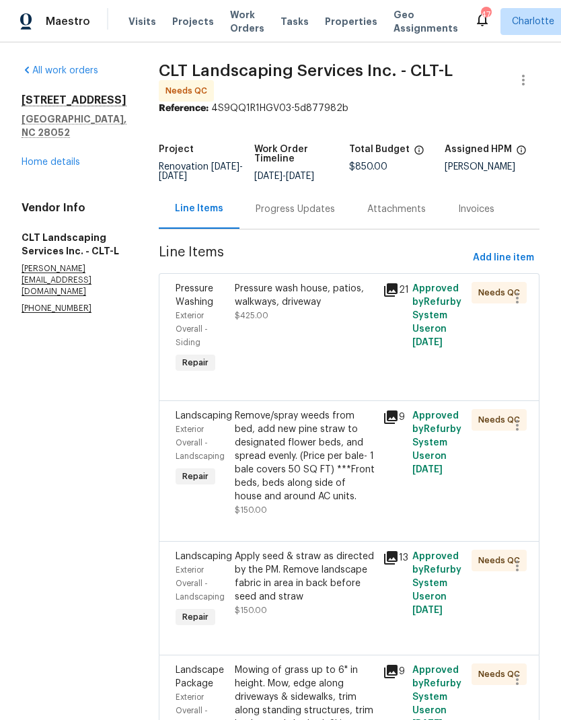
click at [394, 287] on icon at bounding box center [390, 289] width 13 height 13
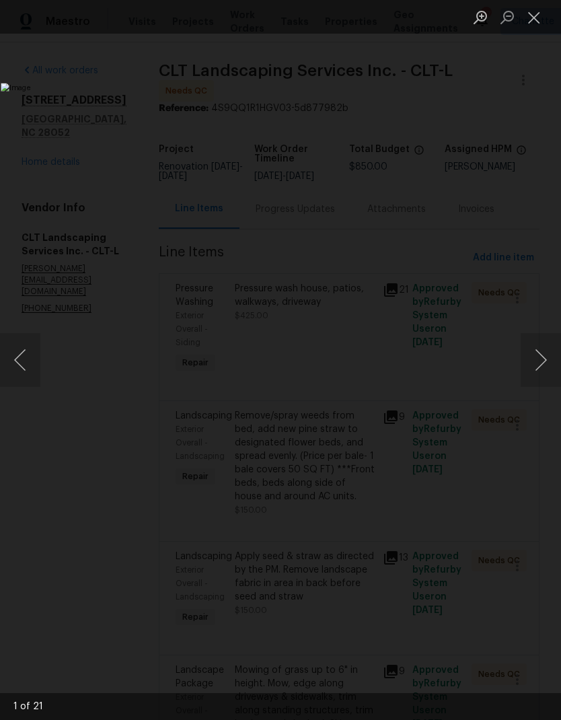
click at [550, 362] on button "Next image" at bounding box center [541, 360] width 40 height 54
click at [546, 359] on button "Next image" at bounding box center [541, 360] width 40 height 54
click at [545, 361] on button "Next image" at bounding box center [541, 360] width 40 height 54
click at [544, 364] on button "Next image" at bounding box center [541, 360] width 40 height 54
click at [544, 363] on button "Next image" at bounding box center [541, 360] width 40 height 54
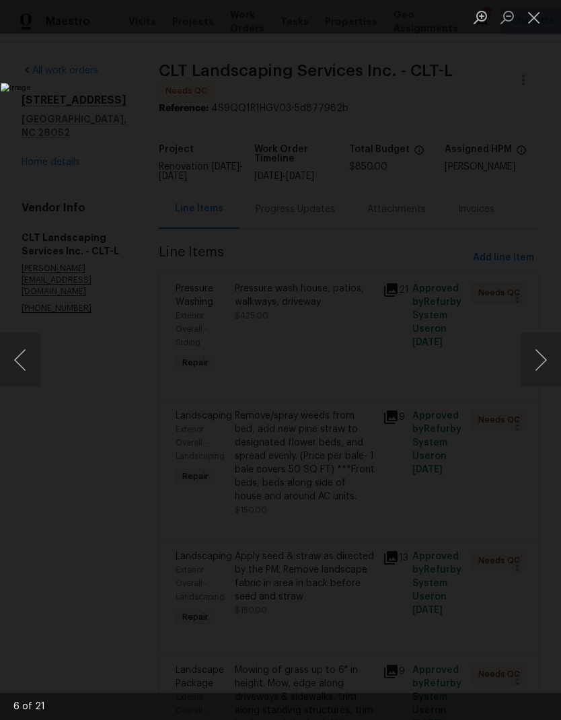
click at [543, 366] on button "Next image" at bounding box center [541, 360] width 40 height 54
click at [533, 25] on button "Close lightbox" at bounding box center [534, 17] width 27 height 24
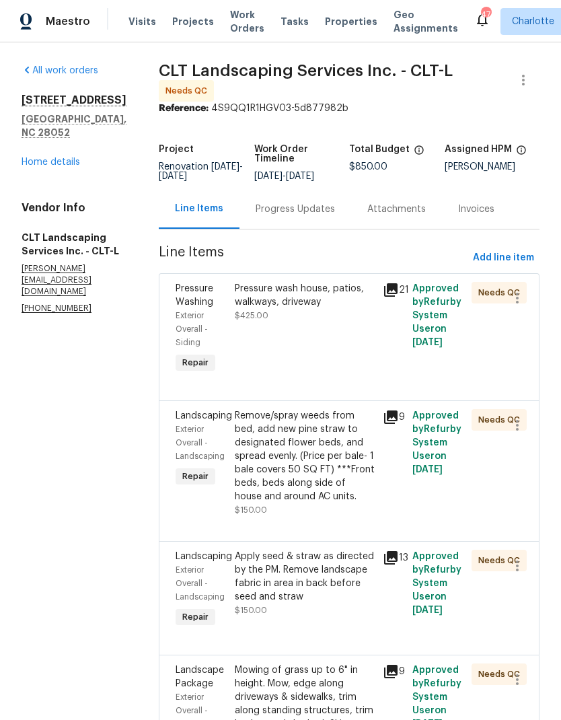
click at [318, 295] on div "Pressure wash house, patios, walkways, driveway" at bounding box center [305, 295] width 140 height 27
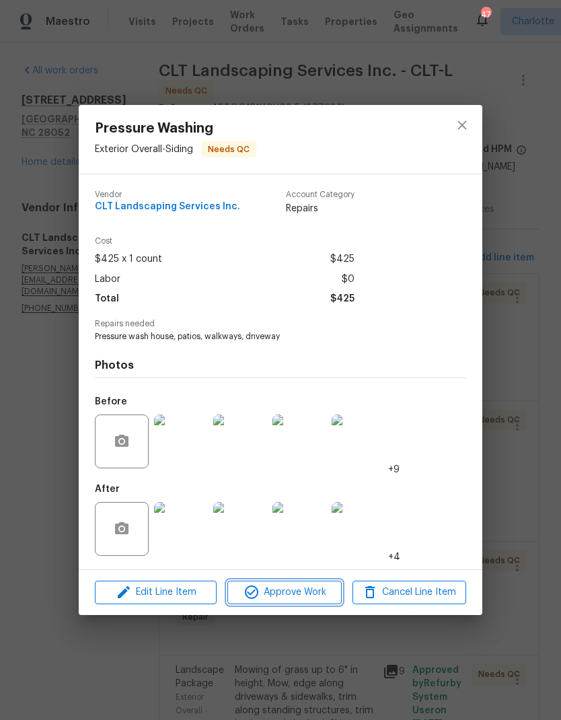
click at [309, 597] on span "Approve Work" at bounding box center [284, 592] width 106 height 17
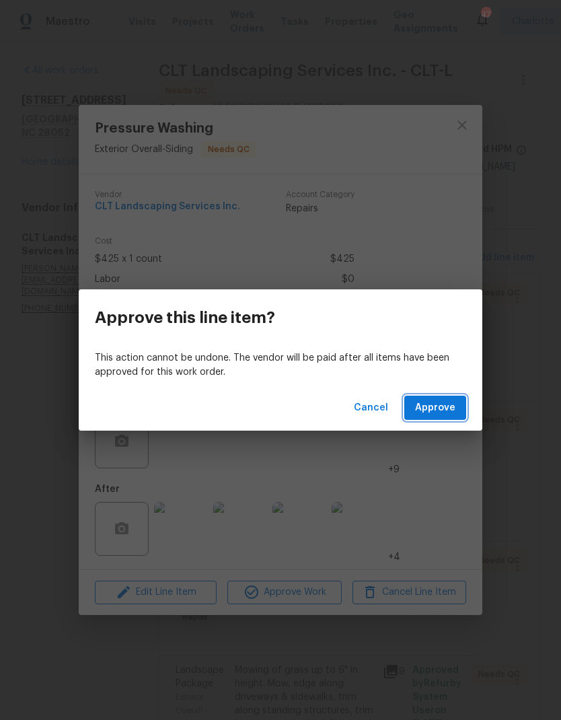
click at [443, 406] on span "Approve" at bounding box center [435, 408] width 40 height 17
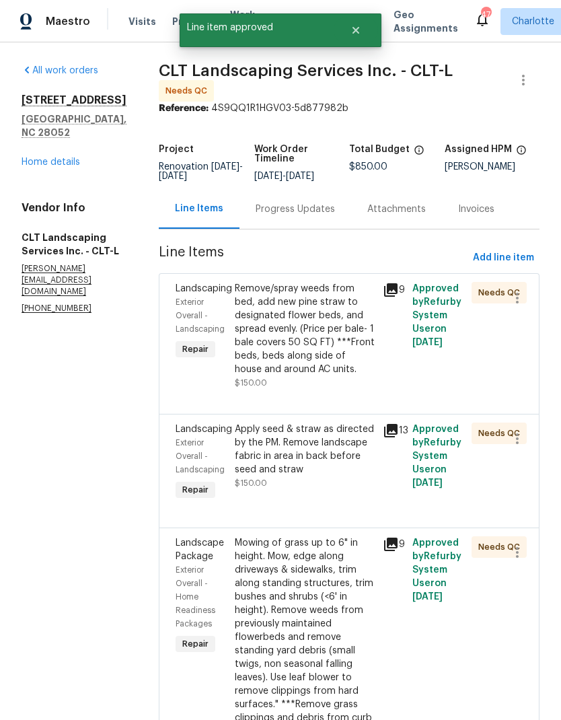
click at [332, 325] on div "Remove/spray weeds from bed, add new pine straw to designated flower beds, and …" at bounding box center [305, 329] width 140 height 94
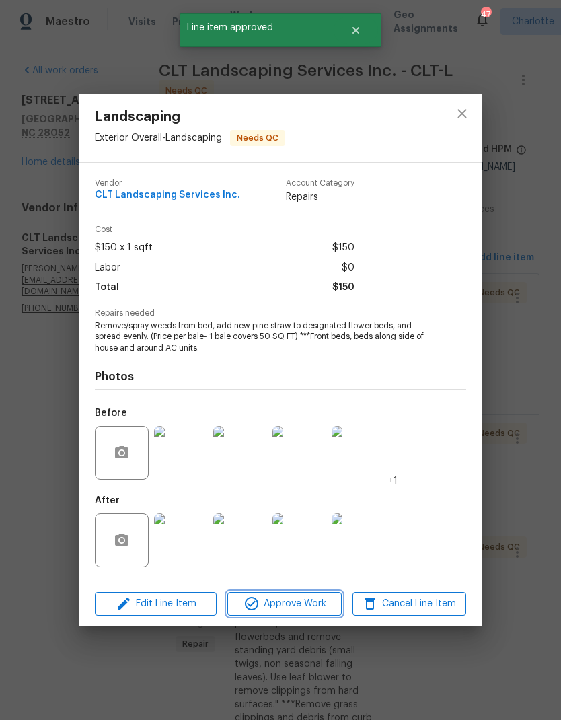
click at [305, 605] on span "Approve Work" at bounding box center [284, 603] width 106 height 17
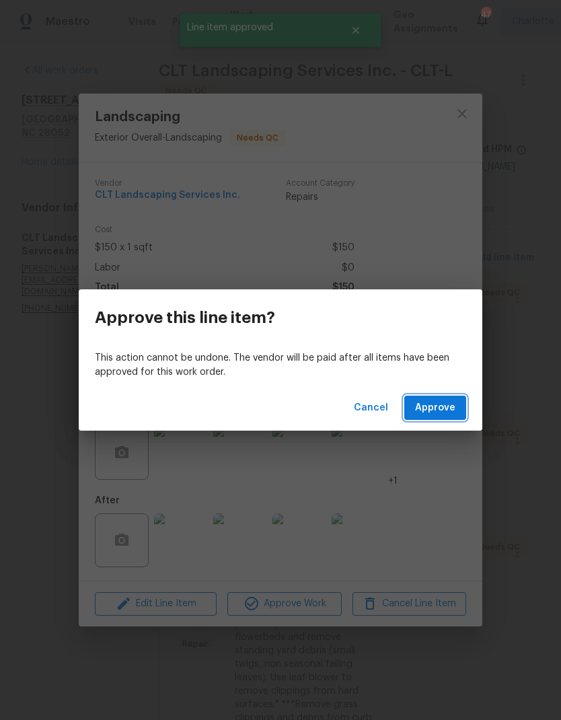
click at [443, 412] on span "Approve" at bounding box center [435, 408] width 40 height 17
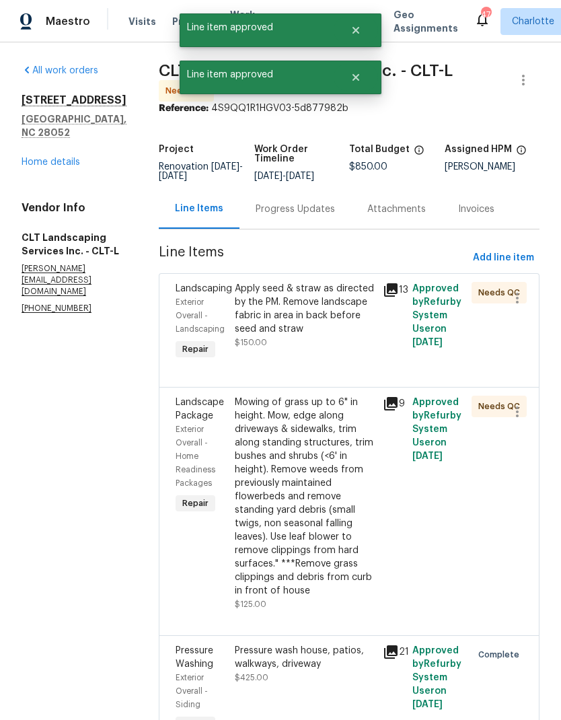
click at [328, 300] on div "Apply seed & straw as directed by the PM. Remove landscape fabric in area in ba…" at bounding box center [305, 309] width 140 height 54
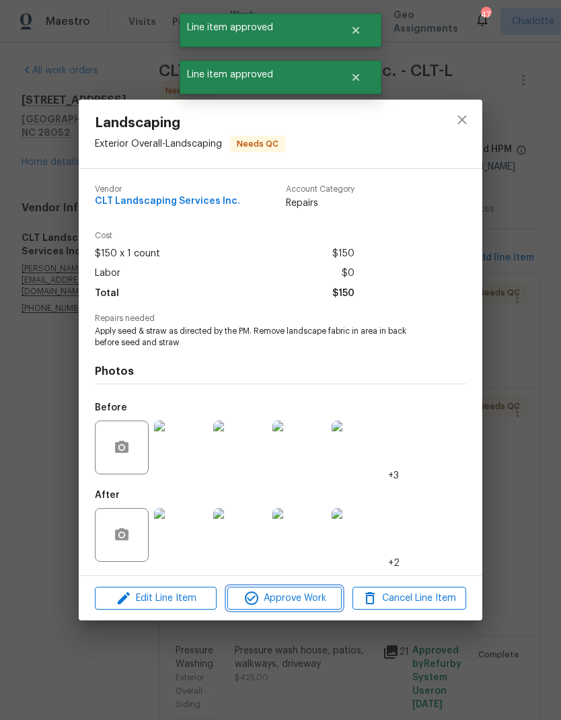
click at [311, 602] on span "Approve Work" at bounding box center [284, 598] width 106 height 17
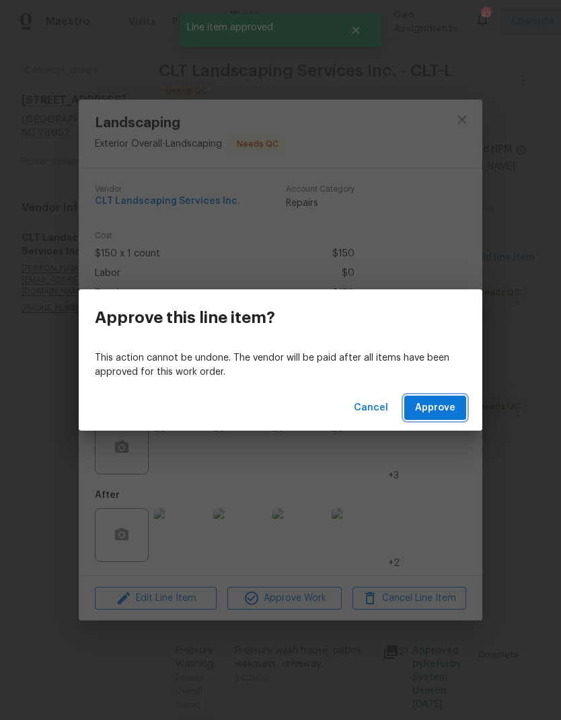
click at [445, 411] on span "Approve" at bounding box center [435, 408] width 40 height 17
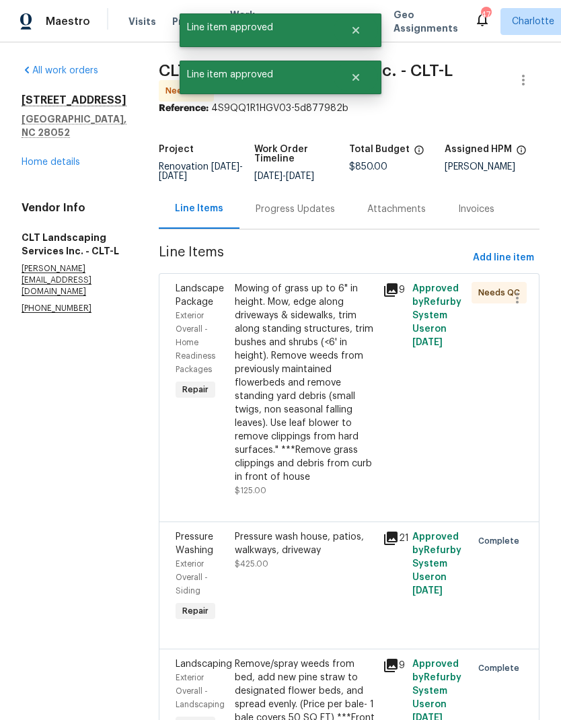
click at [322, 414] on div "Mowing of grass up to 6" in height. Mow, edge along driveways & sidewalks, trim…" at bounding box center [305, 383] width 140 height 202
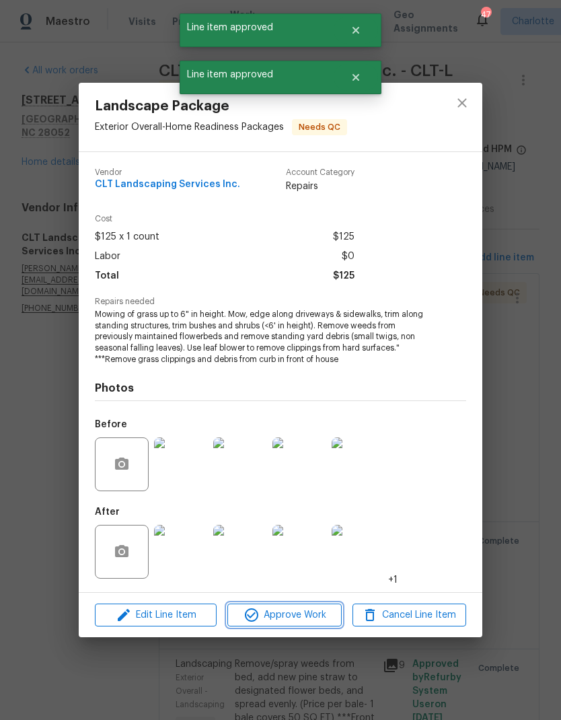
click at [313, 616] on span "Approve Work" at bounding box center [284, 615] width 106 height 17
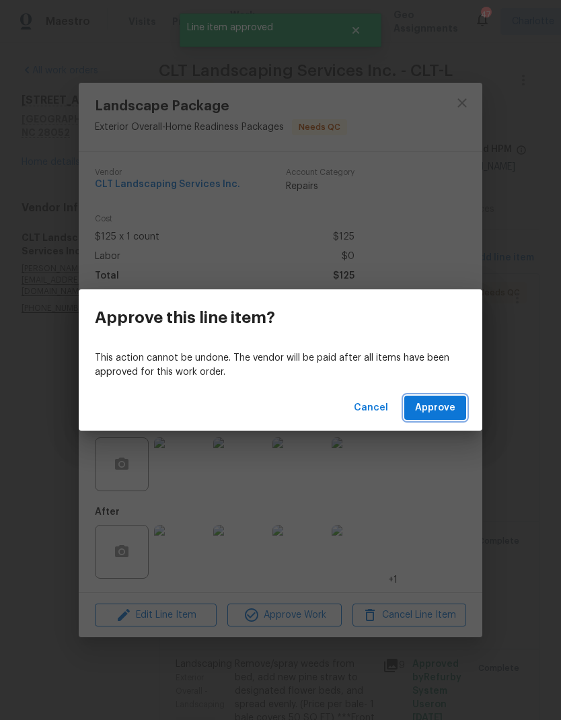
click at [448, 409] on span "Approve" at bounding box center [435, 408] width 40 height 17
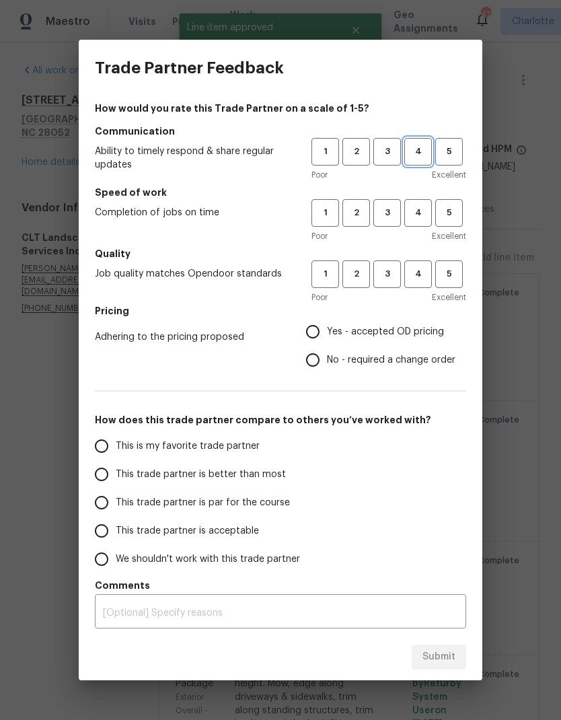
click at [423, 153] on span "4" at bounding box center [418, 151] width 25 height 15
click at [428, 216] on span "4" at bounding box center [418, 212] width 25 height 15
click at [427, 282] on button "4" at bounding box center [418, 274] width 28 height 28
click at [319, 334] on input "Yes - accepted OD pricing" at bounding box center [313, 332] width 28 height 28
radio input "true"
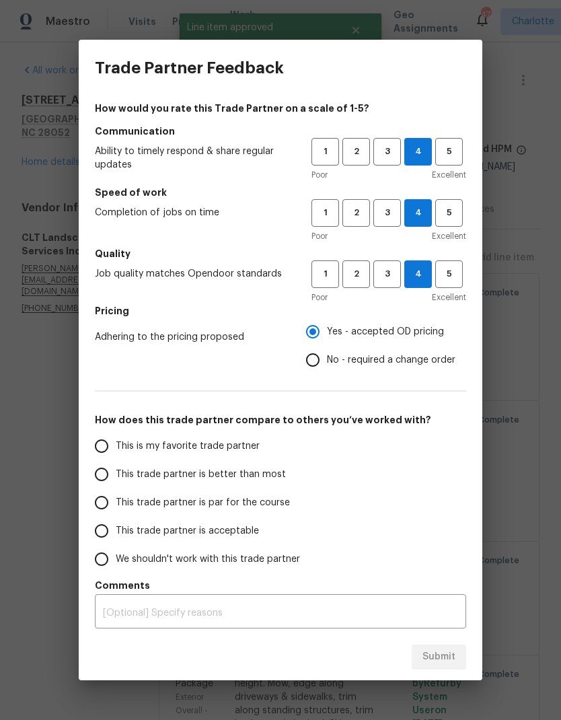
click at [96, 480] on input "This trade partner is better than most" at bounding box center [101, 474] width 28 height 28
click at [438, 658] on span "Submit" at bounding box center [438, 657] width 33 height 17
radio input "true"
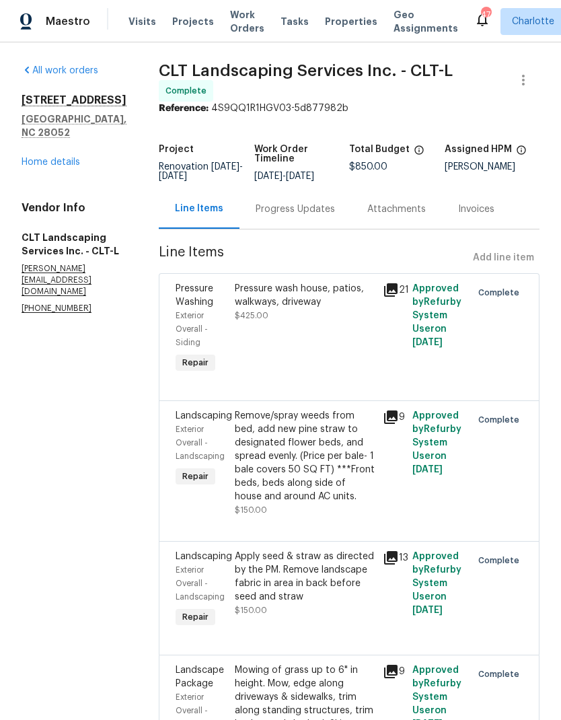
click at [36, 157] on link "Home details" at bounding box center [51, 161] width 59 height 9
